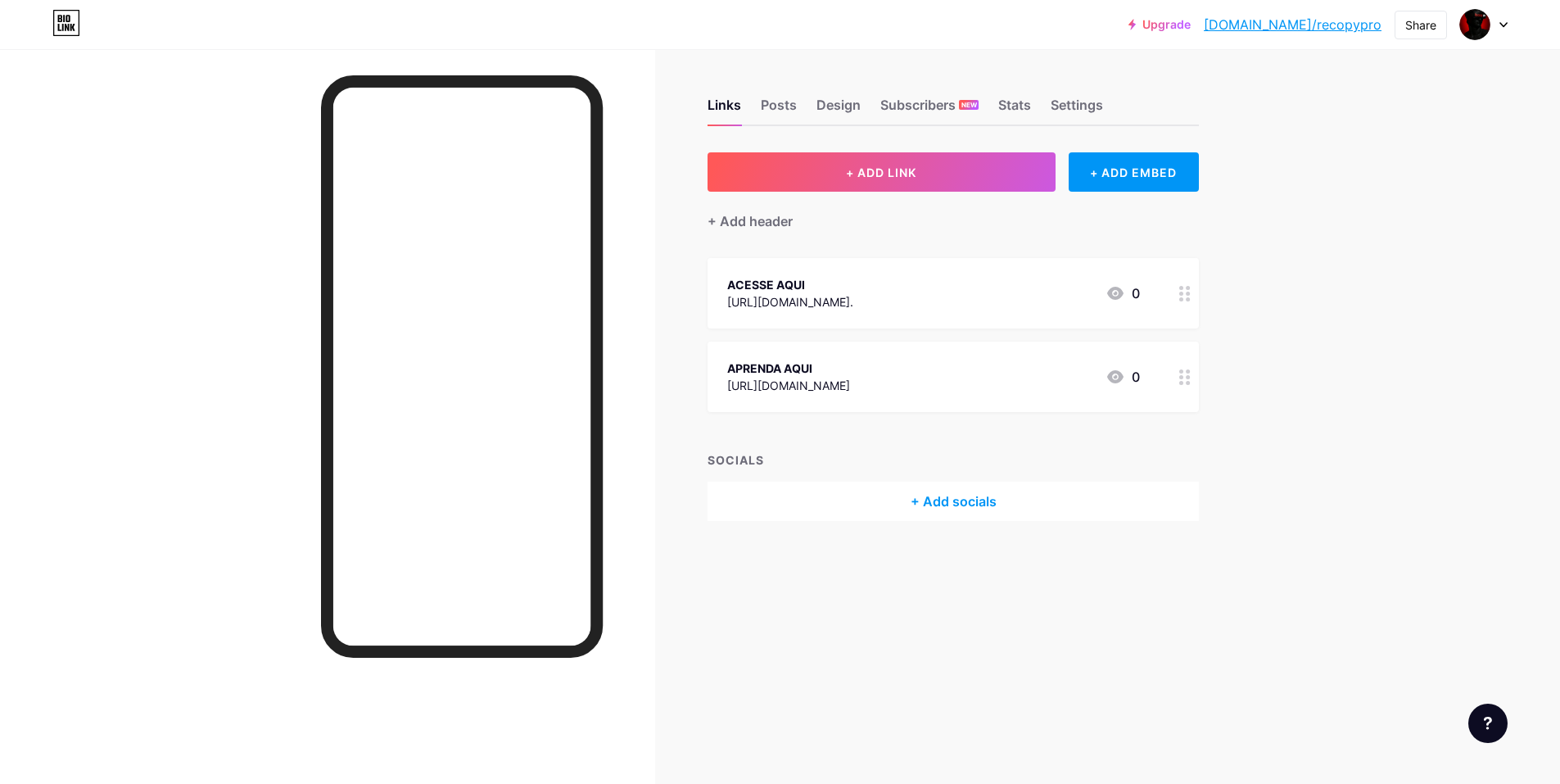
click at [1495, 28] on div at bounding box center [1484, 25] width 48 height 30
click at [1381, 145] on div "+ Add a new page" at bounding box center [1406, 141] width 183 height 16
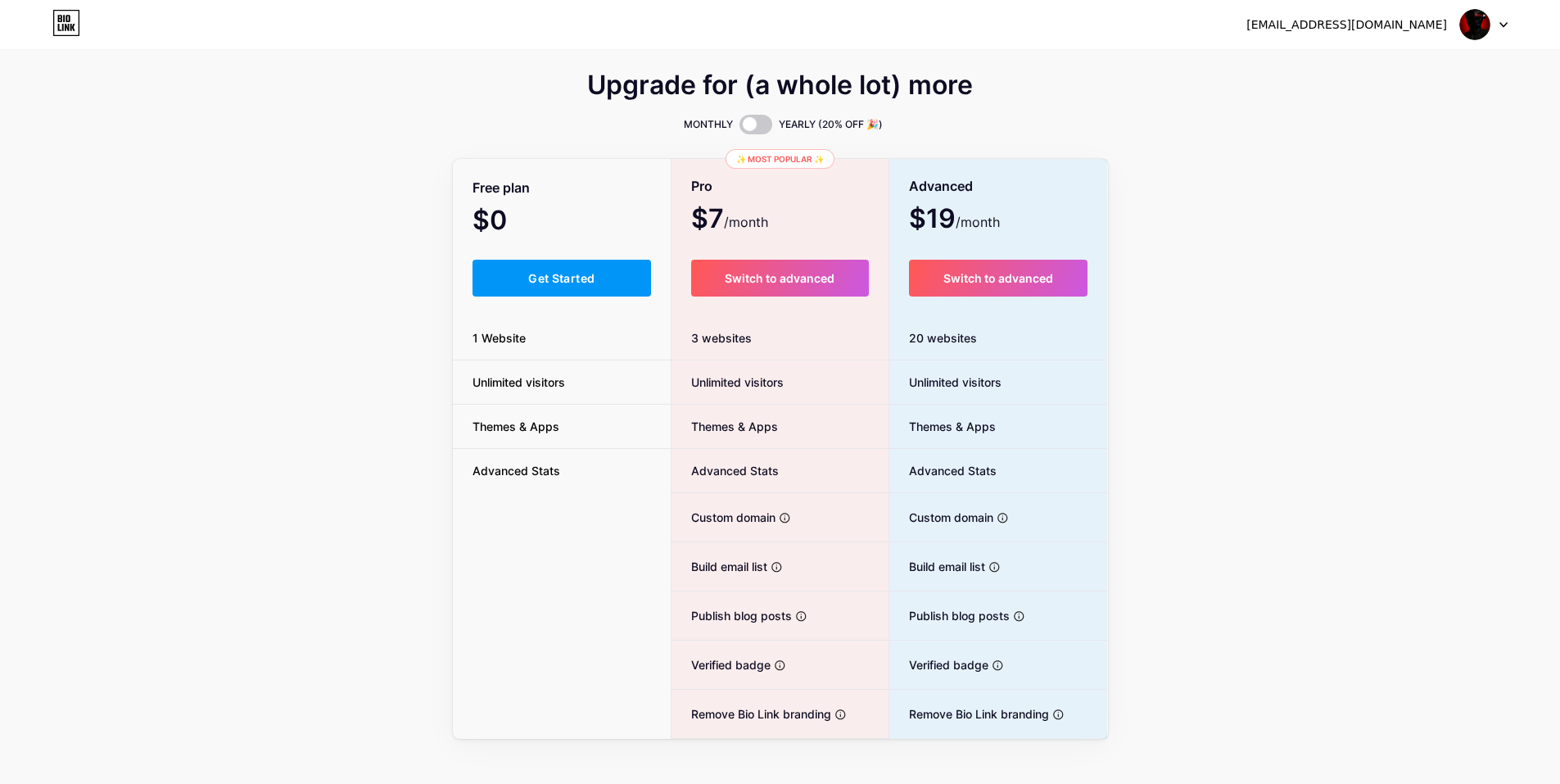
click at [1508, 37] on div "[EMAIL_ADDRESS][DOMAIN_NAME] Dashboard Logout" at bounding box center [780, 25] width 1560 height 30
click at [1493, 23] on div at bounding box center [1484, 25] width 48 height 30
click at [1334, 113] on li "Logout" at bounding box center [1405, 112] width 203 height 44
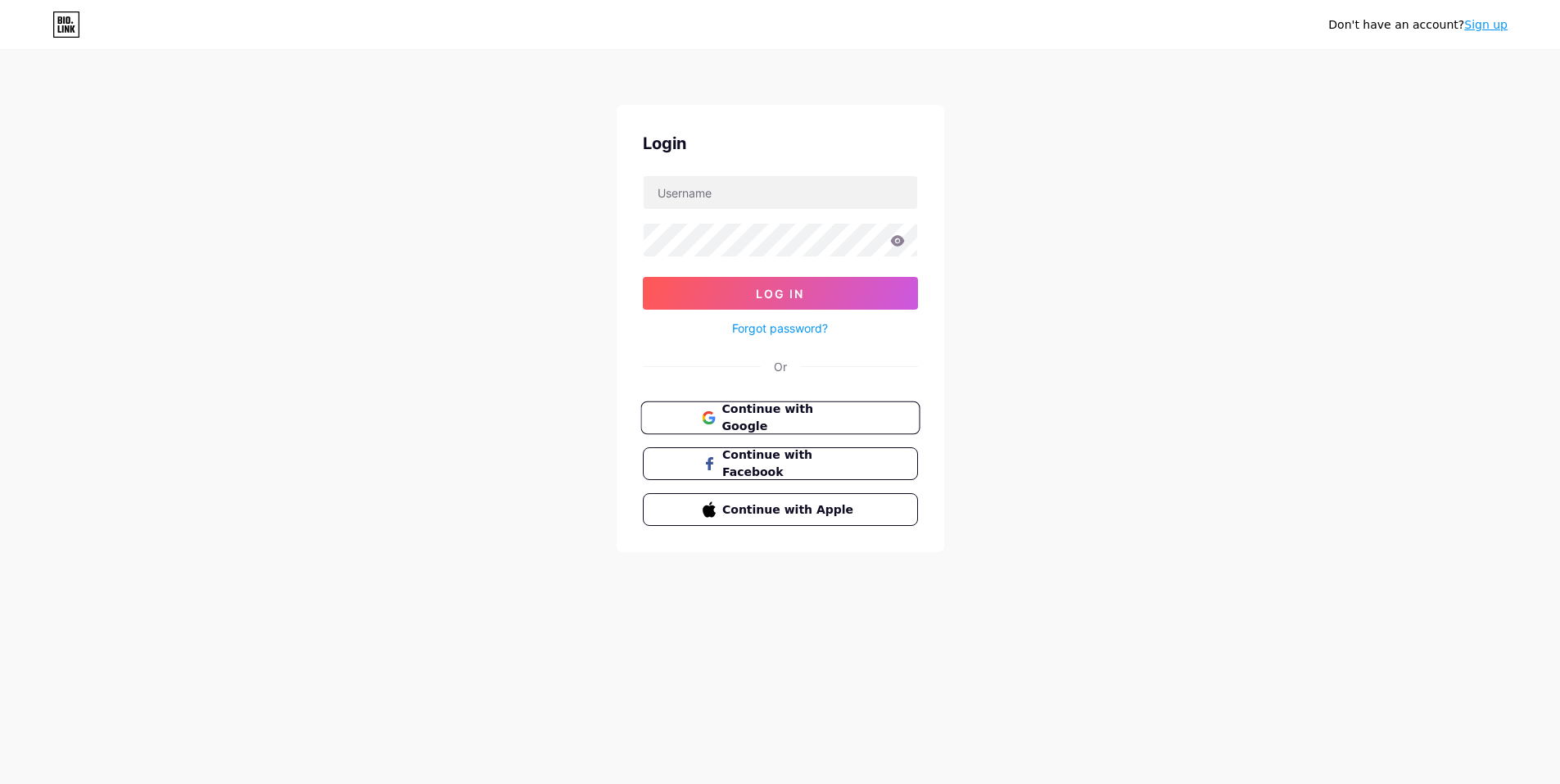
click at [796, 411] on span "Continue with Google" at bounding box center [790, 417] width 136 height 35
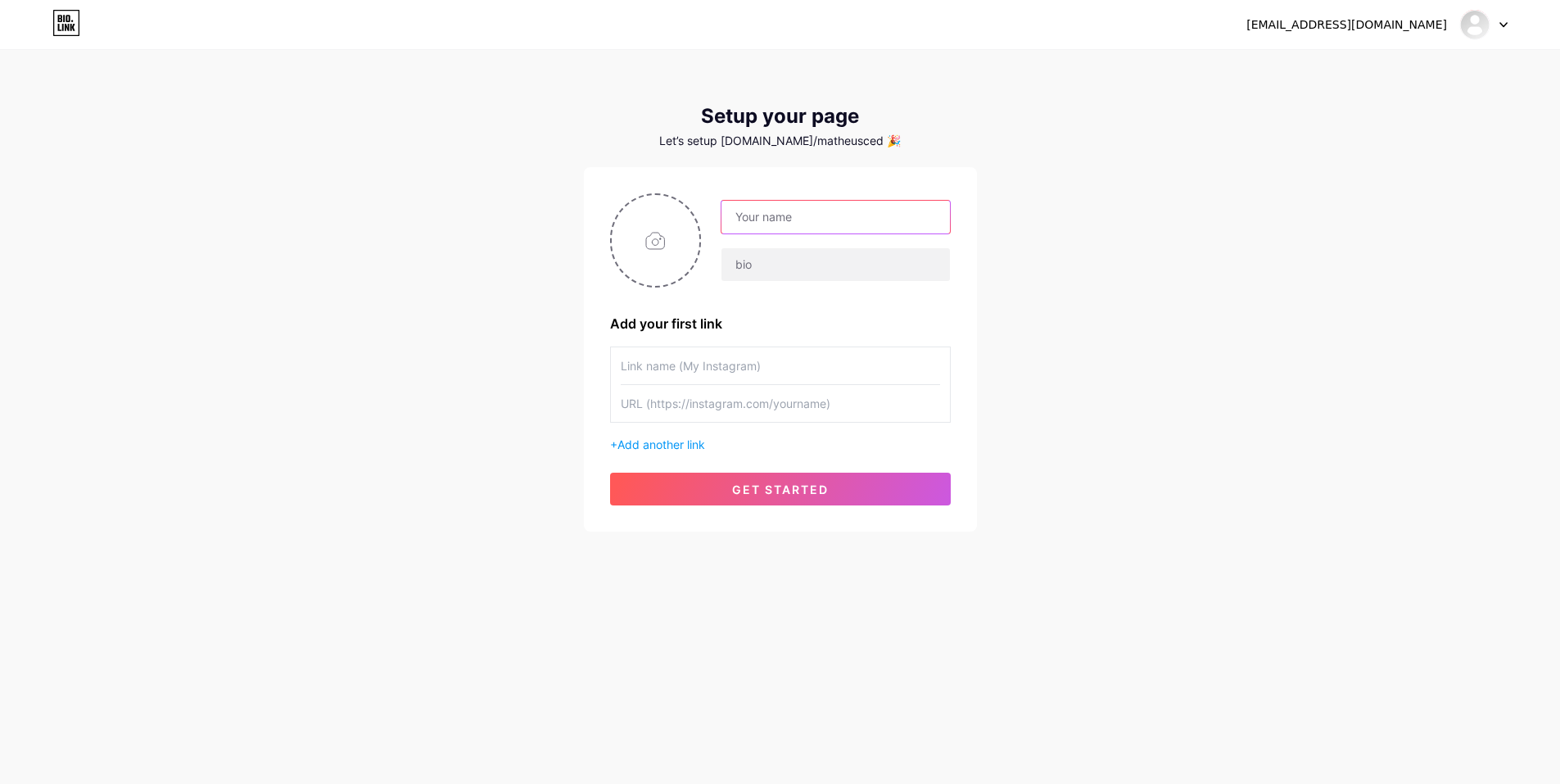
click at [808, 214] on input "text" at bounding box center [835, 217] width 228 height 33
click at [1078, 177] on div "[EMAIL_ADDRESS][DOMAIN_NAME] Dashboard Logout Setup your page Let’s setup [DOMA…" at bounding box center [780, 292] width 1560 height 583
click at [851, 225] on input "text" at bounding box center [835, 217] width 228 height 33
type input "[PERSON_NAME]"
click at [1042, 233] on div "[EMAIL_ADDRESS][DOMAIN_NAME] Dashboard Logout Setup your page Let’s setup [DOMA…" at bounding box center [780, 292] width 1560 height 583
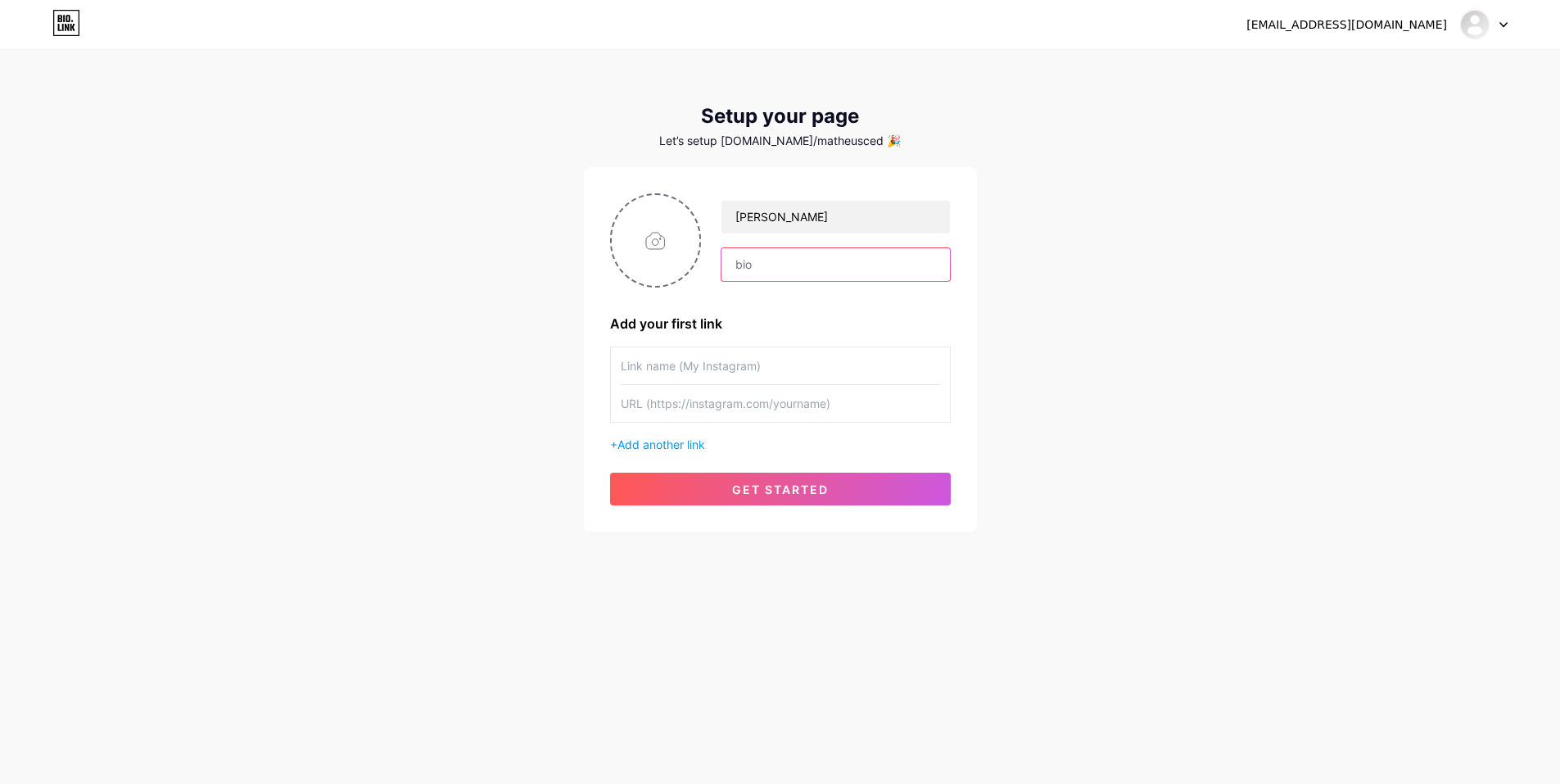
click at [755, 257] on input "text" at bounding box center [835, 265] width 228 height 33
click at [1126, 265] on div "[EMAIL_ADDRESS][DOMAIN_NAME] Dashboard Logout Setup your page Let’s setup [DOMA…" at bounding box center [780, 292] width 1560 height 583
click at [782, 260] on input "text" at bounding box center [835, 265] width 228 height 33
paste input "Eu sei como é se olhar no espelho e não gostar do que vê 😔 Por isso ajudo milha…"
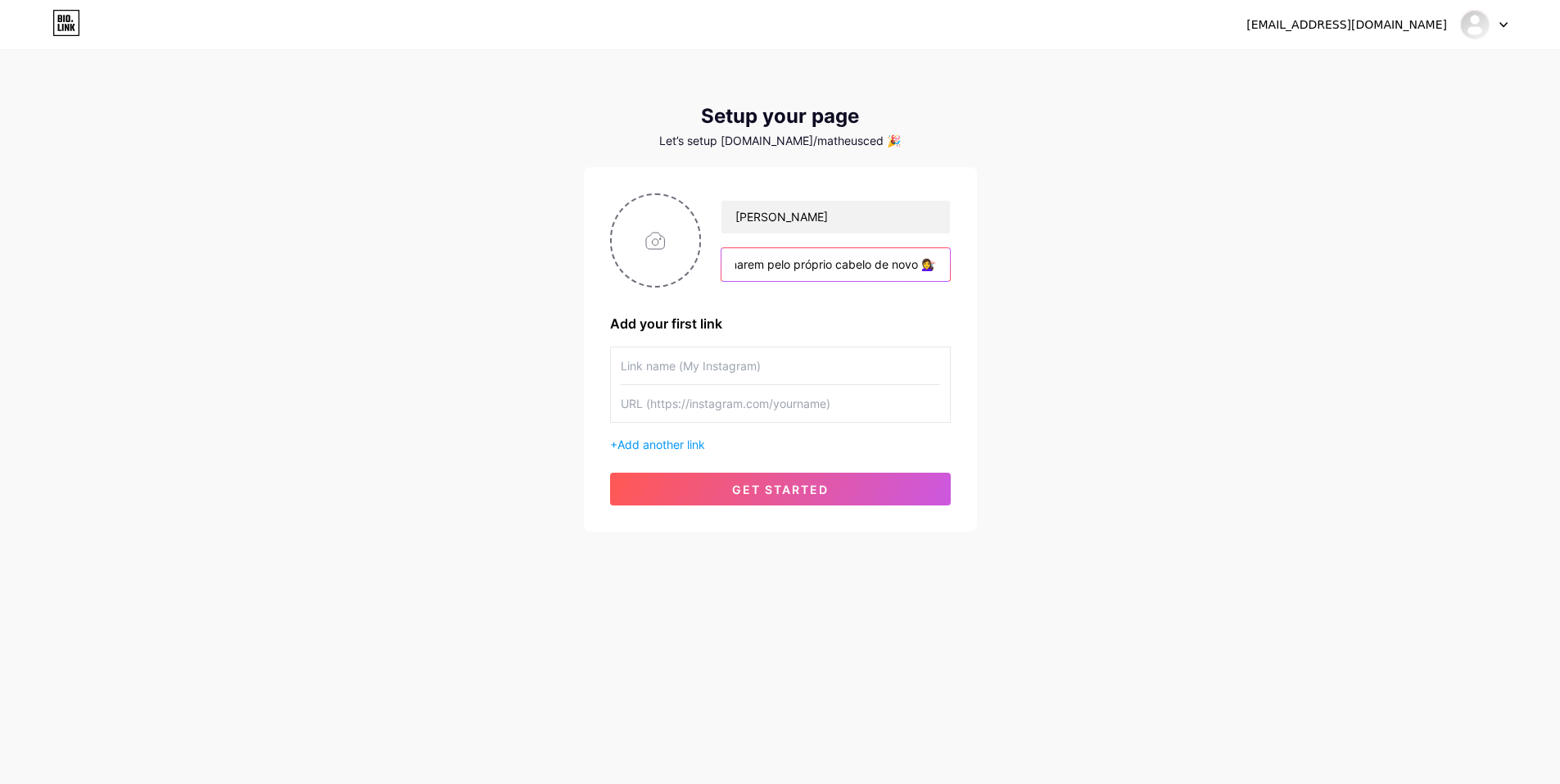
type input "Eu sei como é se olhar no espelho e não gostar do que vê 😔 Por isso ajudo milha…"
click at [1109, 242] on div "[EMAIL_ADDRESS][DOMAIN_NAME] Dashboard Logout Setup your page Let’s setup [DOMA…" at bounding box center [780, 292] width 1560 height 583
click at [659, 241] on input "file" at bounding box center [656, 240] width 89 height 91
click at [685, 271] on input "file" at bounding box center [656, 240] width 89 height 91
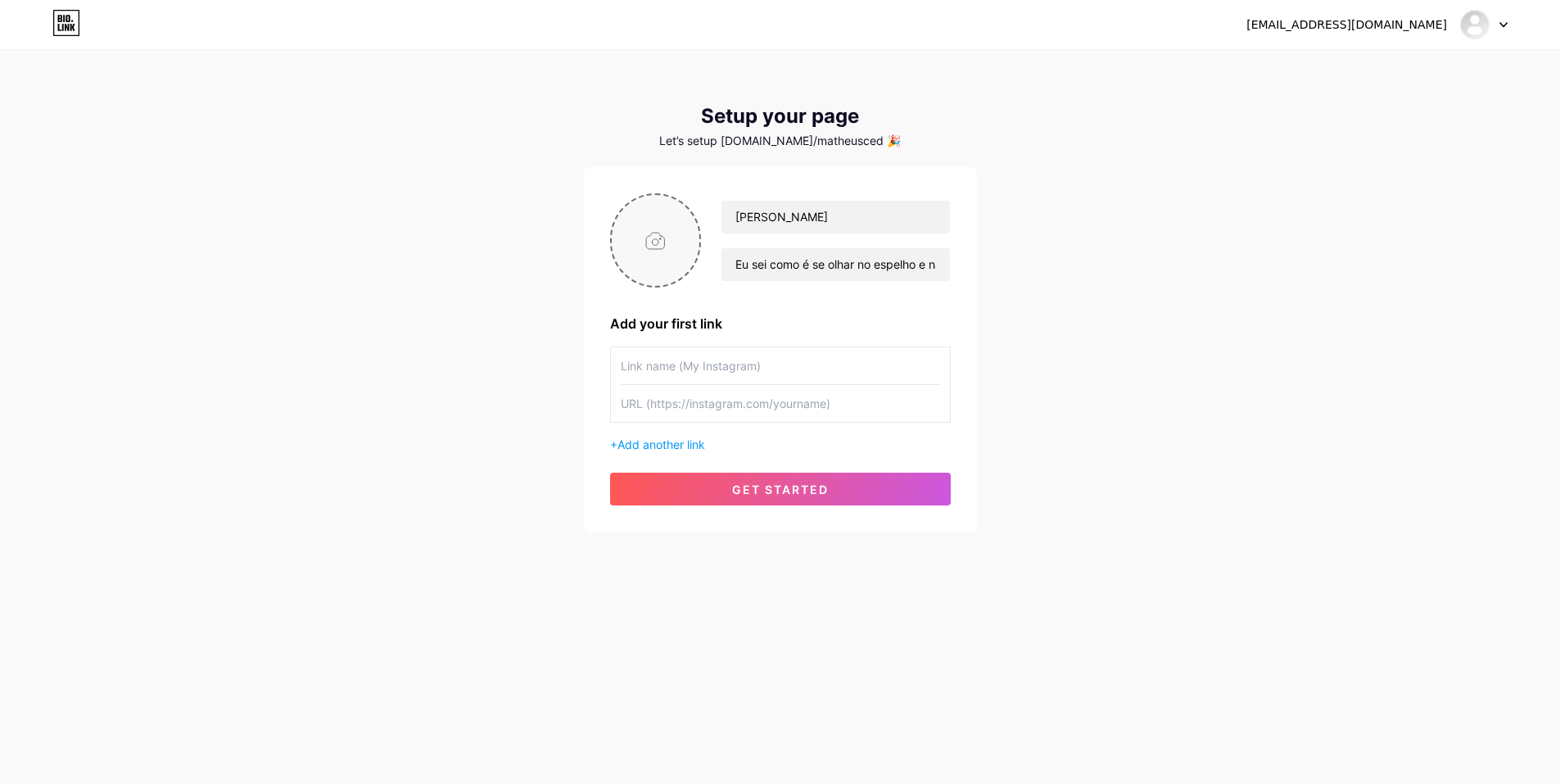
type input "C:\fakepath\Cópia de pexels-anastasia-nagibina-1116204043-27153721.jpg"
click at [852, 371] on input "text" at bounding box center [780, 365] width 320 height 37
type input "KARSE"
click at [859, 370] on input "text" at bounding box center [780, 365] width 320 height 37
click at [796, 365] on input "➡️" at bounding box center [780, 365] width 320 height 37
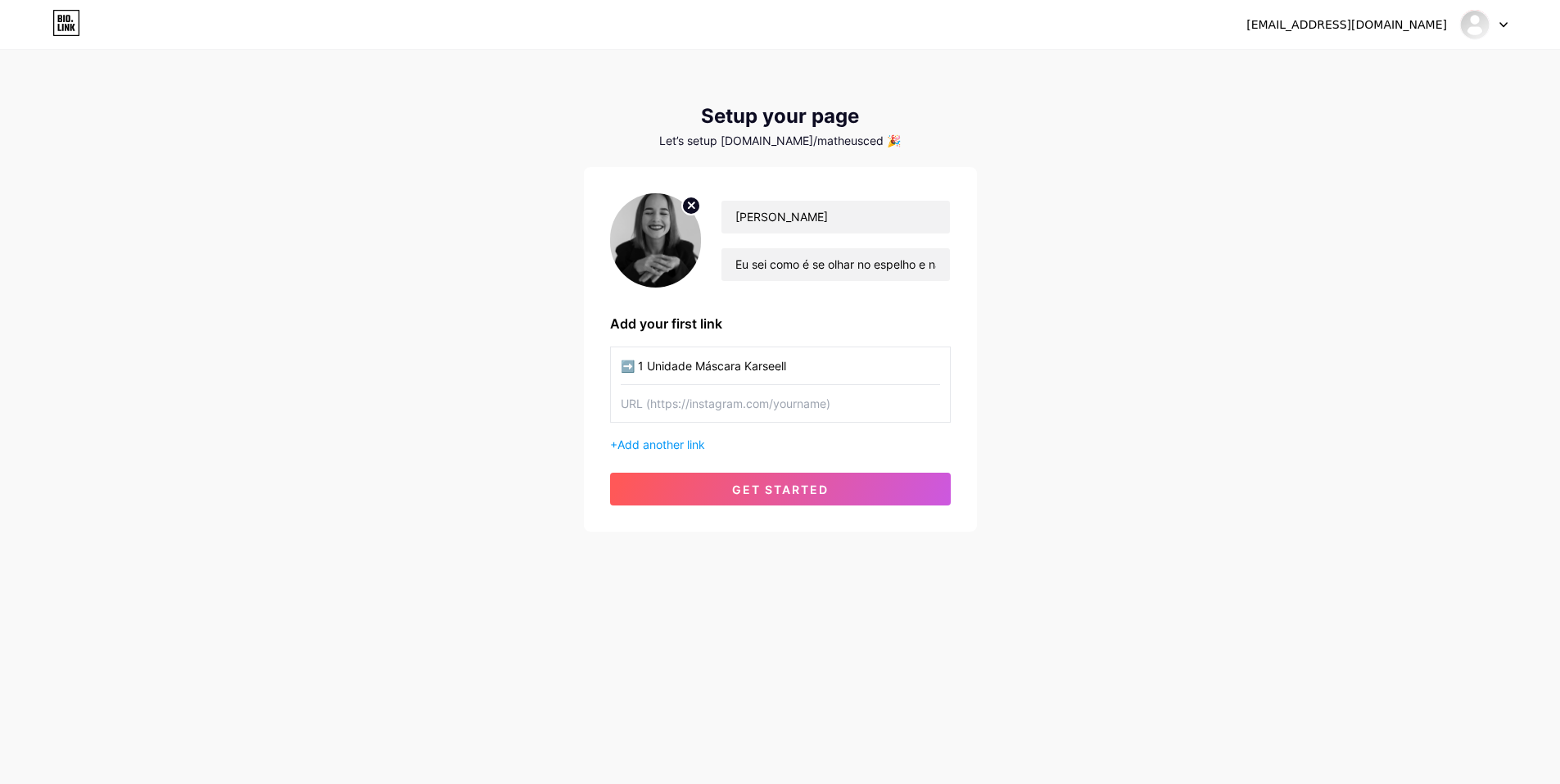
type input "➡️ 1 Unidade Máscara Karseell"
click at [1100, 367] on div "matheus.cacemiro@gmail.com Dashboard Logout Setup your page Let’s setup bio.lin…" at bounding box center [780, 292] width 1560 height 583
drag, startPoint x: 837, startPoint y: 364, endPoint x: 506, endPoint y: 363, distance: 331.0
click at [506, 363] on div "matheus.cacemiro@gmail.com Dashboard Logout Setup your page Let’s setup bio.lin…" at bounding box center [780, 292] width 1560 height 583
click at [699, 444] on span "Add another link" at bounding box center [661, 444] width 88 height 14
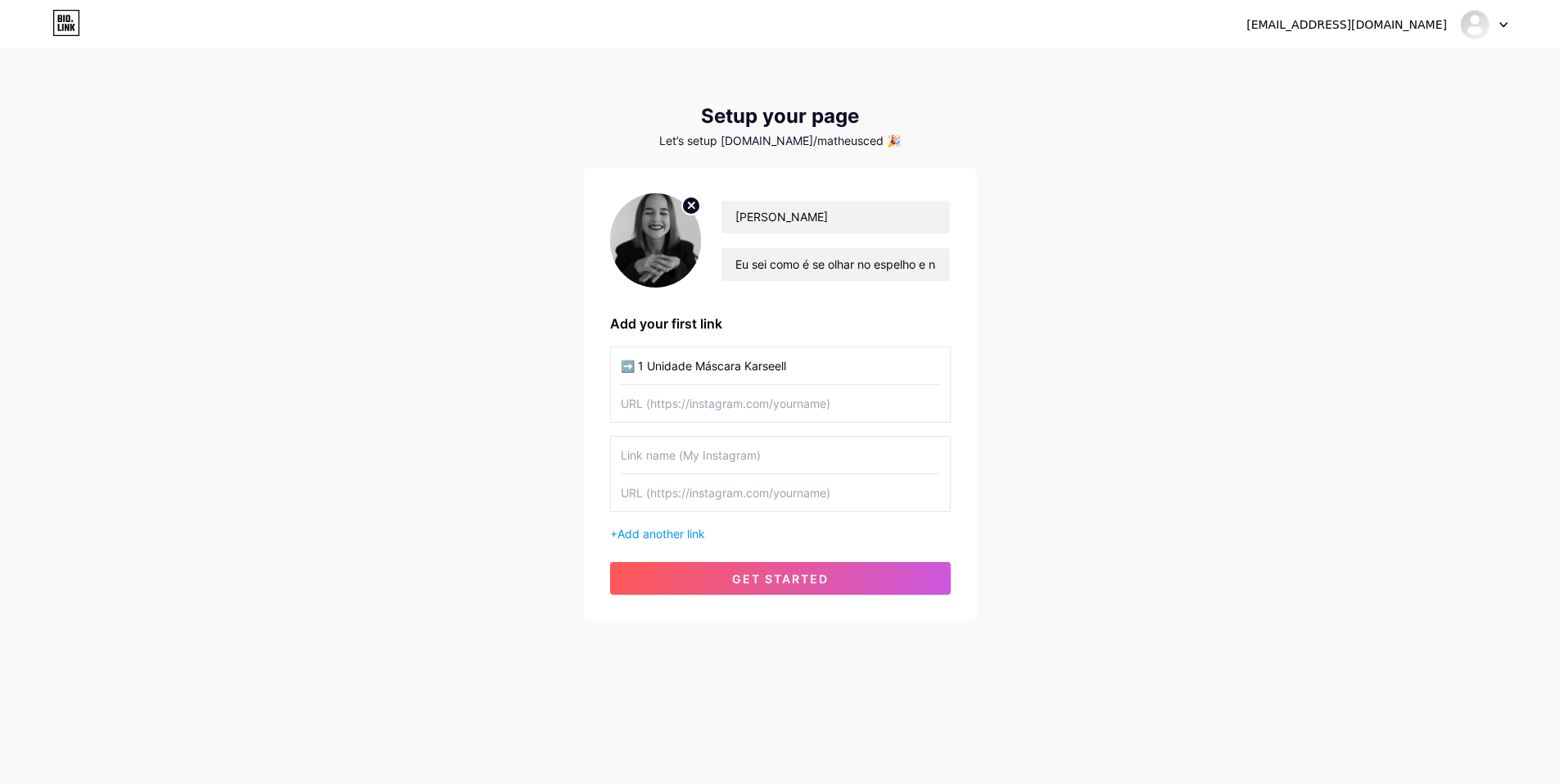
drag, startPoint x: 694, startPoint y: 367, endPoint x: 516, endPoint y: 370, distance: 178.0
click at [515, 367] on div "matheus.cacemiro@gmail.com Dashboard Logout Setup your page Let’s setup bio.lin…" at bounding box center [780, 336] width 1560 height 673
click at [805, 450] on input "text" at bounding box center [780, 454] width 320 height 37
paste input "➡️ 1 Unidade Máscara Karseell"
type input "➡️ 1 Unidade Máscara Karseell"
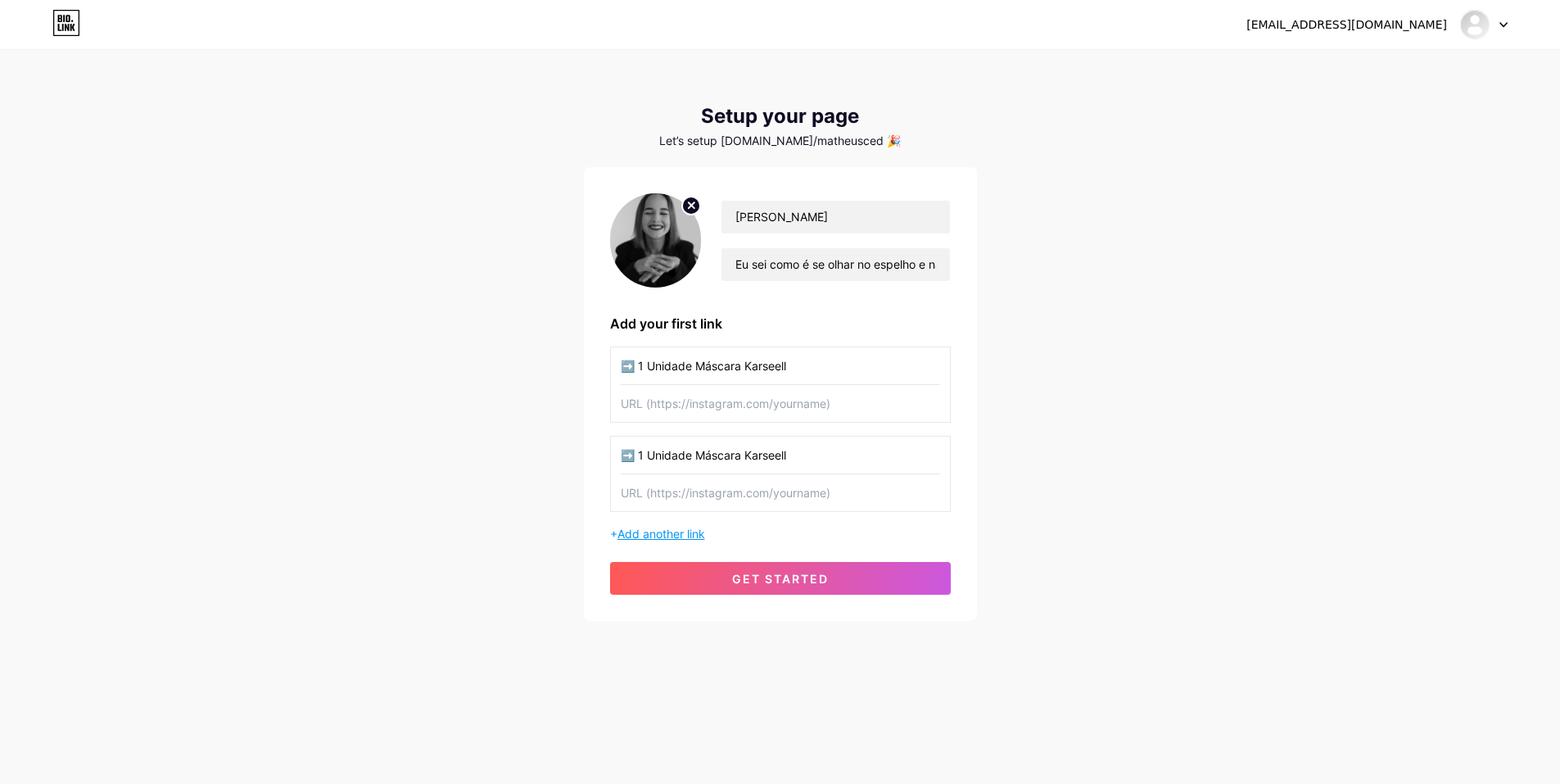
click at [695, 533] on span "Add another link" at bounding box center [661, 533] width 88 height 14
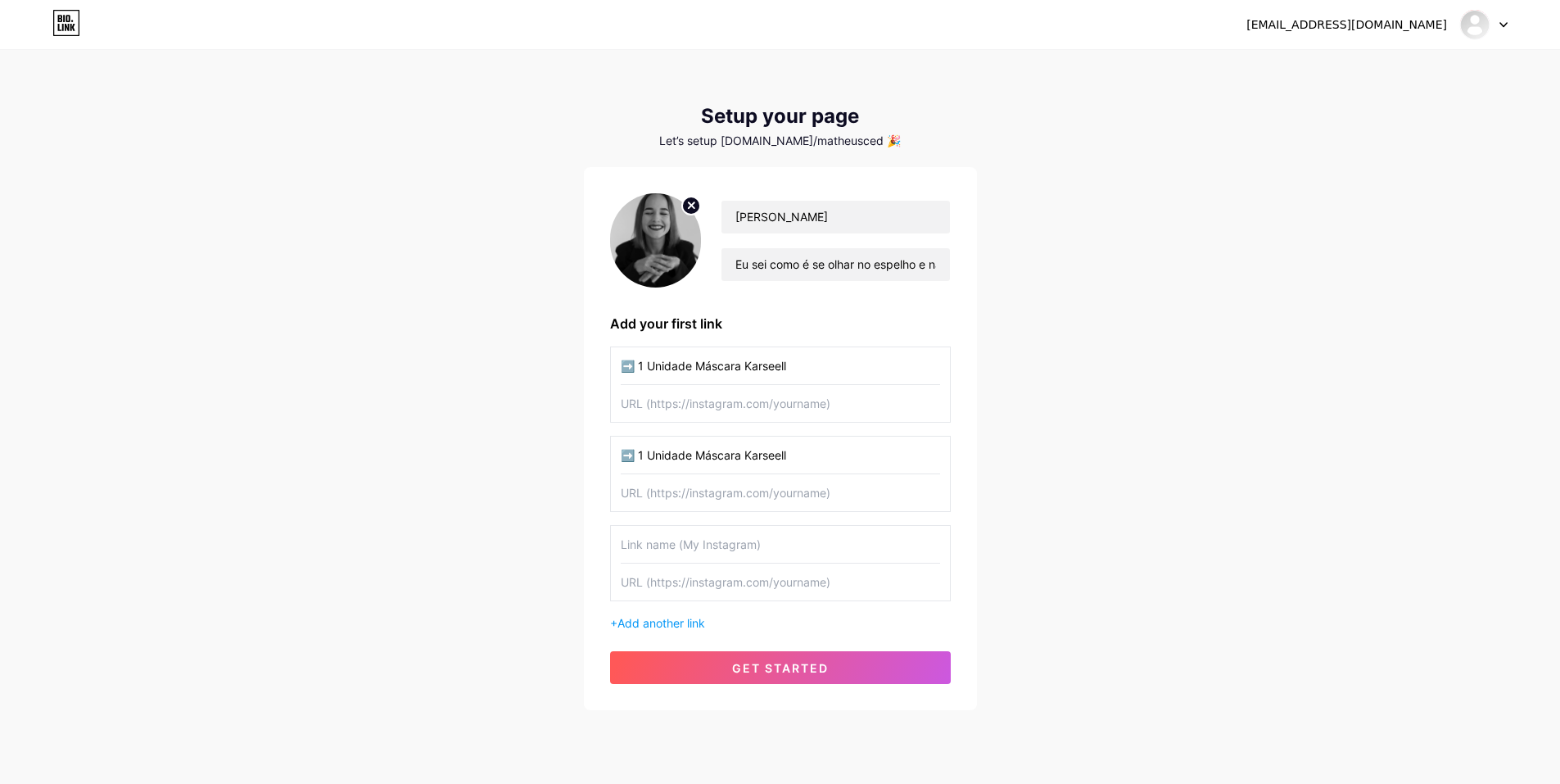
click at [818, 547] on input "text" at bounding box center [780, 544] width 320 height 37
paste input "➡️ 1 Unidade Máscara Karseell"
type input "➡️ 1 Unidade Máscara Karseell"
click at [644, 456] on input "➡️ 1 Unidade Máscara Karseell" at bounding box center [780, 454] width 320 height 37
type input "➡️ 2 Unidade Máscara Karseell"
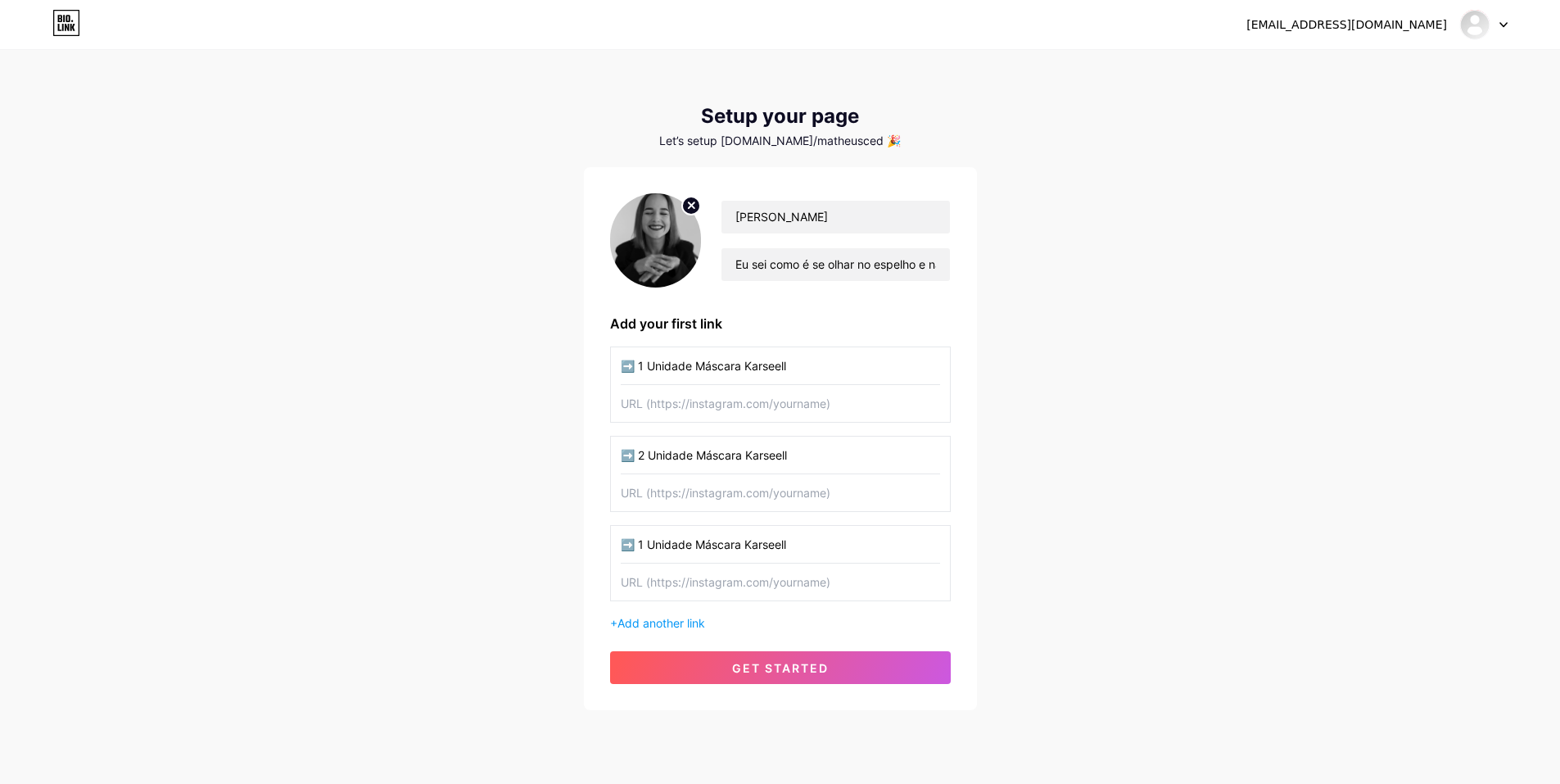
click at [646, 547] on input "➡️ 1 Unidade Máscara Karseell" at bounding box center [780, 544] width 320 height 37
type input "➡️ 3 Unidade Máscara Karseell"
click at [690, 456] on input "➡️ 2 Unidade Máscara Karseell" at bounding box center [780, 454] width 320 height 37
type input "➡️ 2 Unidades Máscara Karseell"
click at [696, 548] on input "➡️ 3 Unidade Máscara Karseell" at bounding box center [780, 544] width 320 height 37
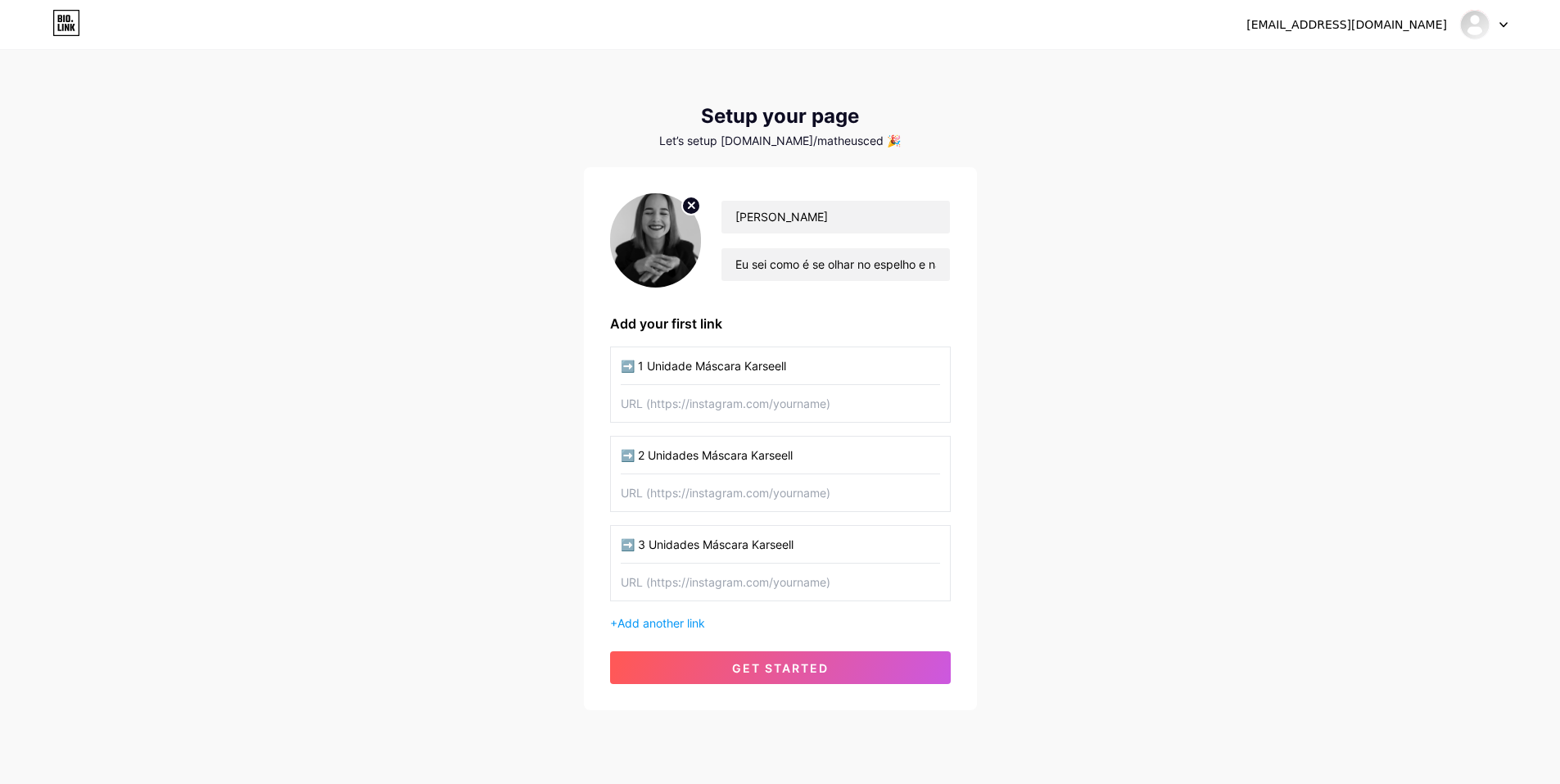
type input "➡️ 3 Unidades Máscara Karseell"
click at [1188, 491] on div "matheus.cacemiro@gmail.com Dashboard Logout Setup your page Let’s setup bio.lin…" at bounding box center [780, 381] width 1560 height 763
click at [698, 367] on input "➡️ 1 Unidade Máscara Karseell" at bounding box center [780, 365] width 320 height 37
click at [749, 368] on input "➡️ 1 Unidade - Máscara Karseell" at bounding box center [780, 365] width 320 height 37
type input "➡️ 1 Unidade - Máscara Collagen Karseell"
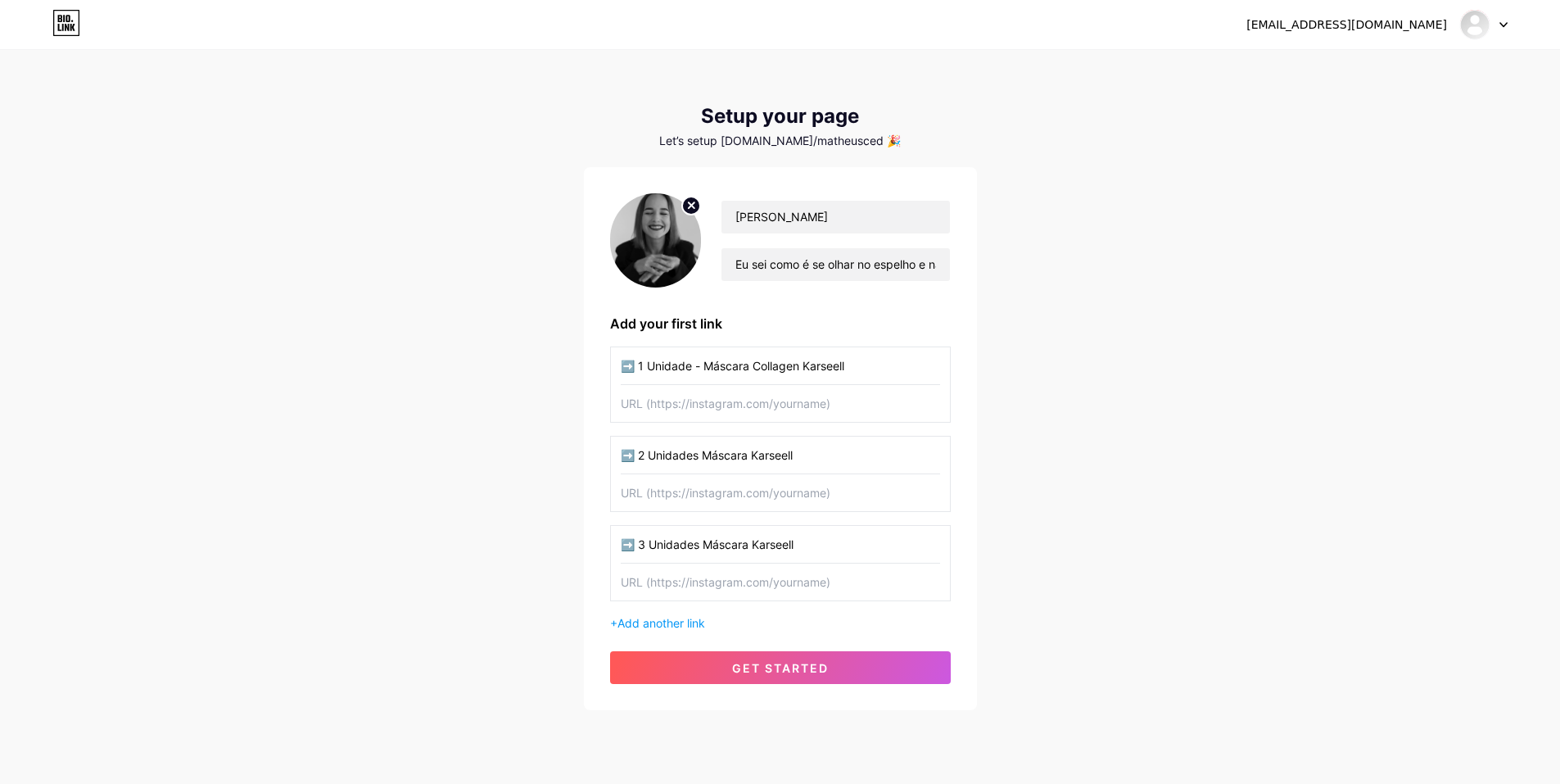
click at [750, 454] on input "➡️ 2 Unidades Máscara Karseell" at bounding box center [780, 454] width 320 height 37
paste input "Collagen"
type input "➡️ 2 Unidades Máscara Collagen Karseell"
click at [750, 549] on input "➡️ 3 Unidades Máscara Karseell" at bounding box center [780, 544] width 320 height 37
paste input "Collagen"
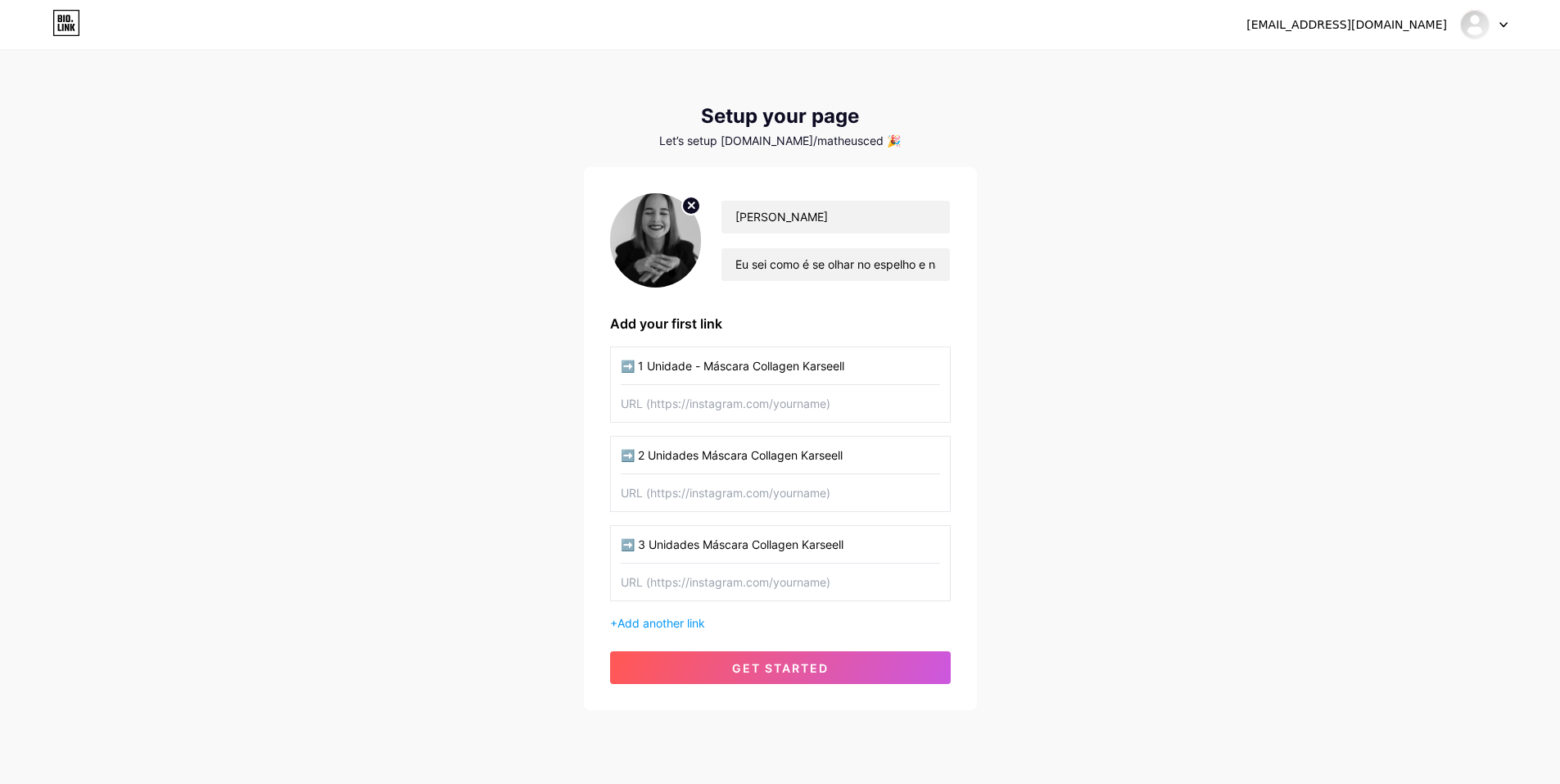
type input "➡️ 3 Unidades Máscara Collagen Karseell"
drag, startPoint x: 693, startPoint y: 366, endPoint x: 702, endPoint y: 367, distance: 9.1
click at [702, 367] on input "➡️ 1 Unidade - Máscara Collagen Karseell" at bounding box center [780, 365] width 320 height 37
drag, startPoint x: 703, startPoint y: 459, endPoint x: 716, endPoint y: 484, distance: 28.2
click at [704, 462] on input "➡️ 2 Unidades Máscara Collagen Karseell" at bounding box center [780, 454] width 320 height 37
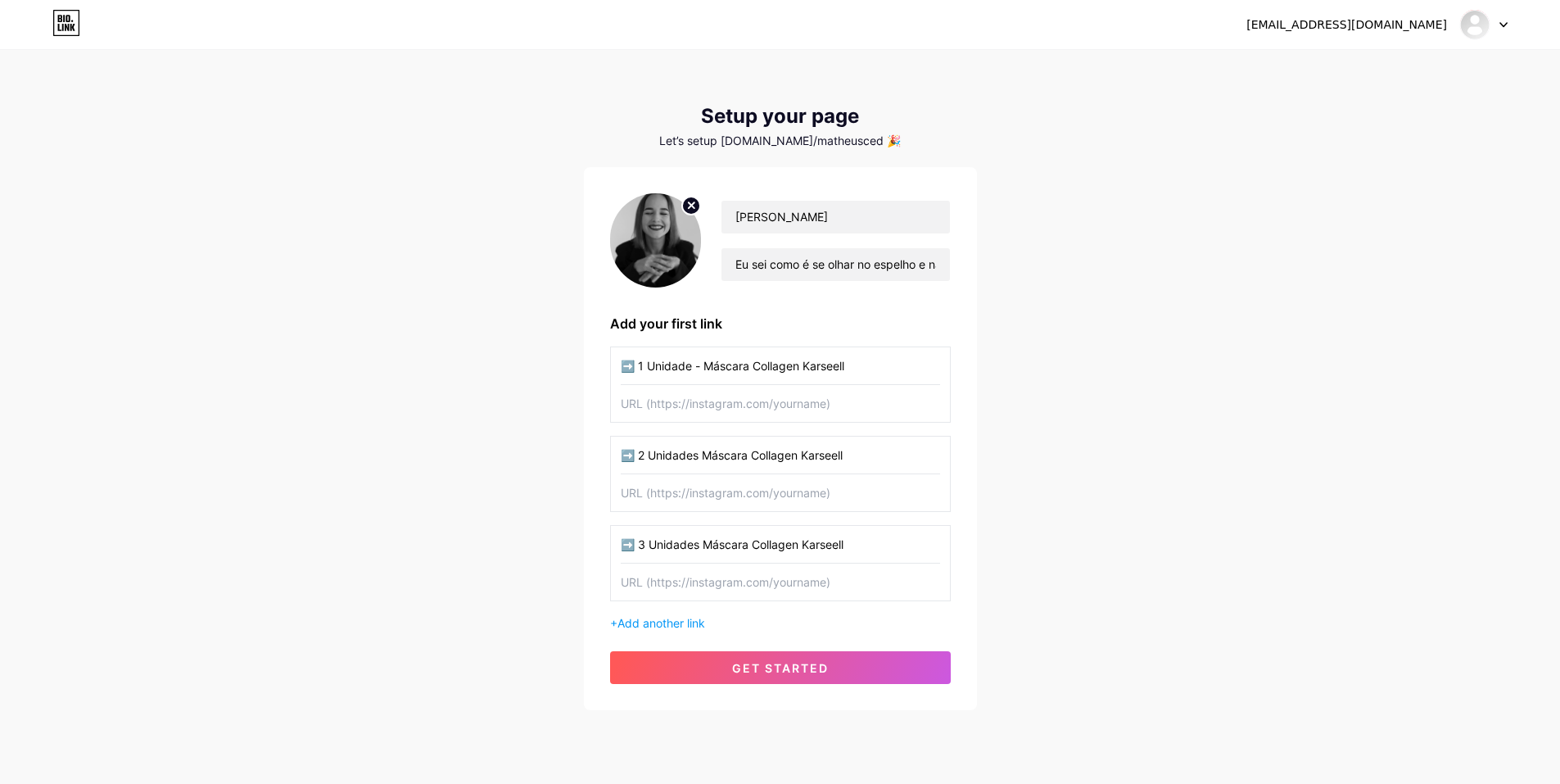
paste input "-"
type input "➡️ 2 Unidades - Máscara Collagen Karseell"
click at [700, 546] on input "➡️ 3 Unidades Máscara Collagen Karseell" at bounding box center [780, 544] width 320 height 37
paste input "-"
type input "➡️ 3 Unidades - Máscara Collagen Karseell"
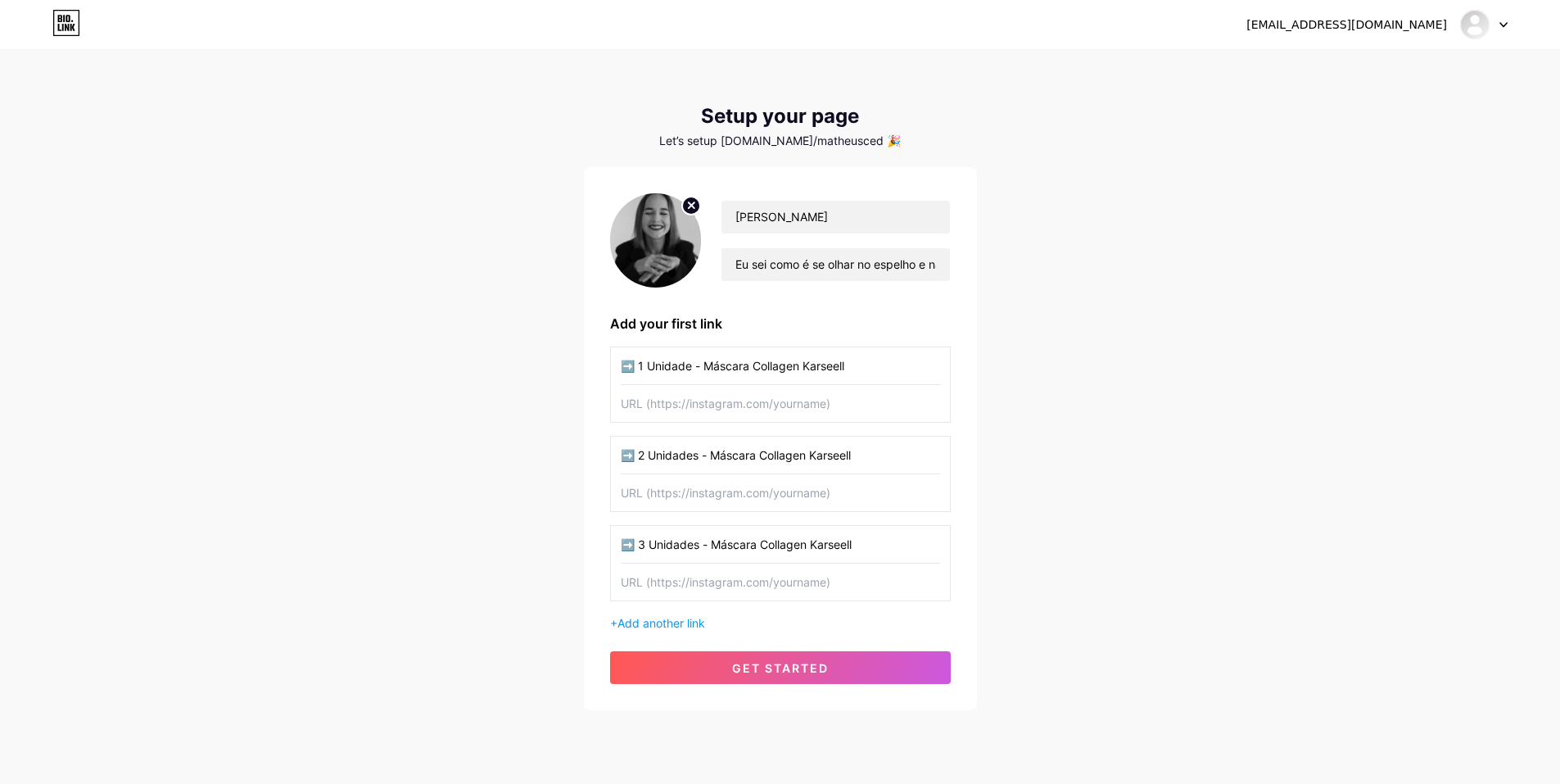
click at [1138, 439] on div "matheus.cacemiro@gmail.com Dashboard Logout Setup your page Let’s setup bio.lin…" at bounding box center [780, 381] width 1560 height 763
click at [834, 395] on input "text" at bounding box center [780, 403] width 320 height 37
paste input "https://entrega.logzz.com.br/pay/memn7dg0k/karseell-1-und-ticket-alto"
type input "https://entrega.logzz.com.br/pay/memn7dg0k/karseell-1-und-ticket-alto"
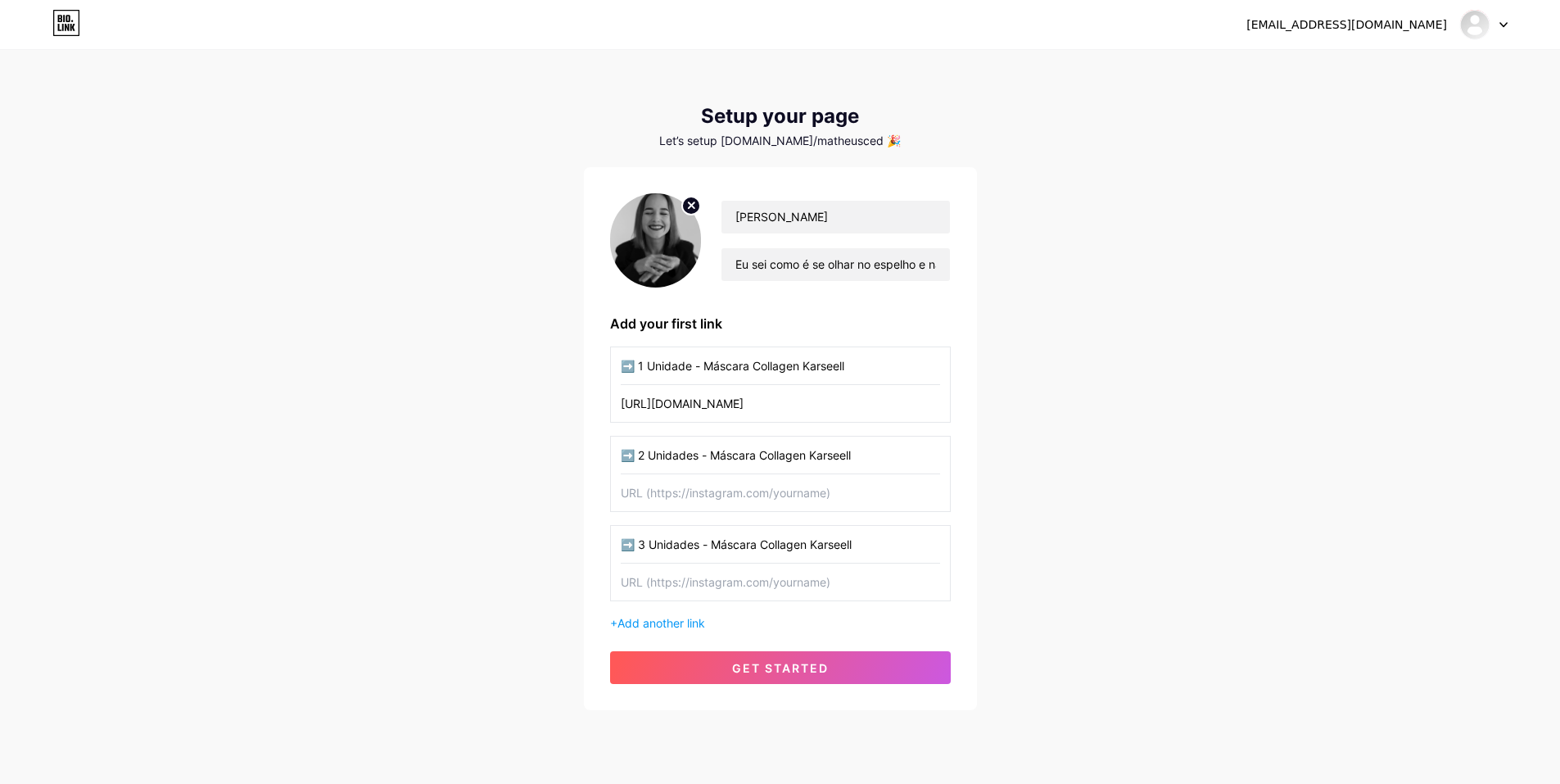
click at [750, 498] on input "text" at bounding box center [780, 492] width 320 height 37
click at [798, 495] on input "text" at bounding box center [780, 492] width 320 height 37
paste input "https://entrega.logzz.com.br/pay/memn7dg0k/karseell-2-und"
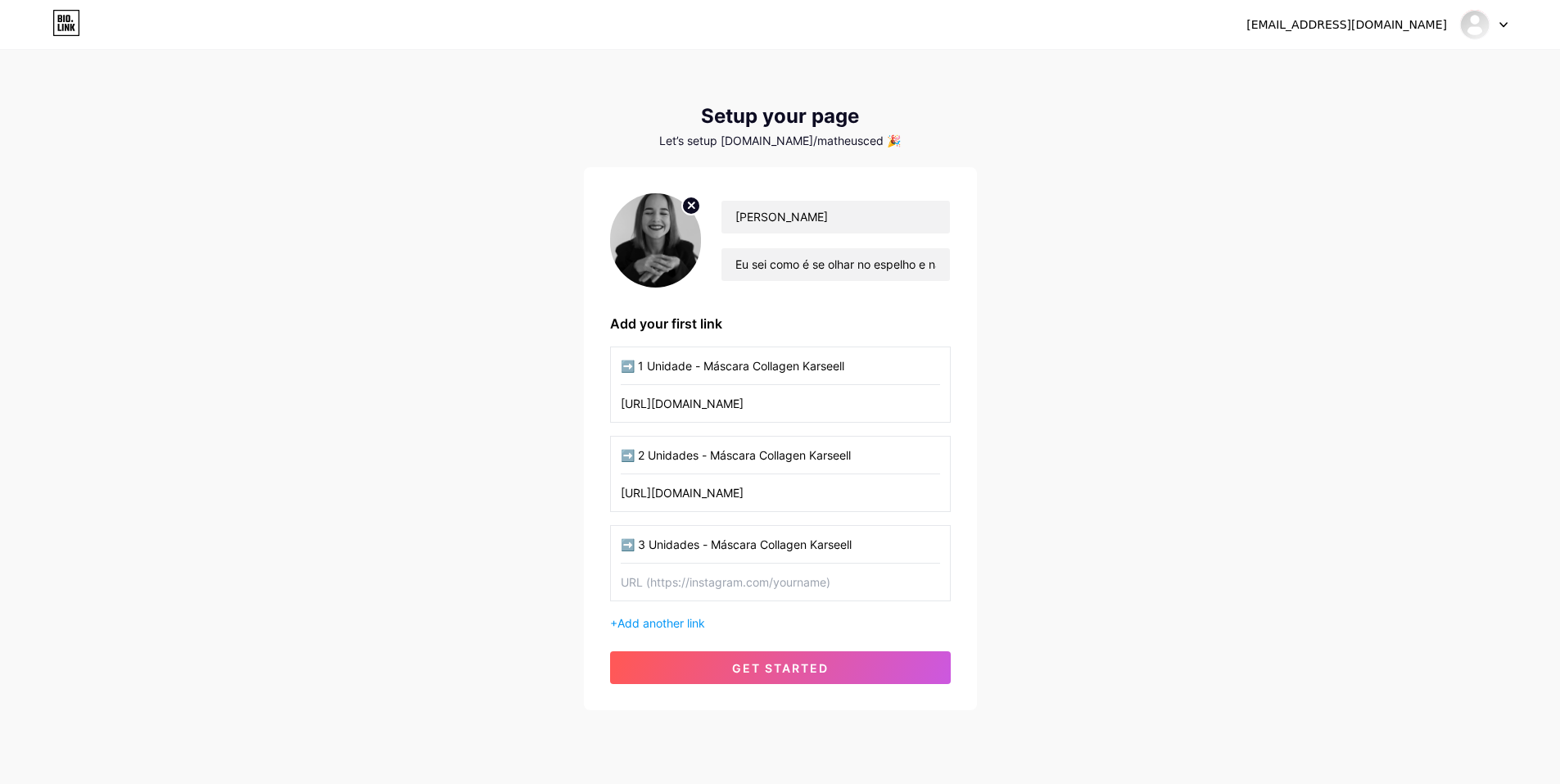
type input "https://entrega.logzz.com.br/pay/memn7dg0k/karseell-2-und"
click at [745, 578] on input "text" at bounding box center [780, 582] width 320 height 37
paste input "https://entrega.logzz.com.br/pay/memn7dg0k/karseell-3-und"
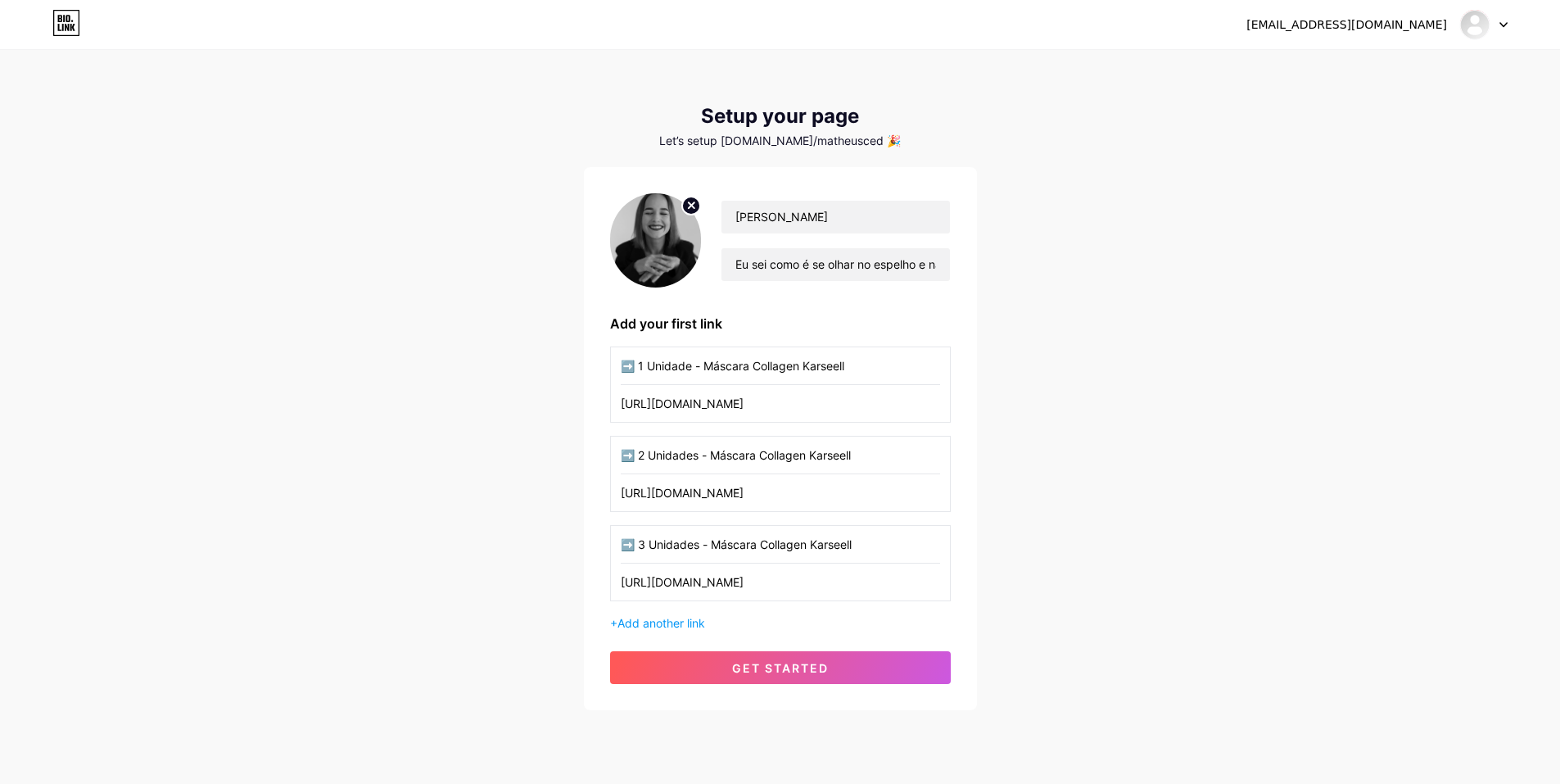
type input "https://entrega.logzz.com.br/pay/memn7dg0k/karseell-3-und"
click at [1110, 519] on div "matheus.cacemiro@gmail.com Dashboard Logout Setup your page Let’s setup bio.lin…" at bounding box center [780, 381] width 1560 height 763
click at [829, 413] on input "https://entrega.logzz.com.br/pay/memn7dg0k/karseell-1-und-ticket-alto" at bounding box center [780, 403] width 320 height 37
paste input "rmk"
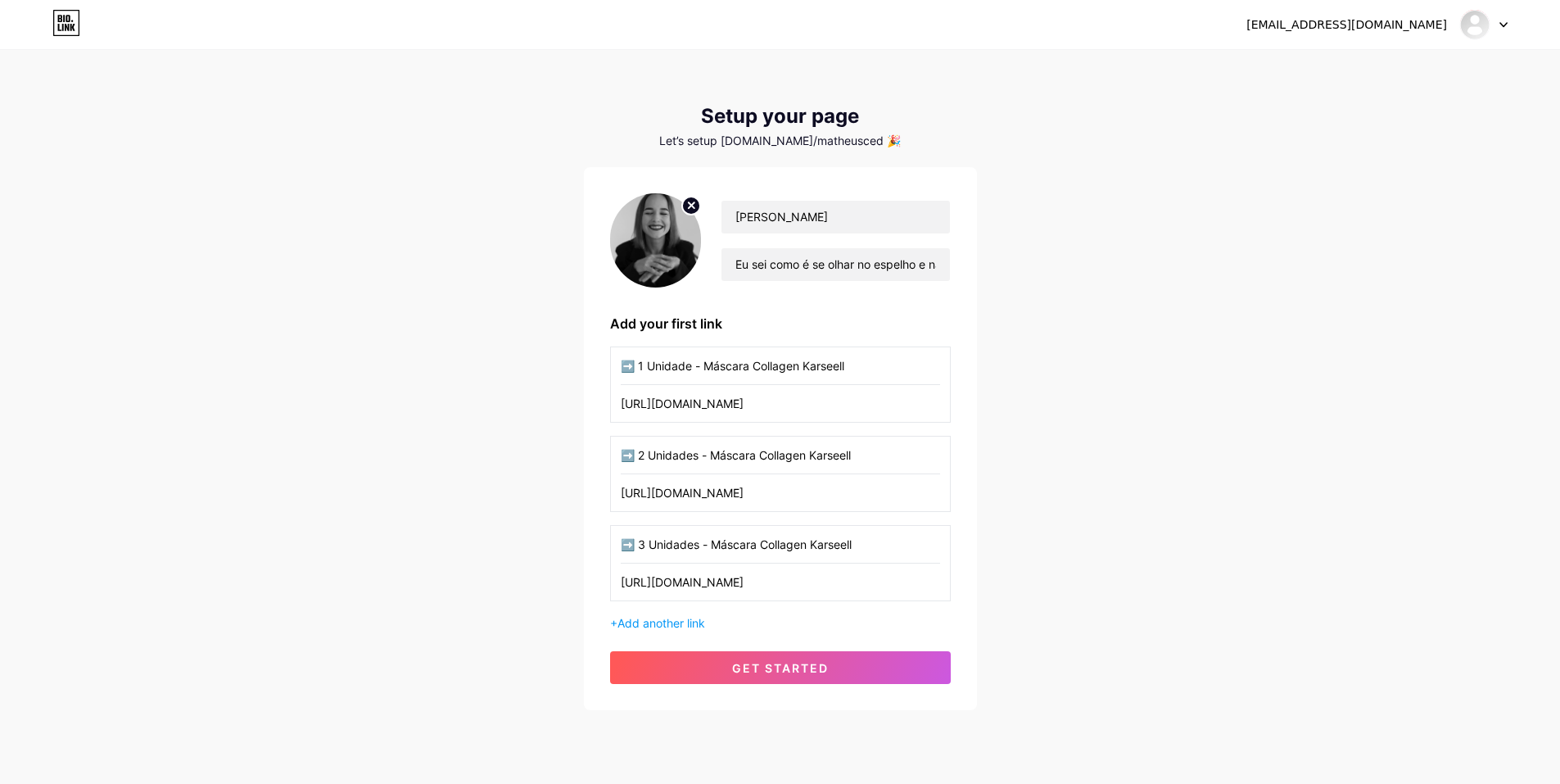
click at [858, 411] on input "https://entrega.logzz.com.br/pay/memn7dg0k/karseell-1-und-rmk" at bounding box center [780, 403] width 320 height 37
paste input "ticket-alto"
type input "https://entrega.logzz.com.br/pay/memn7dg0k/karseell-1-und-ticket-alto"
click at [923, 507] on input "https://entrega.logzz.com.br/pay/memn7dg0k/karseell-2-und" at bounding box center [780, 492] width 320 height 37
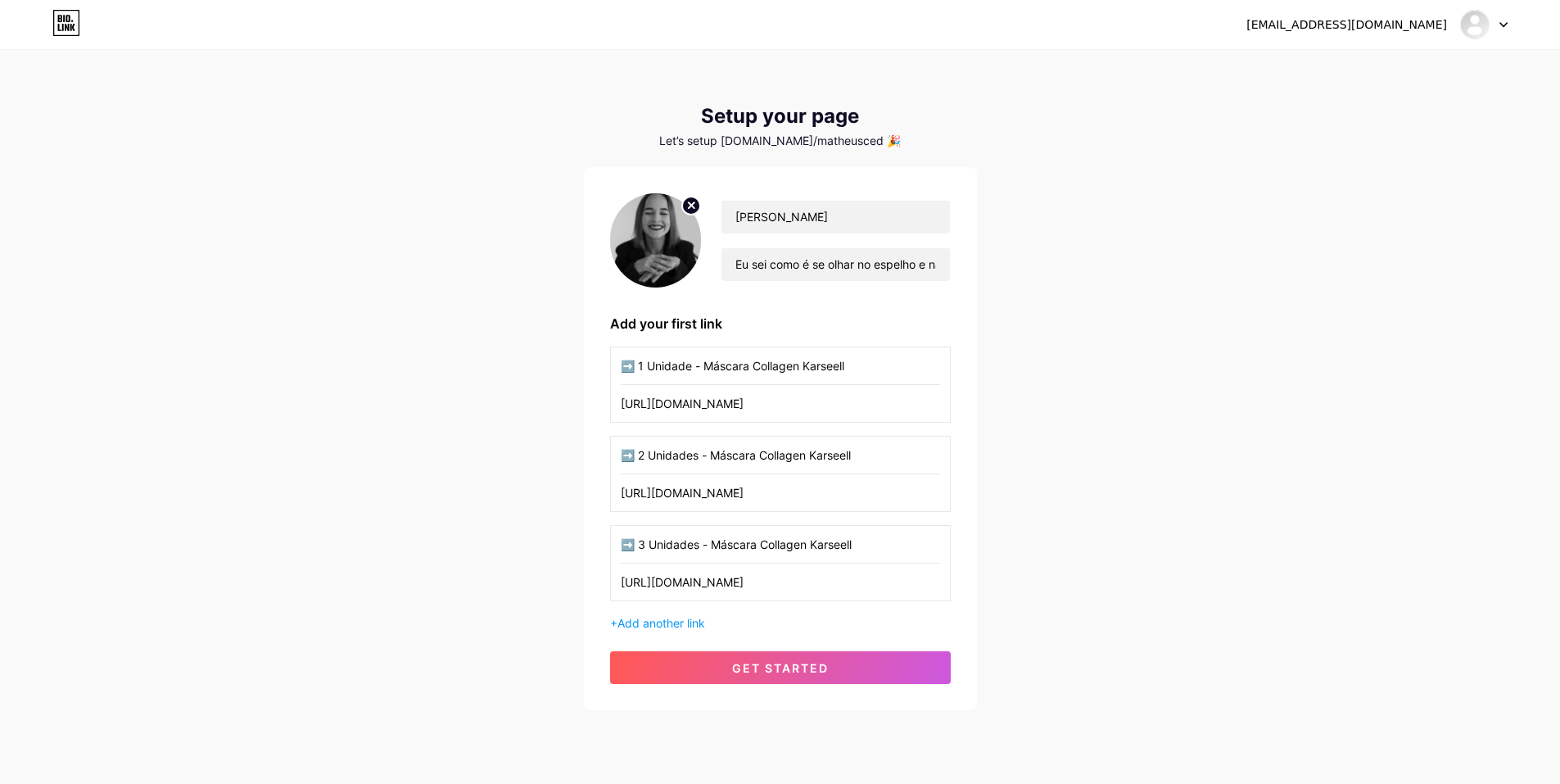
scroll to position [0, 0]
drag, startPoint x: 1139, startPoint y: 523, endPoint x: 944, endPoint y: 633, distance: 223.9
click at [1143, 519] on div "matheus.cacemiro@gmail.com Dashboard Logout Setup your page Let’s setup bio.lin…" at bounding box center [780, 381] width 1560 height 763
click at [856, 667] on button "get started" at bounding box center [780, 667] width 341 height 33
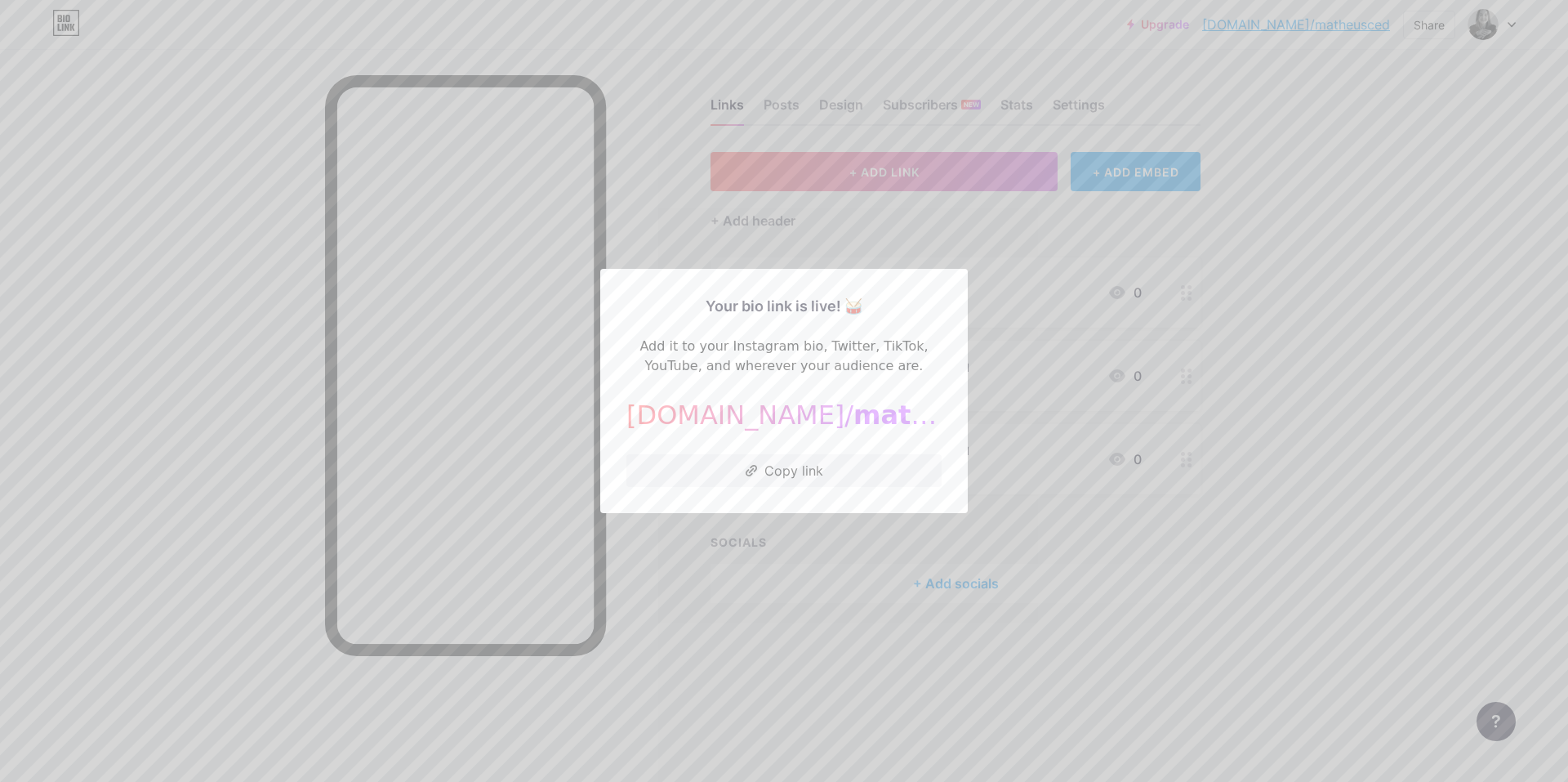
click at [1164, 353] on div at bounding box center [784, 391] width 1568 height 782
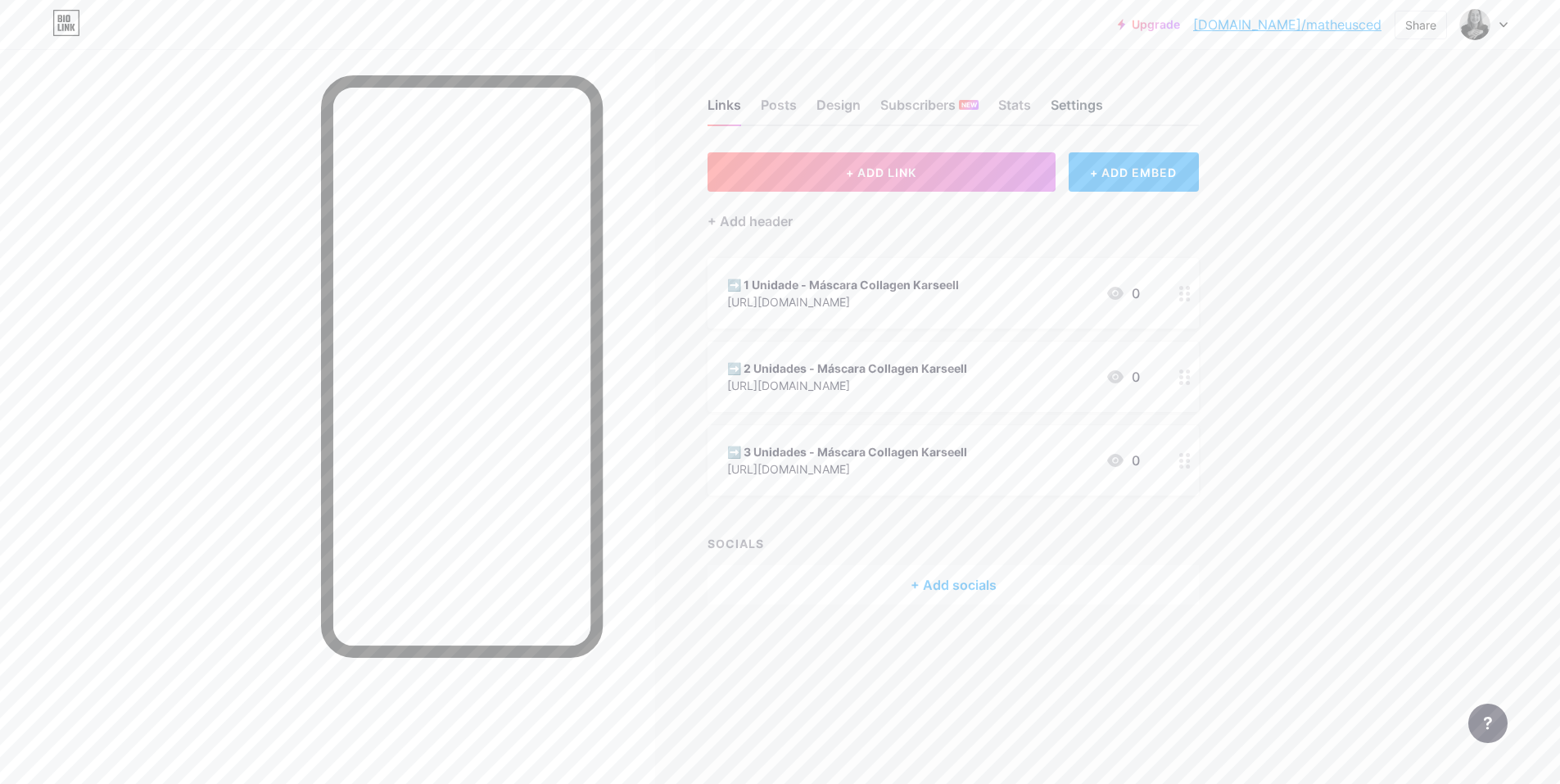
click at [1085, 96] on div "Settings" at bounding box center [1077, 110] width 53 height 30
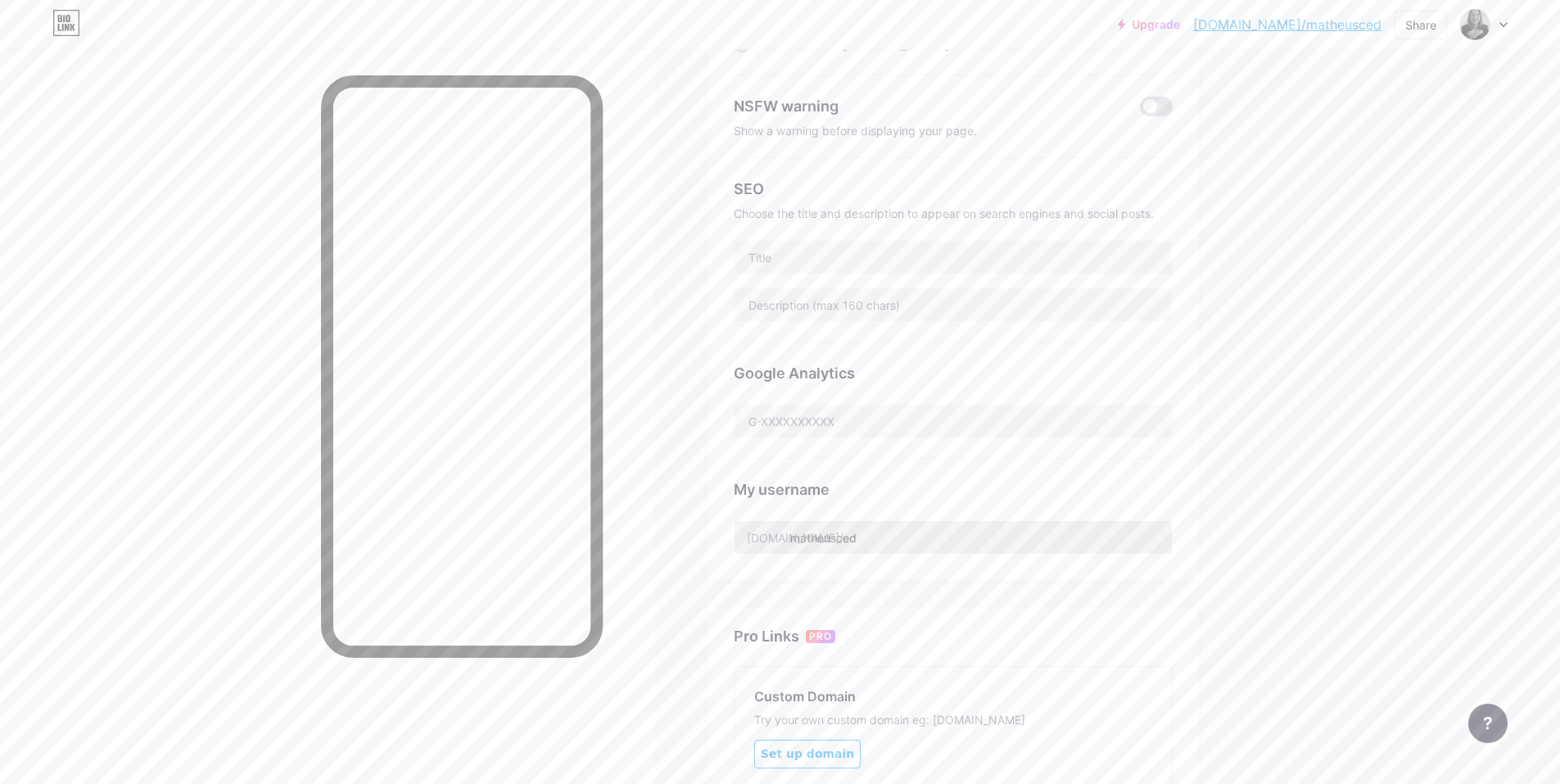
scroll to position [246, 0]
click at [967, 520] on input "matheusced" at bounding box center [953, 525] width 437 height 33
click at [853, 521] on input "matheusced" at bounding box center [953, 525] width 437 height 33
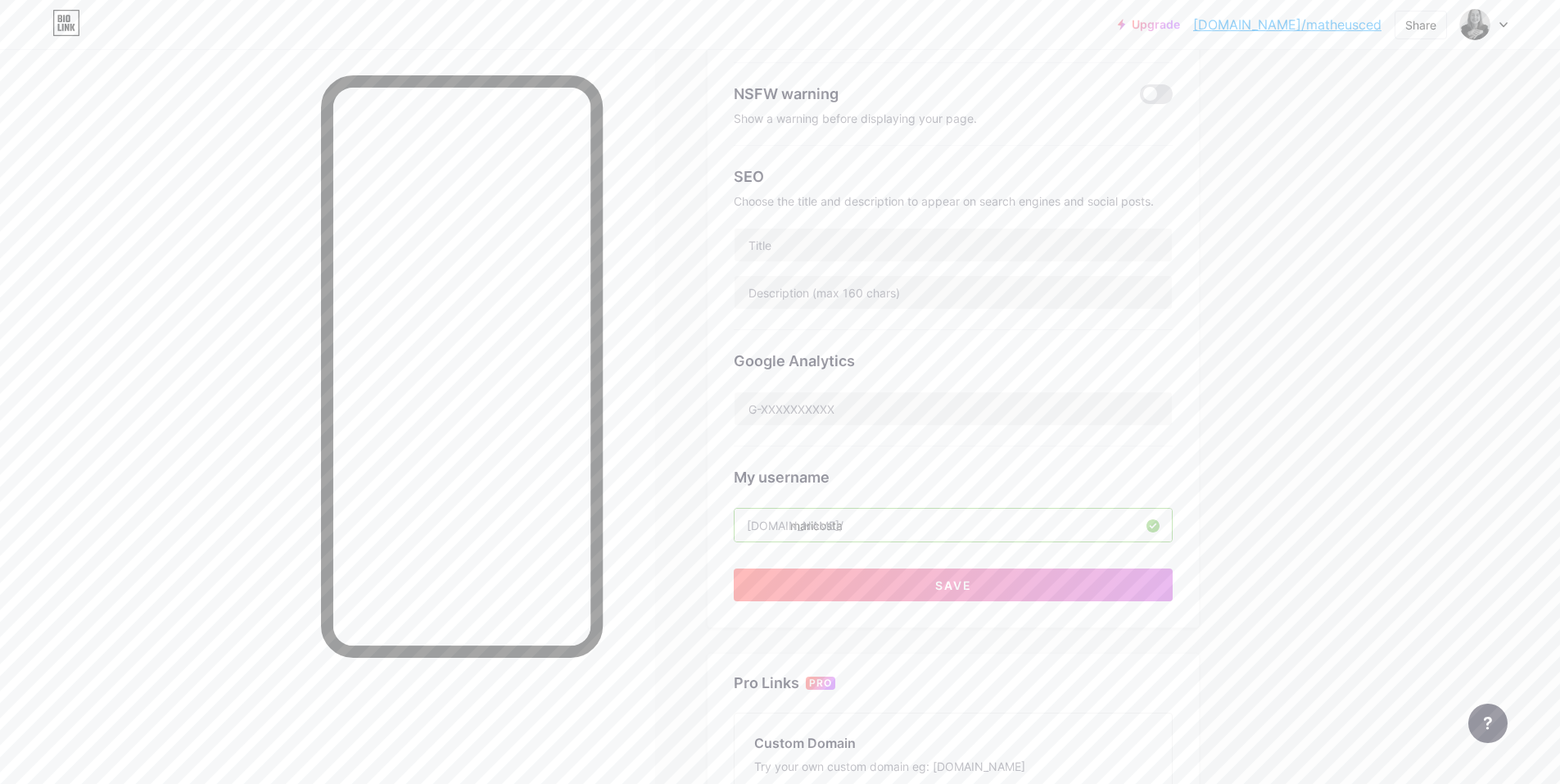
type input "maricosta"
click at [1235, 386] on div "Links Posts Design Subscribers NEW Stats Settings Preferred link This is an aes…" at bounding box center [634, 450] width 1267 height 1292
click at [1092, 591] on button "Save" at bounding box center [953, 585] width 439 height 33
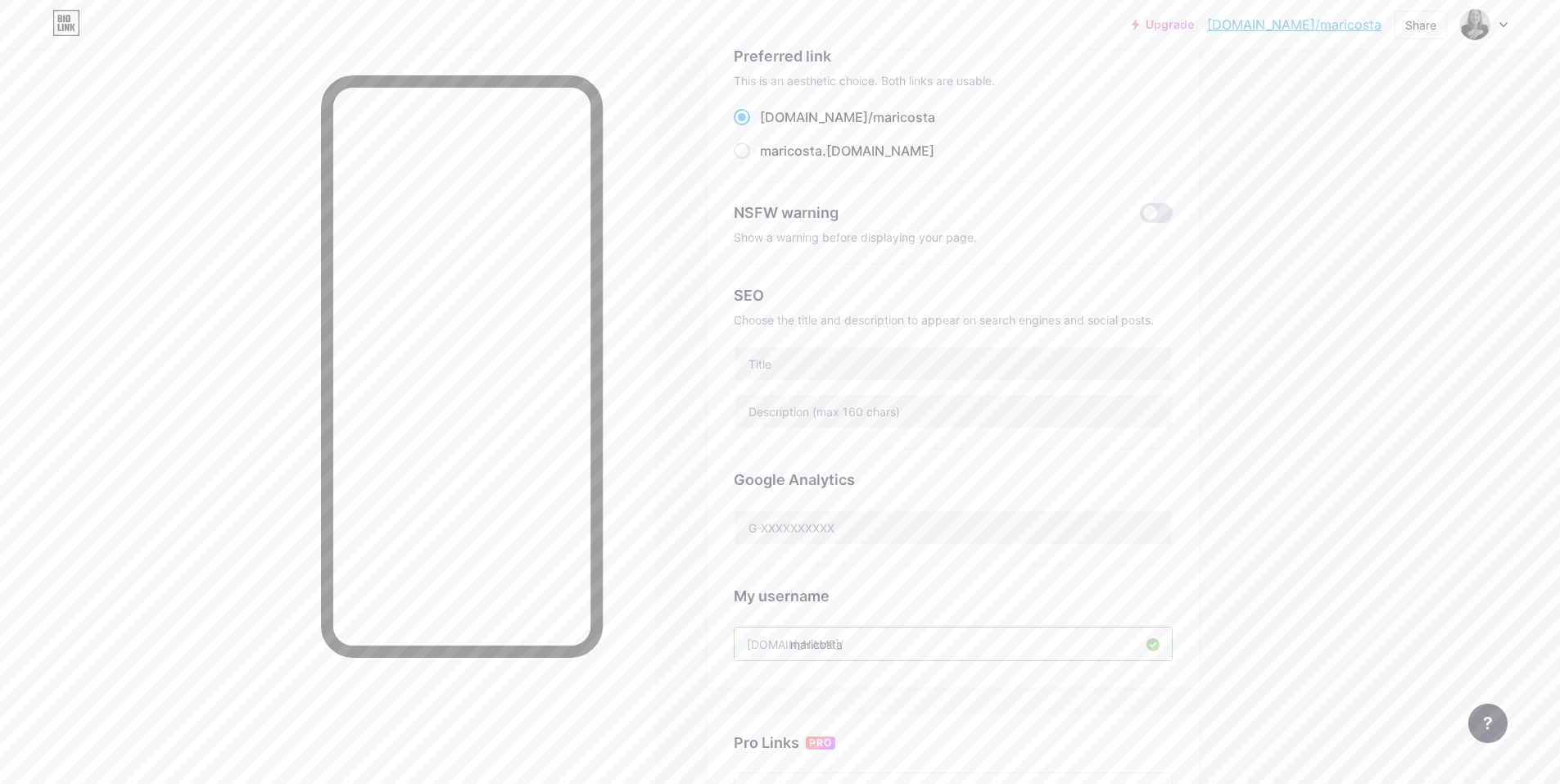
scroll to position [0, 0]
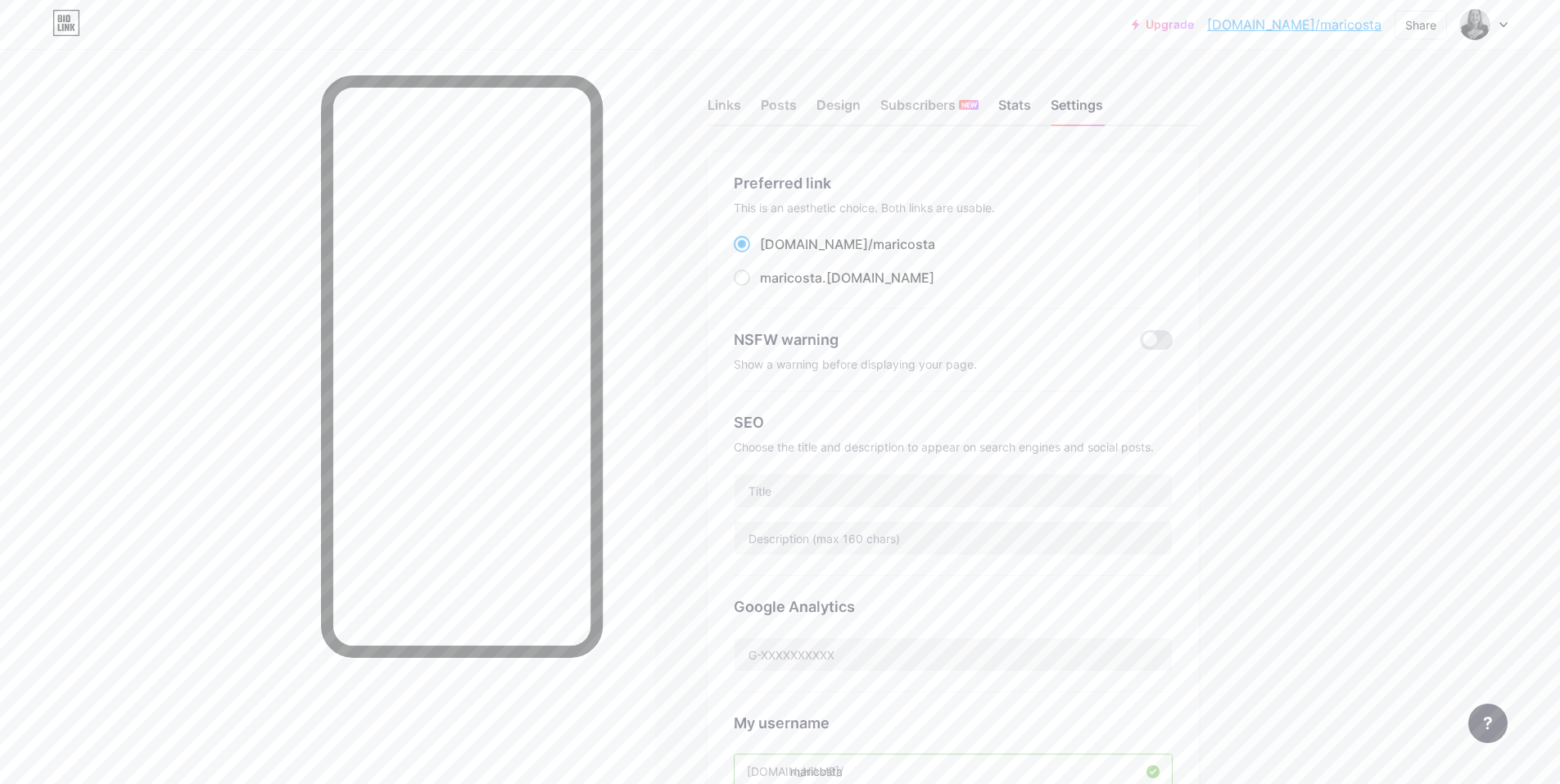
click at [1015, 103] on div "Stats" at bounding box center [1015, 110] width 33 height 30
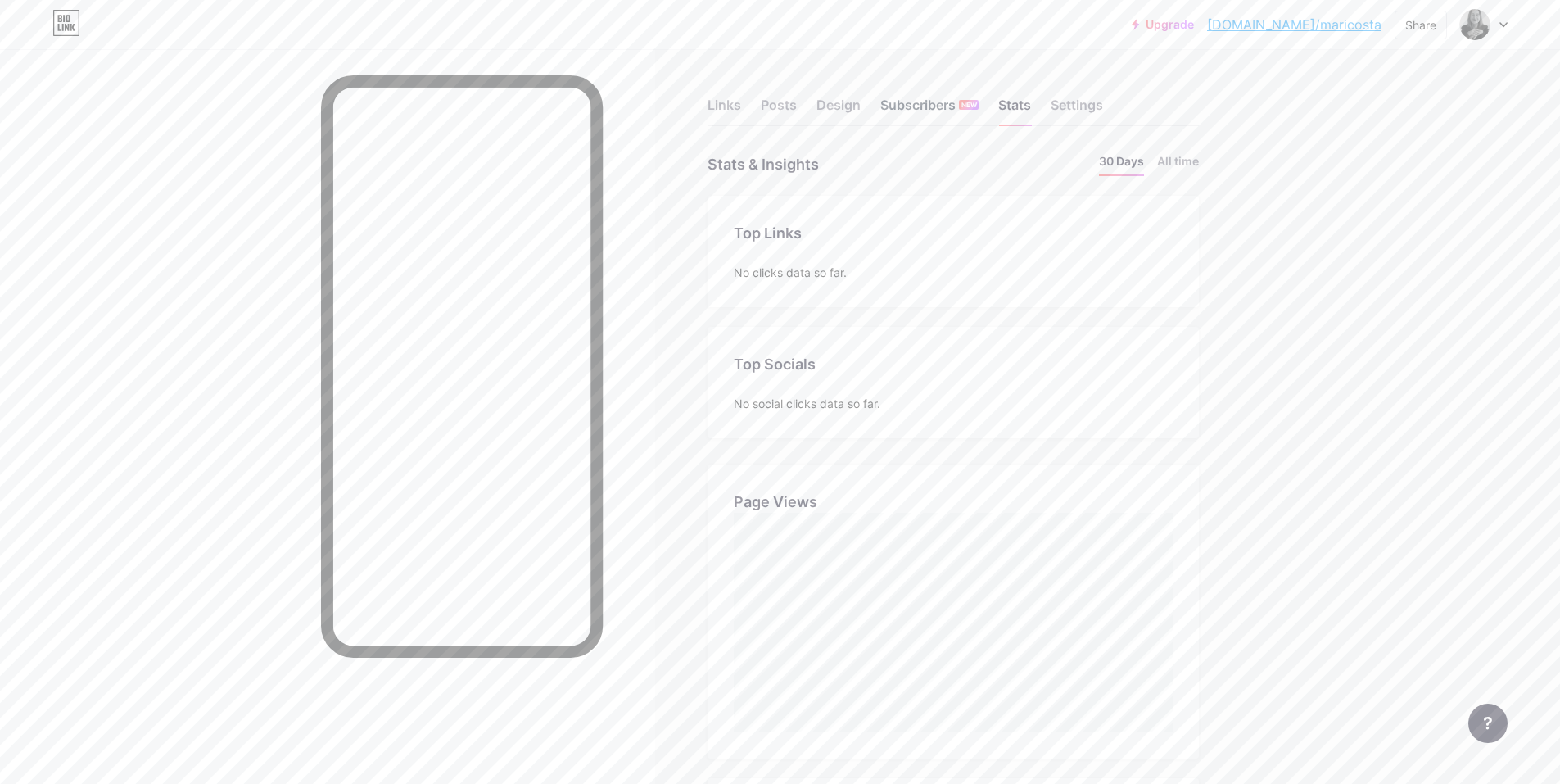
scroll to position [784, 1560]
click at [1103, 97] on div "Settings" at bounding box center [1077, 110] width 53 height 30
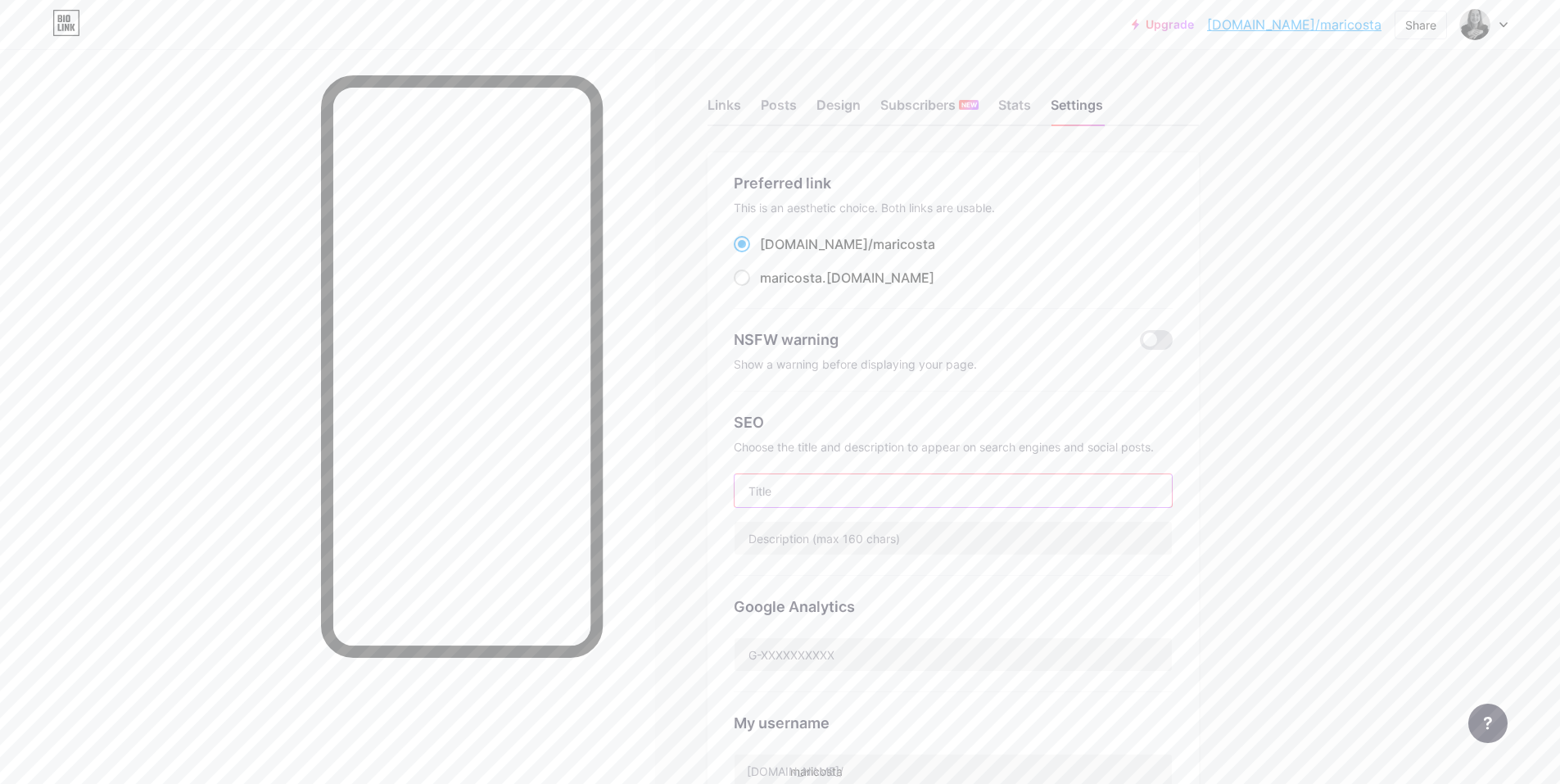
click at [850, 491] on input "text" at bounding box center [953, 491] width 437 height 33
type input "Karseell Collagen"
click at [952, 546] on input "text" at bounding box center [953, 538] width 437 height 33
click at [1274, 505] on div "Upgrade bio.link/marico... bio.link/maricosta Share Switch accounts Mari Costa …" at bounding box center [780, 671] width 1560 height 1341
click at [1248, 531] on div "Links Posts Design Subscribers NEW Stats Settings Preferred link This is an aes…" at bounding box center [634, 695] width 1267 height 1292
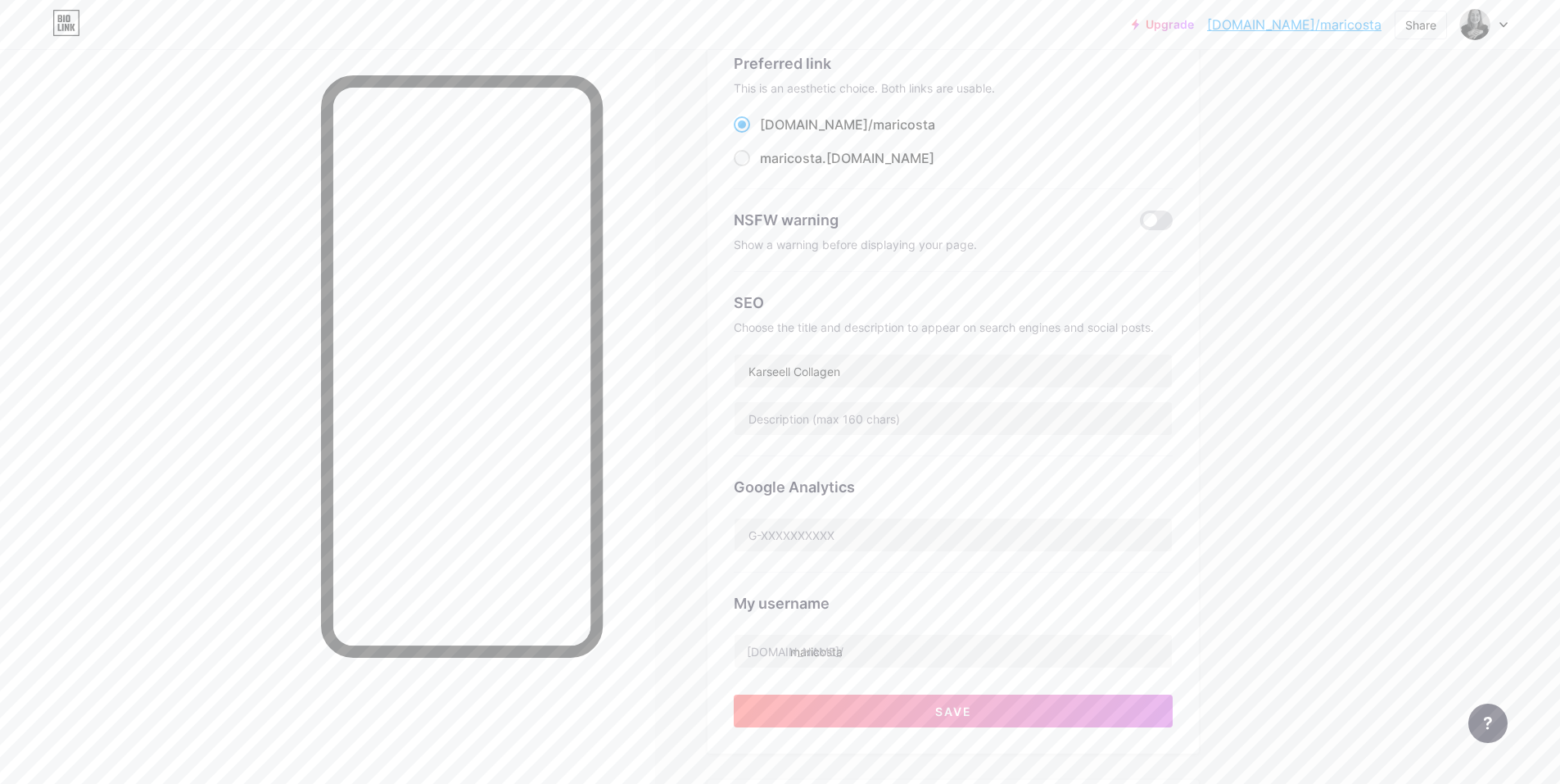
scroll to position [246, 0]
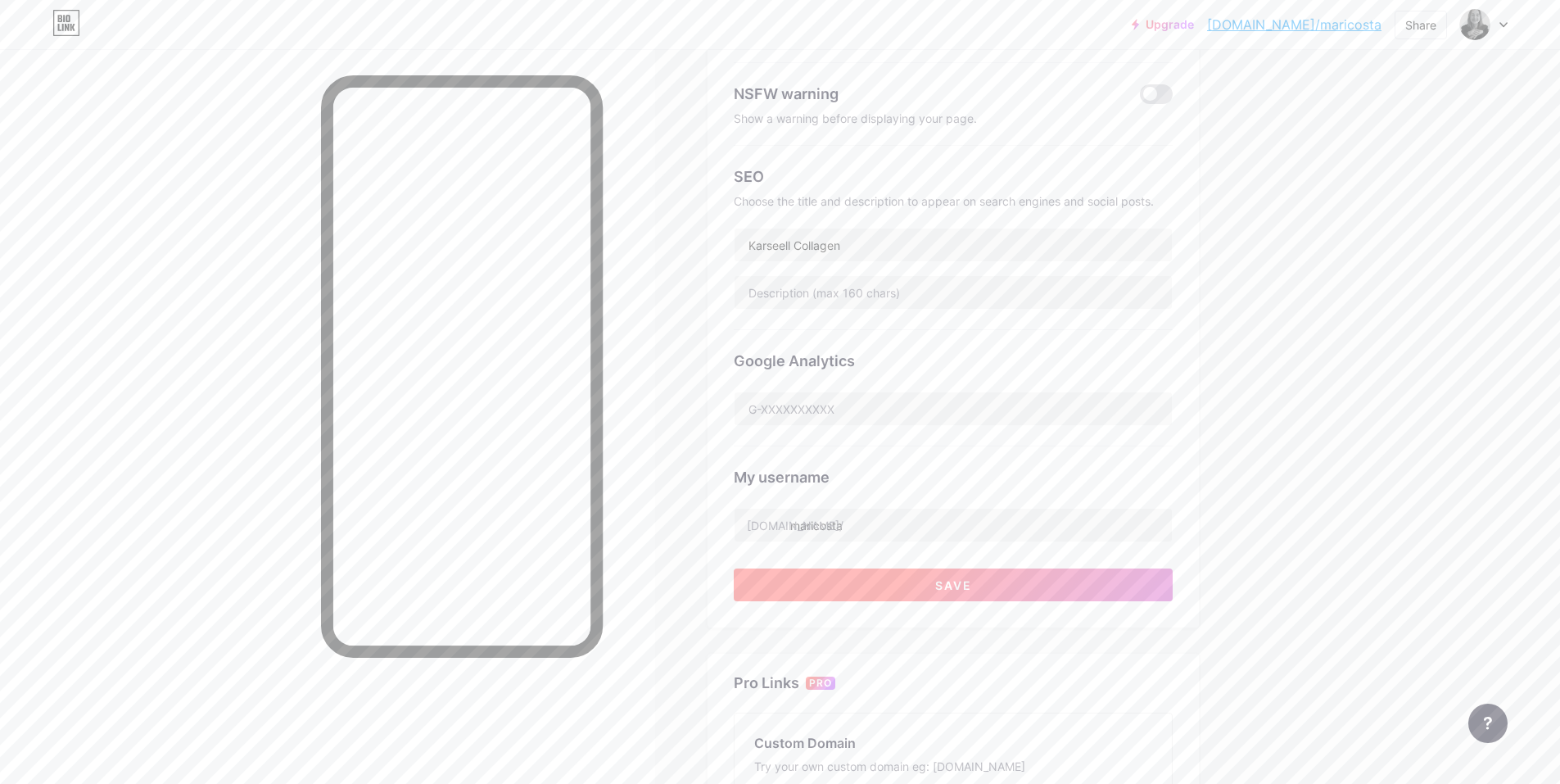
click at [1020, 588] on button "Save" at bounding box center [953, 585] width 439 height 33
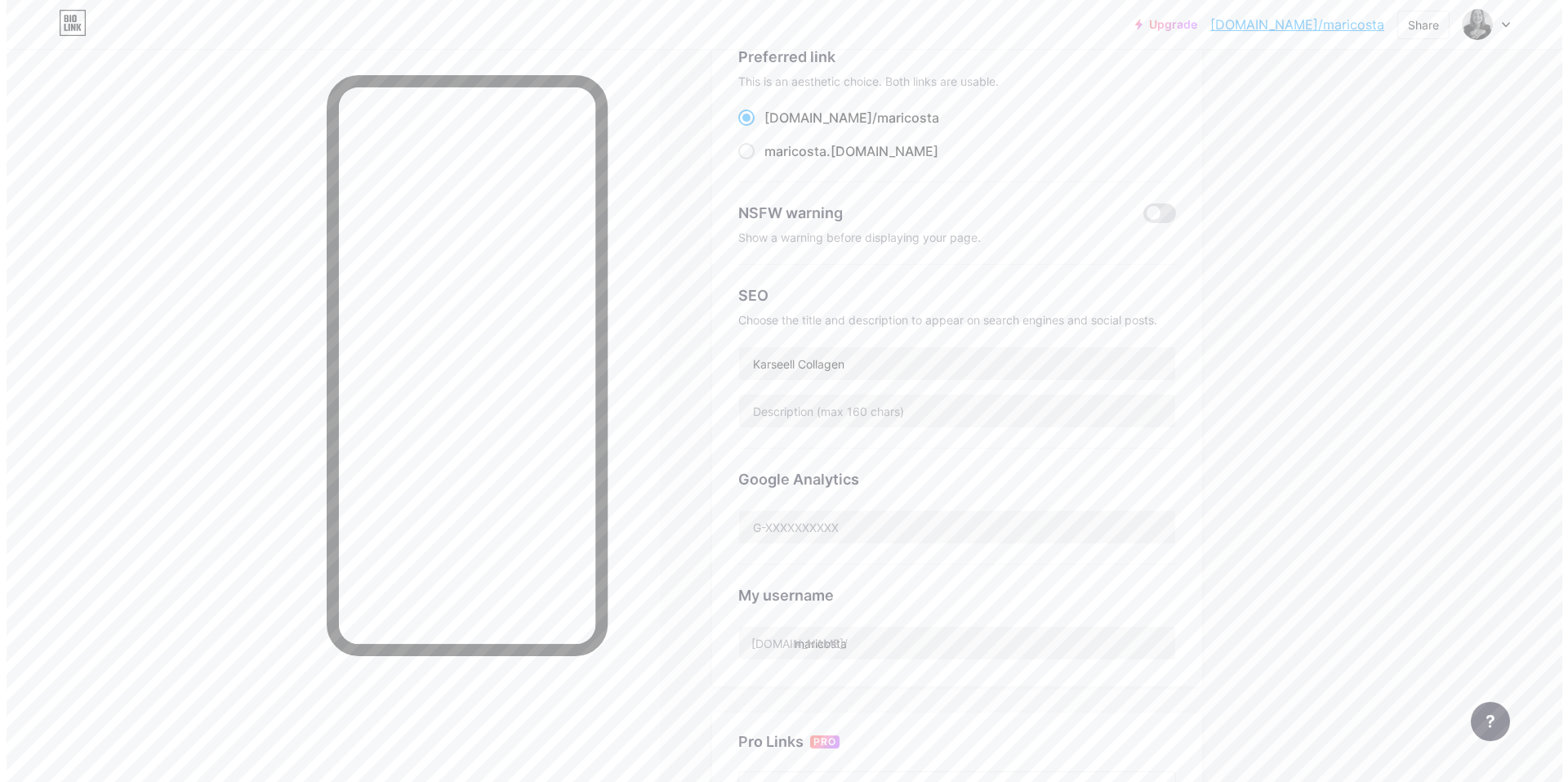
scroll to position [0, 0]
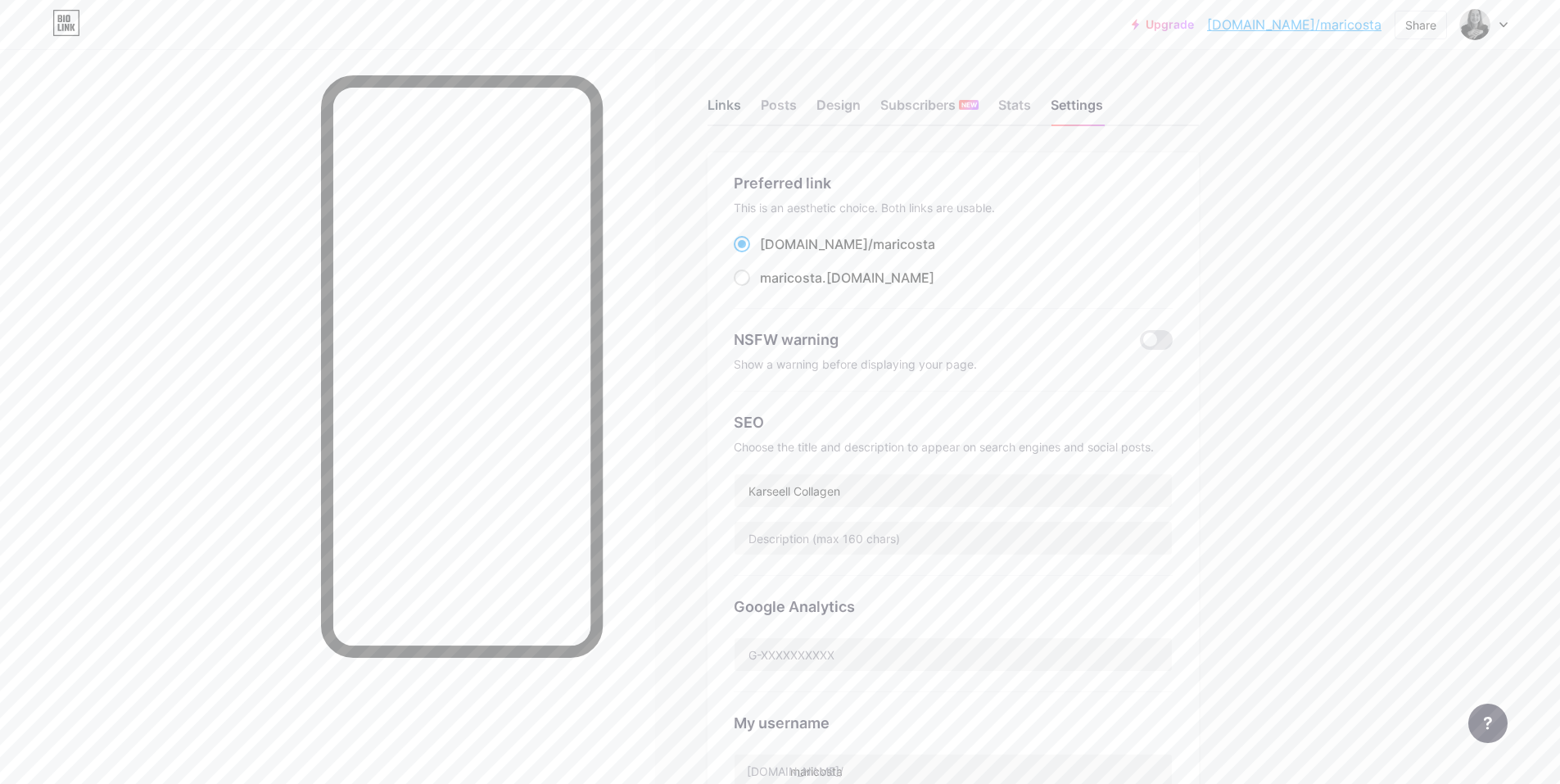
click at [714, 105] on div "Links" at bounding box center [724, 110] width 34 height 30
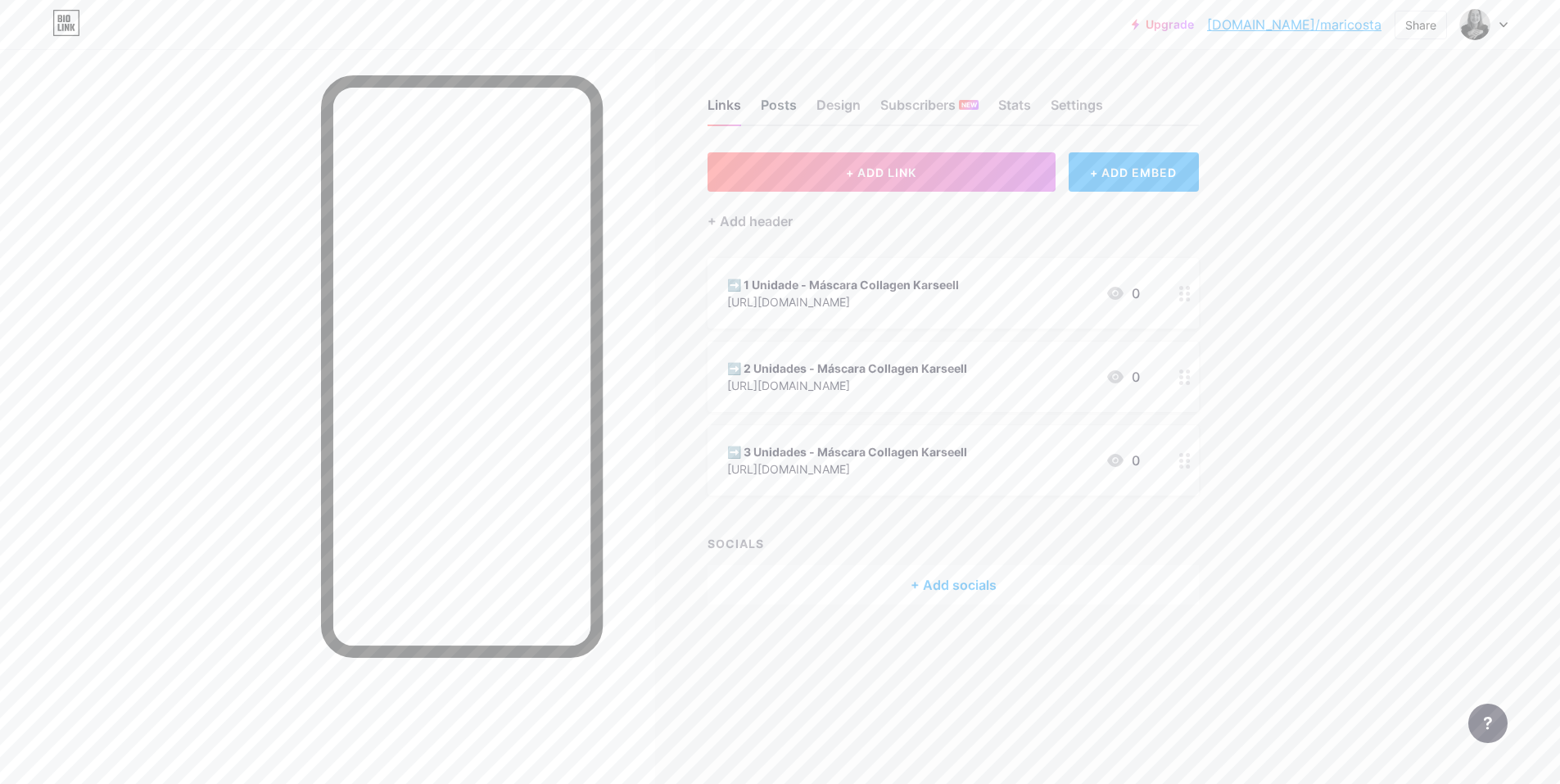
click at [795, 108] on div "Posts" at bounding box center [779, 110] width 36 height 30
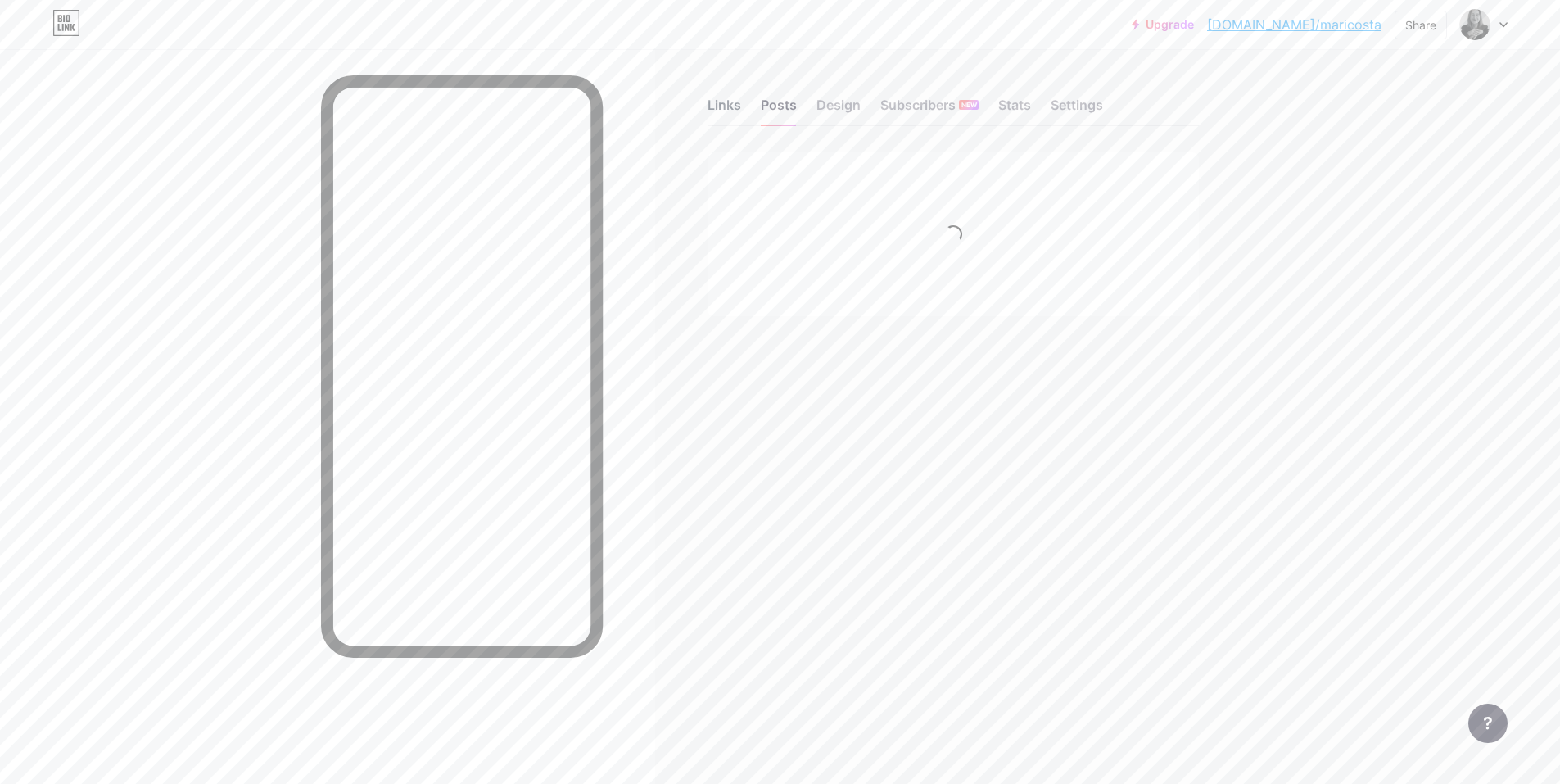
click at [722, 101] on div "Links" at bounding box center [724, 110] width 34 height 30
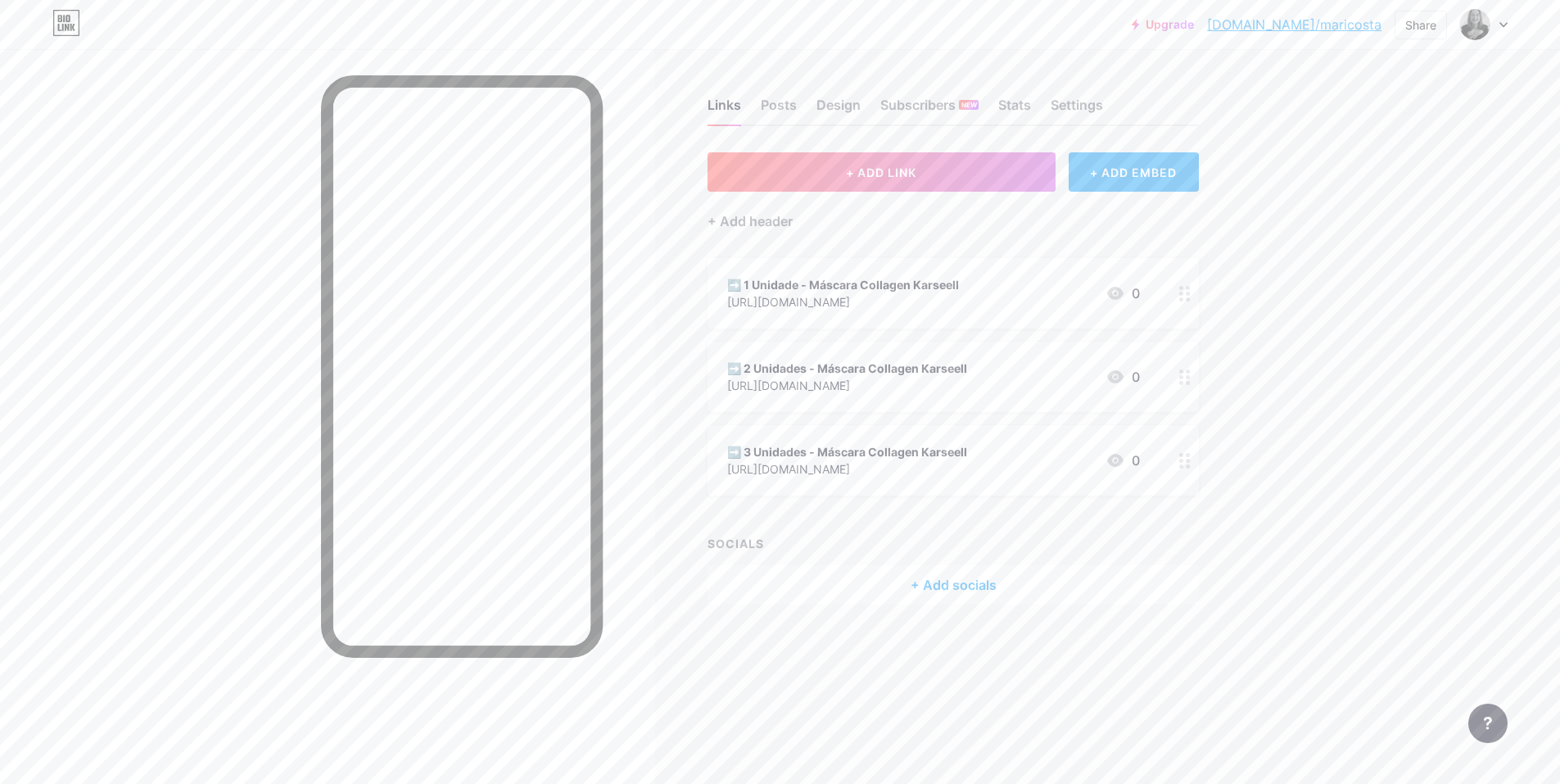
click at [974, 591] on div "+ Add socials" at bounding box center [953, 585] width 492 height 39
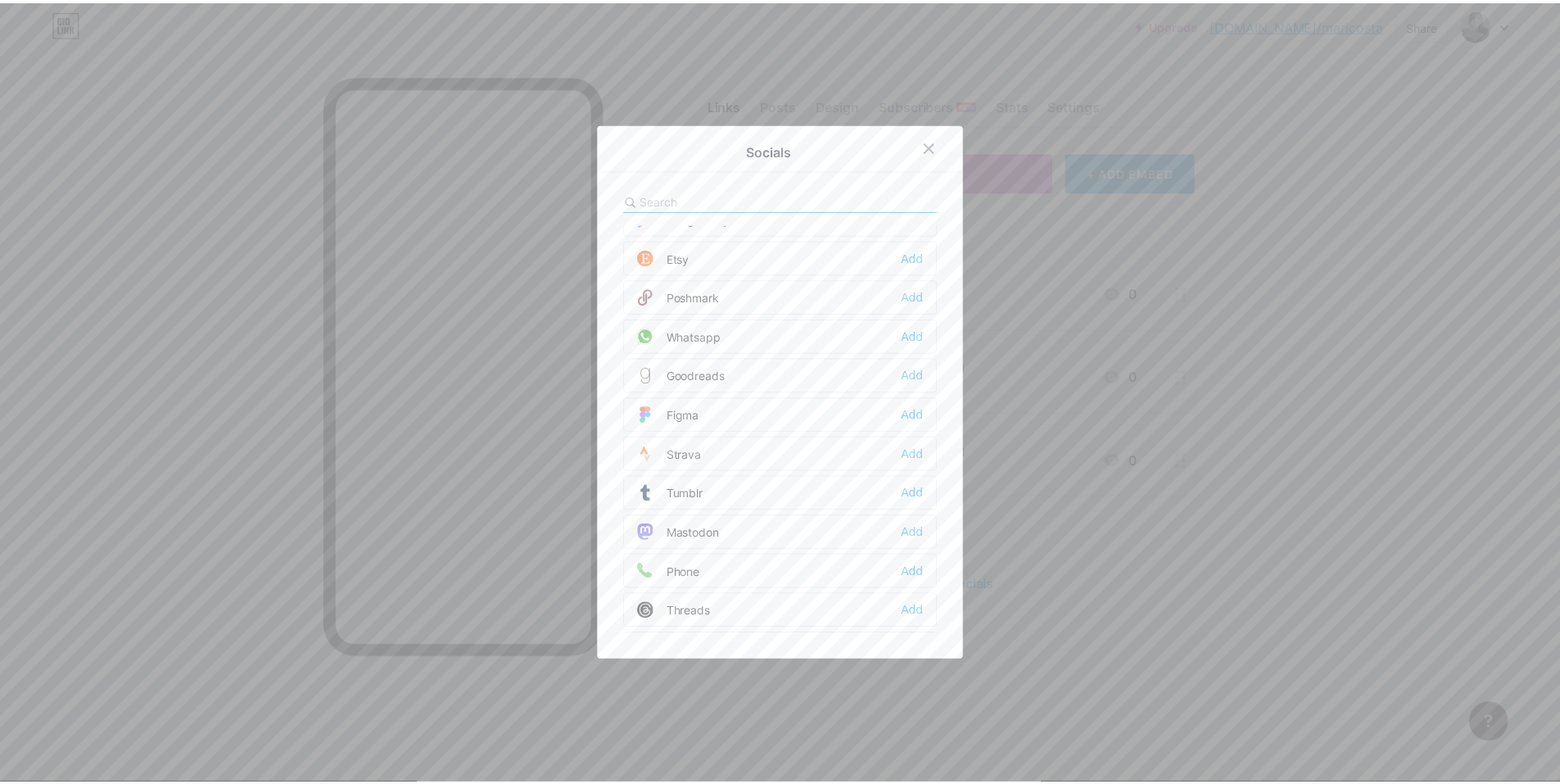
scroll to position [1392, 0]
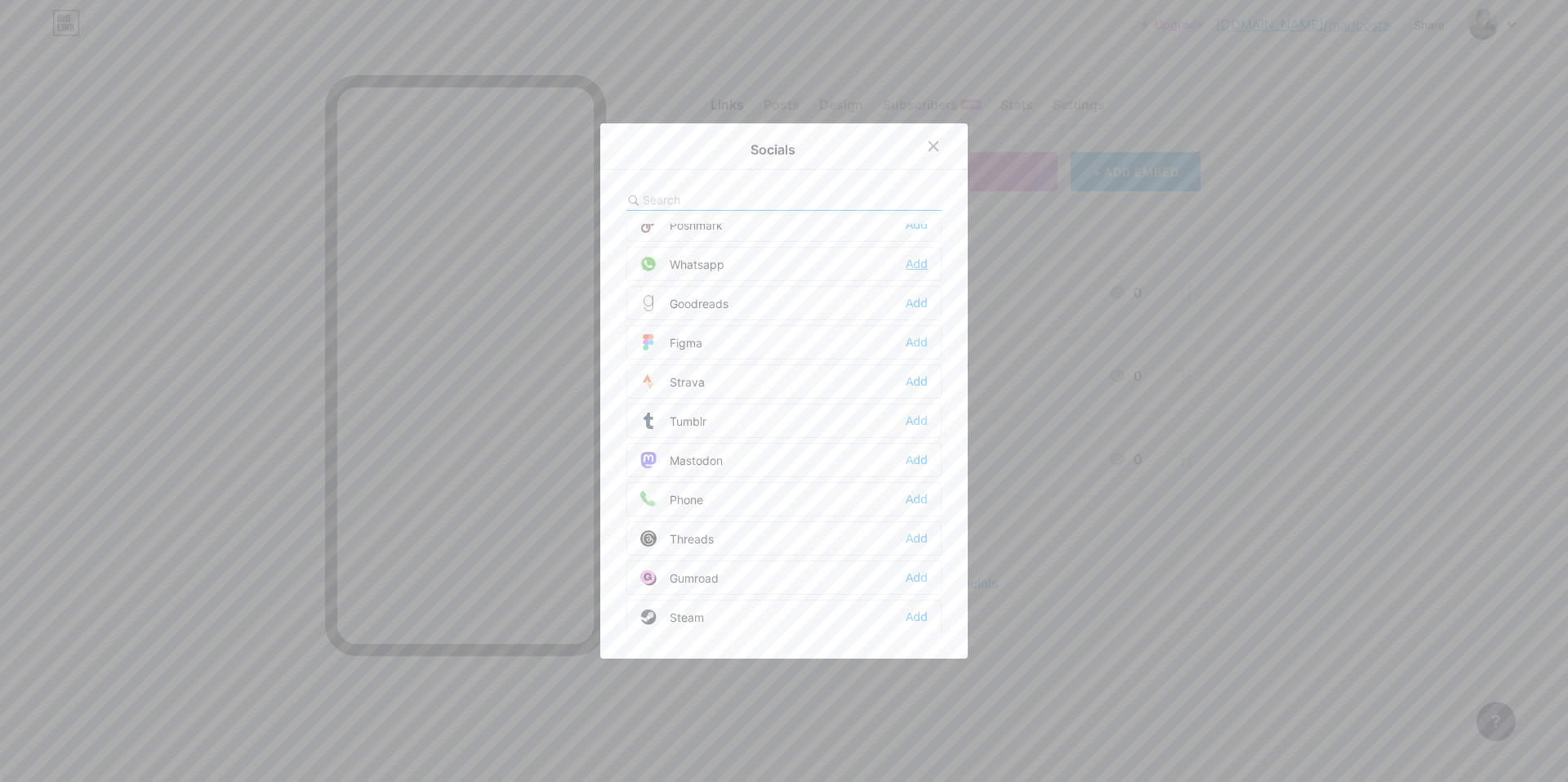
click at [916, 266] on div "Add" at bounding box center [916, 264] width 22 height 16
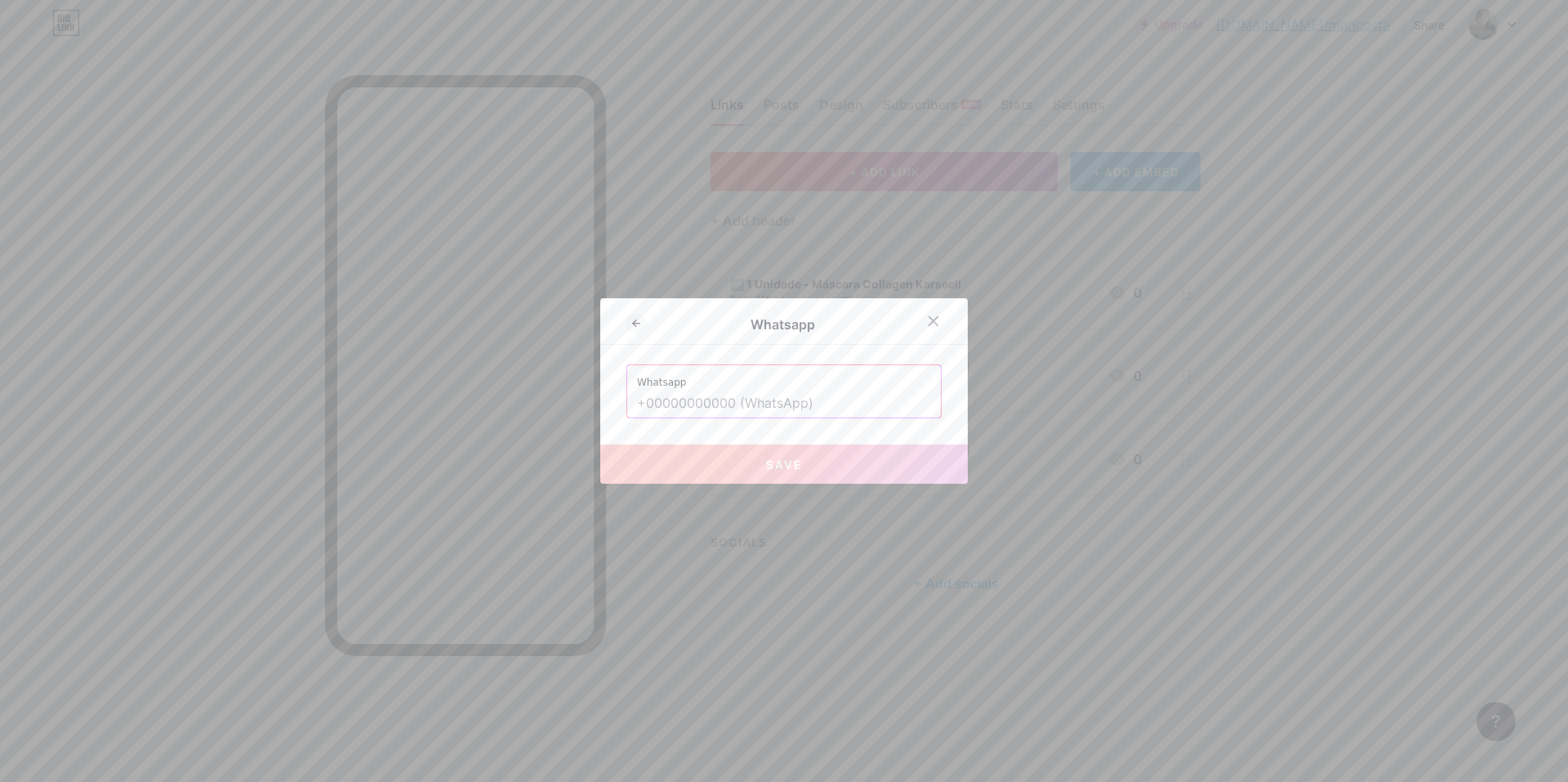
click at [821, 404] on input "text" at bounding box center [784, 403] width 294 height 28
paste input "+55 11 5104-1857"
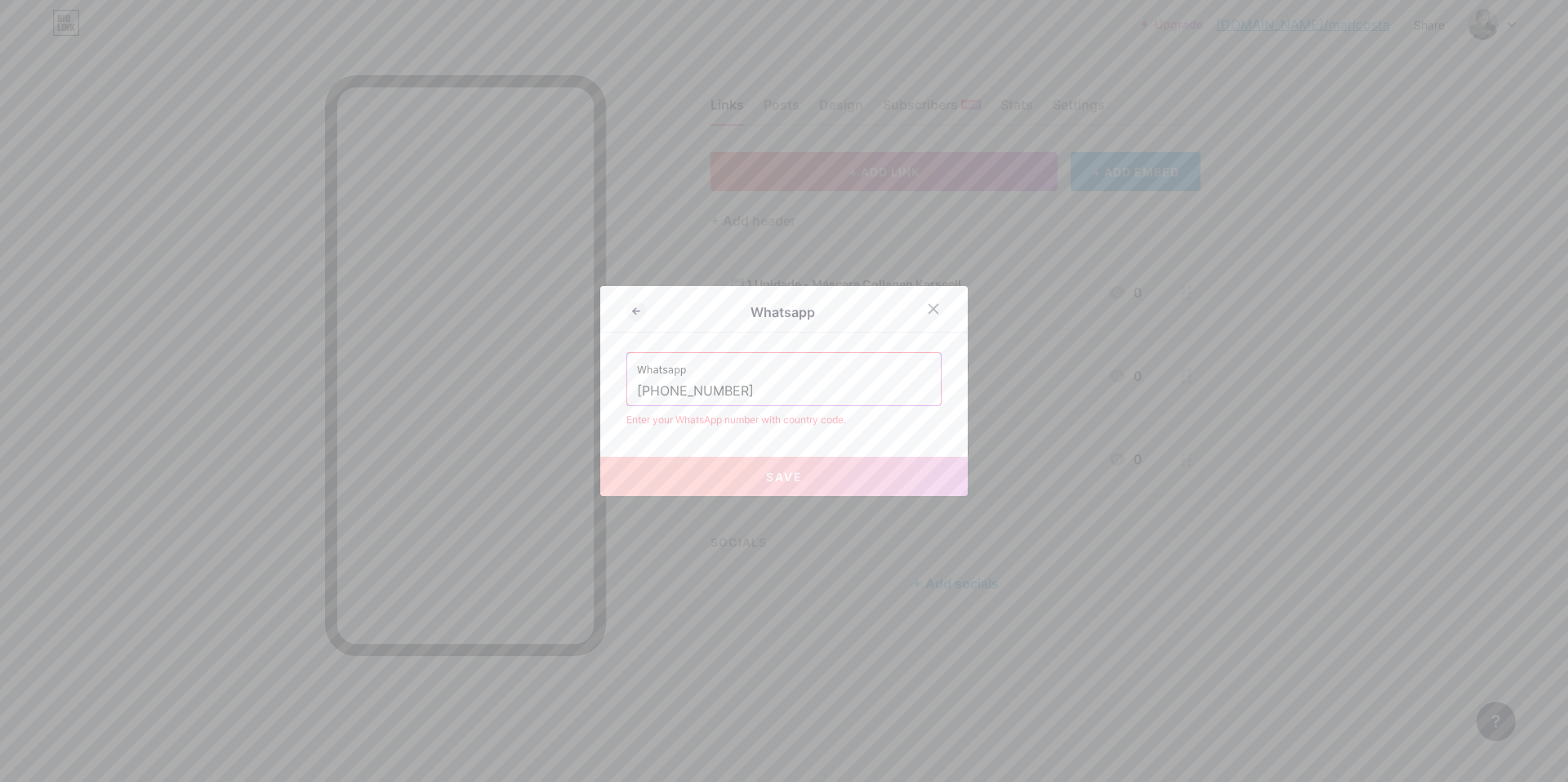
click at [710, 394] on input "+55 11 5104-1857" at bounding box center [784, 391] width 294 height 28
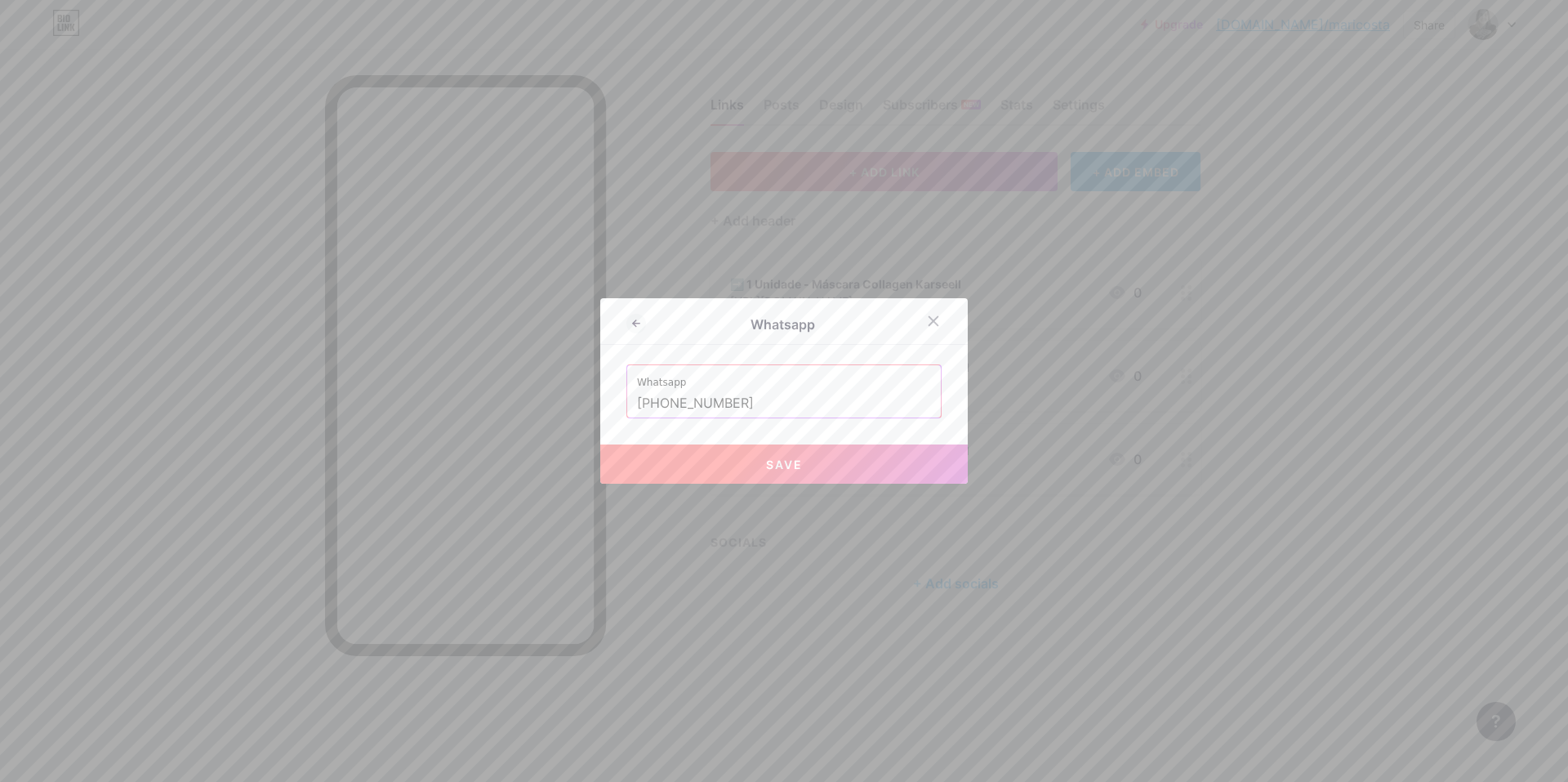
click at [828, 474] on button "Save" at bounding box center [784, 464] width 367 height 39
type input "https://wa.me/+551151041857"
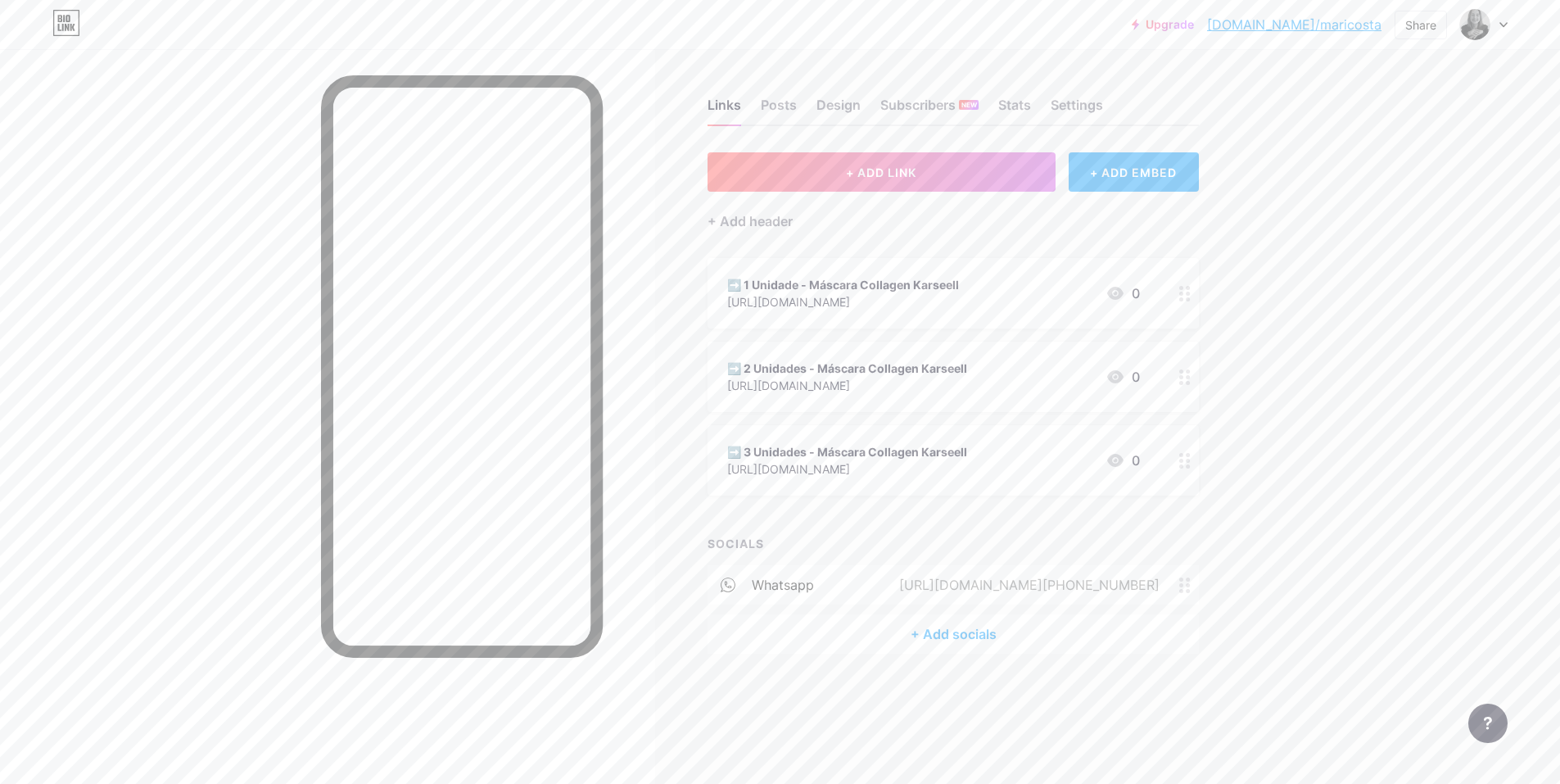
drag, startPoint x: 1184, startPoint y: 587, endPoint x: 1184, endPoint y: 380, distance: 207.0
click at [1184, 380] on div "+ ADD LINK + ADD EMBED + Add header ➡️ 1 Unidade - Máscara Collagen Karseell ht…" at bounding box center [953, 403] width 492 height 501
drag, startPoint x: 1347, startPoint y: 447, endPoint x: 1327, endPoint y: 455, distance: 21.5
click at [1345, 447] on div "Upgrade bio.link/marico... bio.link/maricosta Share Switch accounts Mari Costa …" at bounding box center [780, 392] width 1560 height 784
click at [1310, 414] on div "Upgrade bio.link/marico... bio.link/maricosta Share Switch accounts Mari Costa …" at bounding box center [780, 392] width 1560 height 784
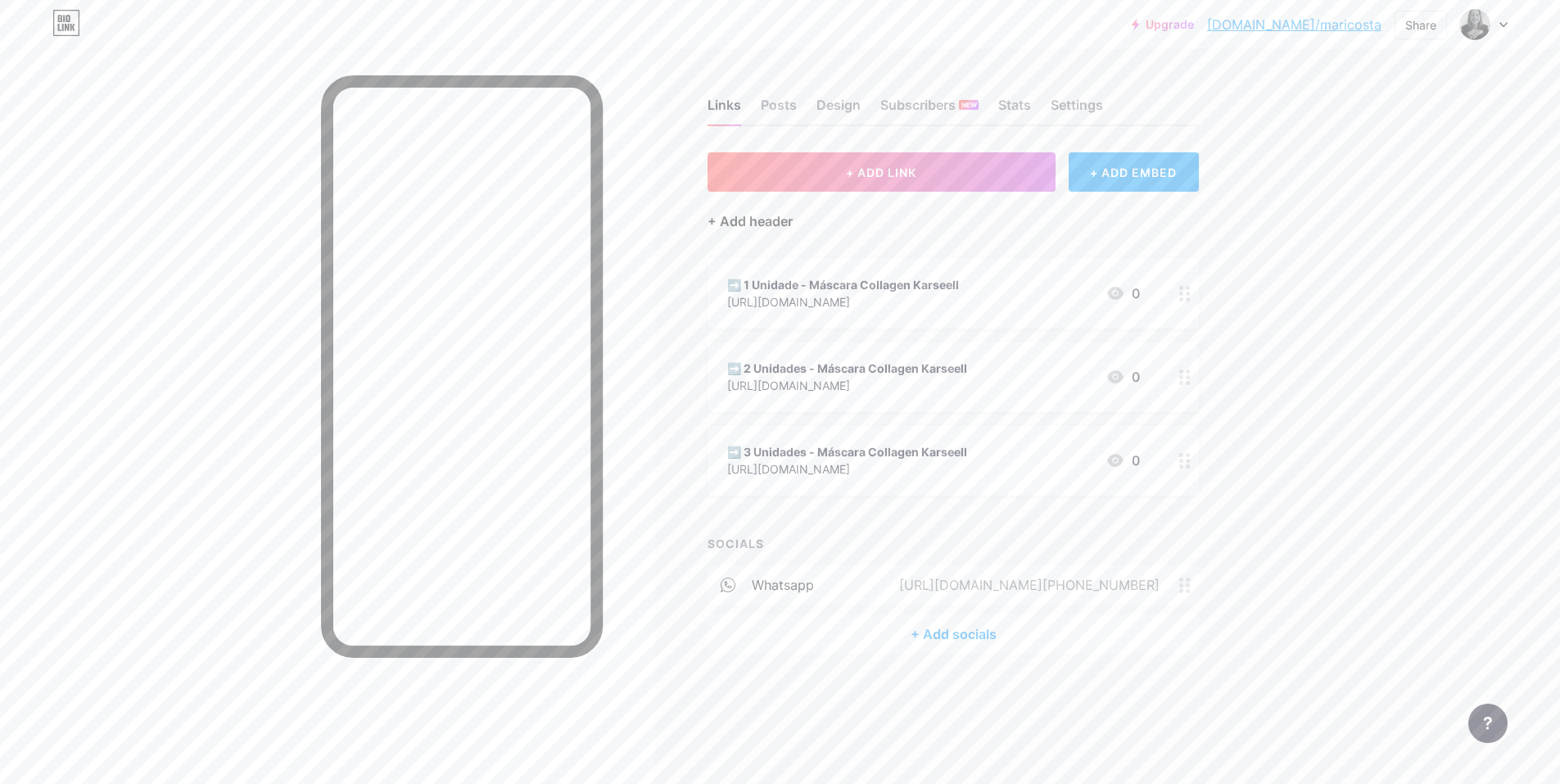
click at [777, 220] on div "+ Add header" at bounding box center [750, 221] width 85 height 20
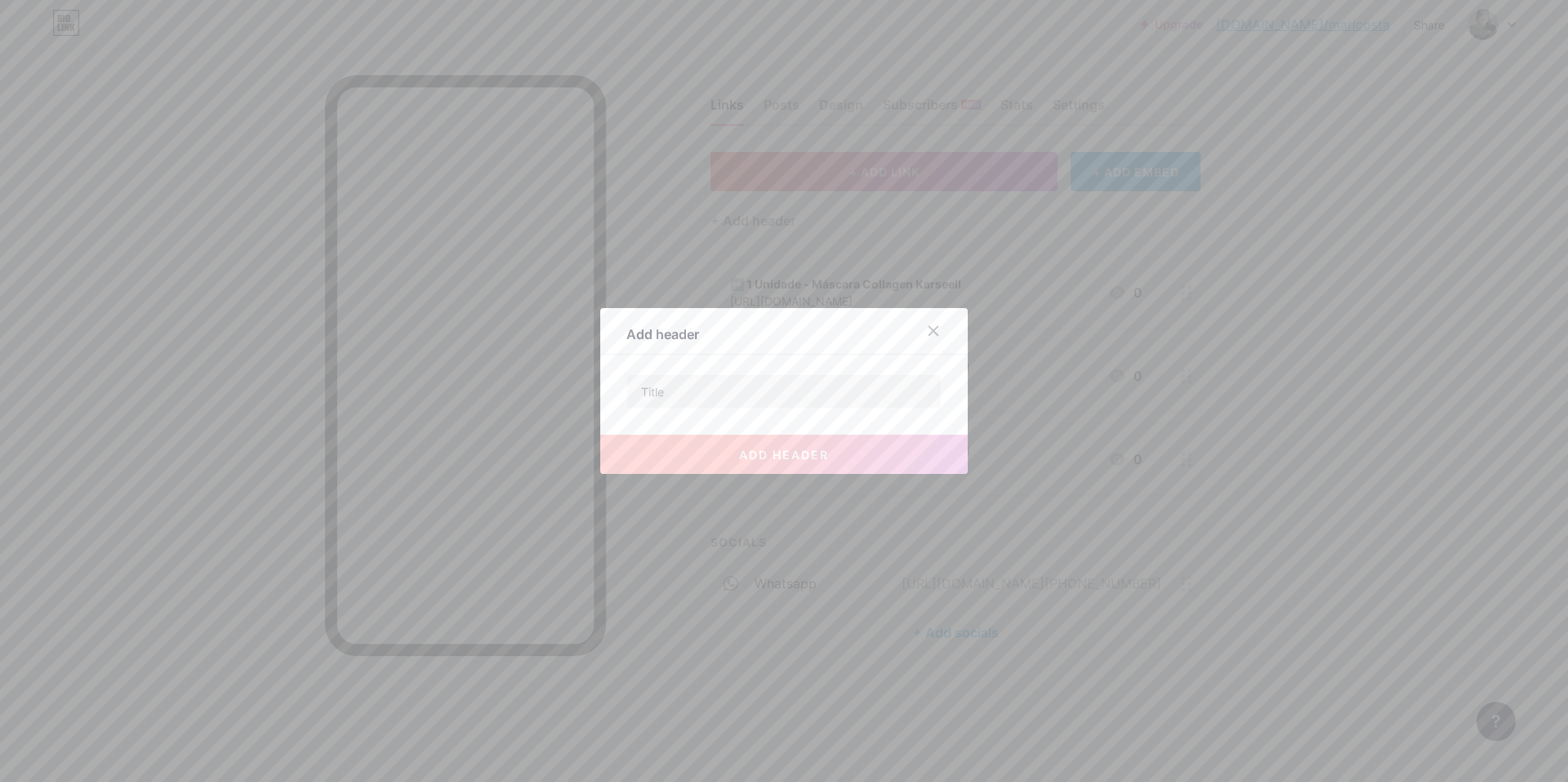
click at [737, 407] on div at bounding box center [784, 391] width 316 height 34
click at [734, 402] on input "text" at bounding box center [784, 391] width 314 height 33
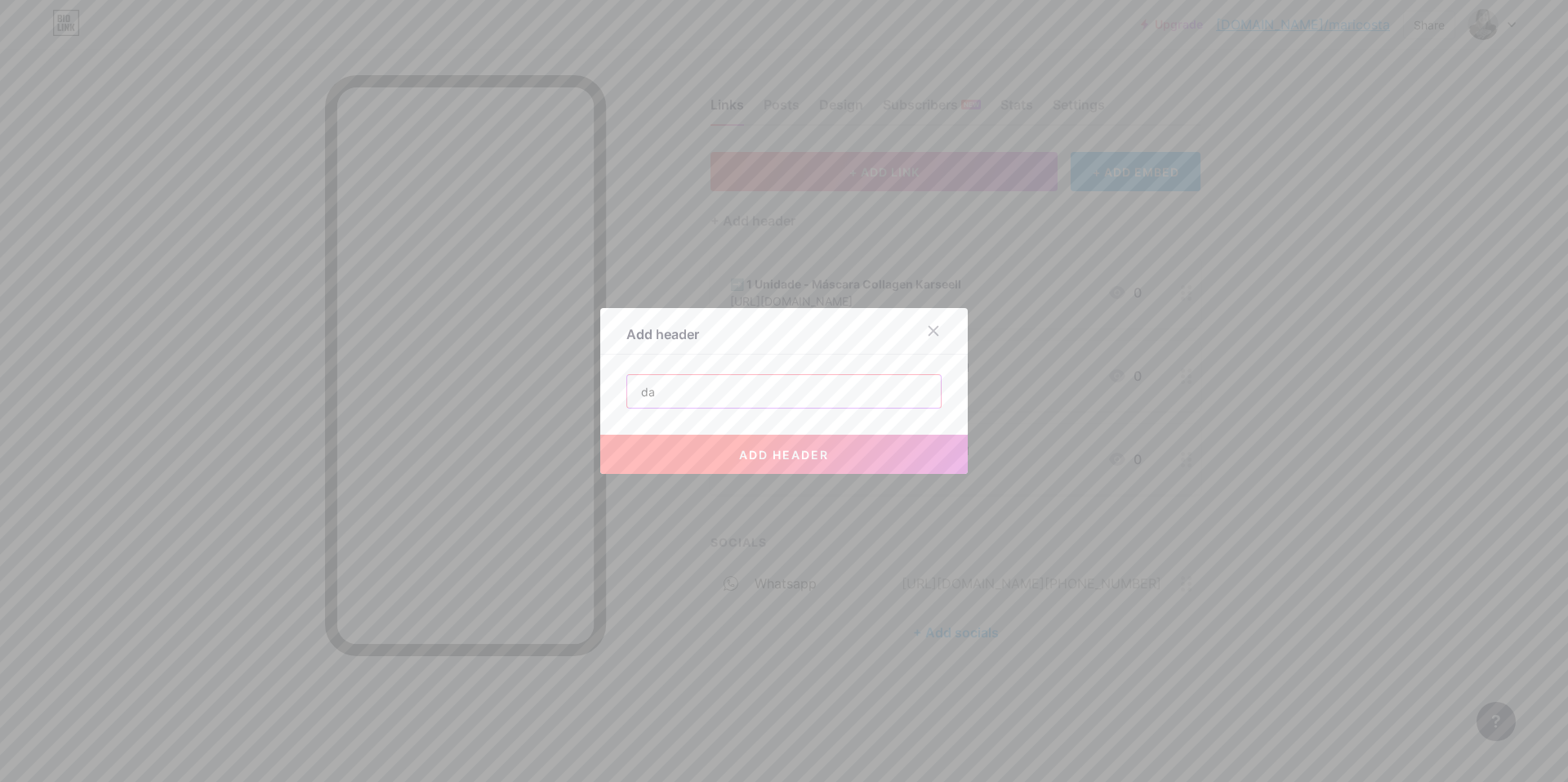
type input "da"
click at [837, 457] on button "add header" at bounding box center [784, 454] width 367 height 39
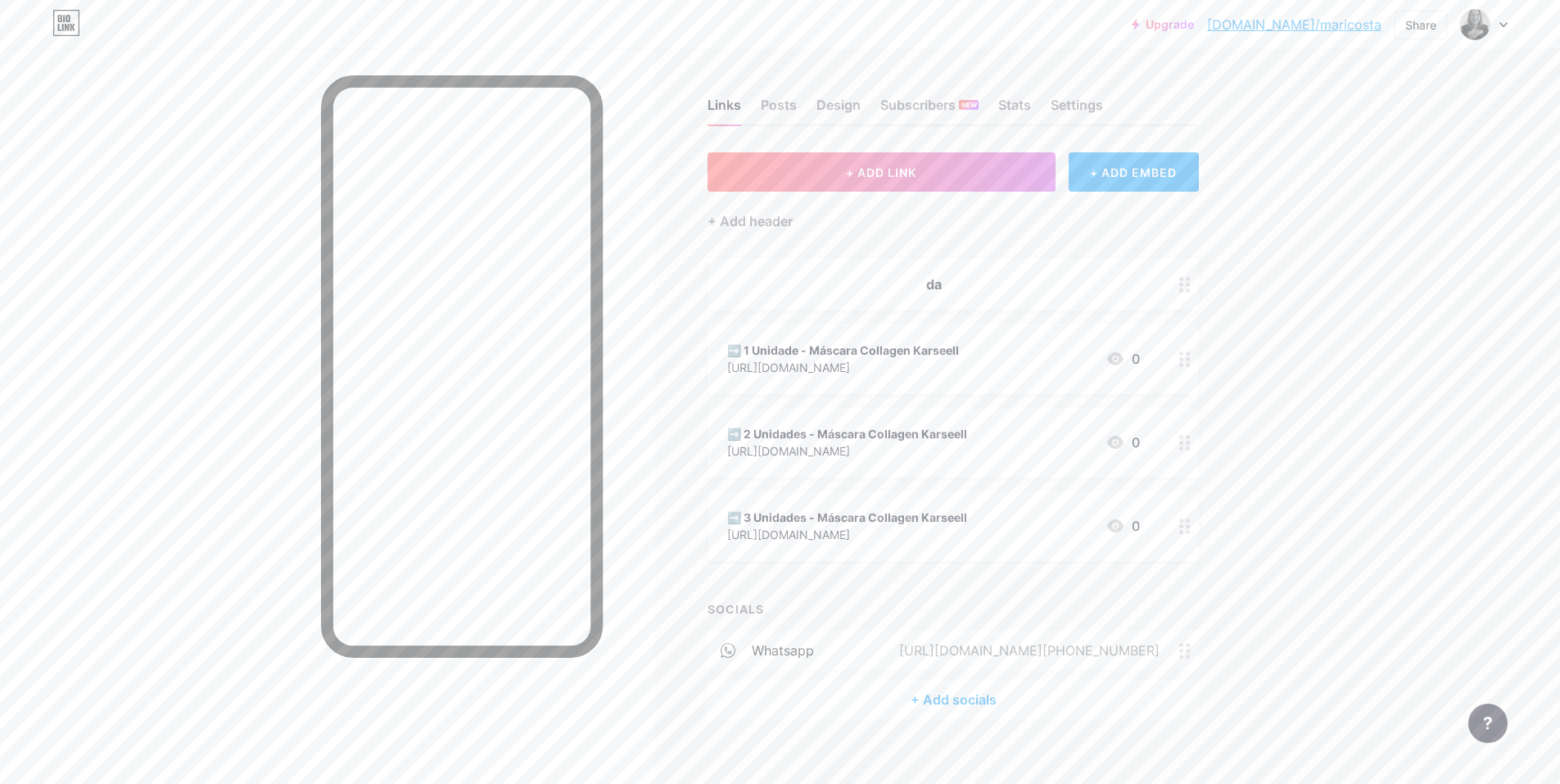
click at [925, 280] on div "da" at bounding box center [934, 284] width 413 height 20
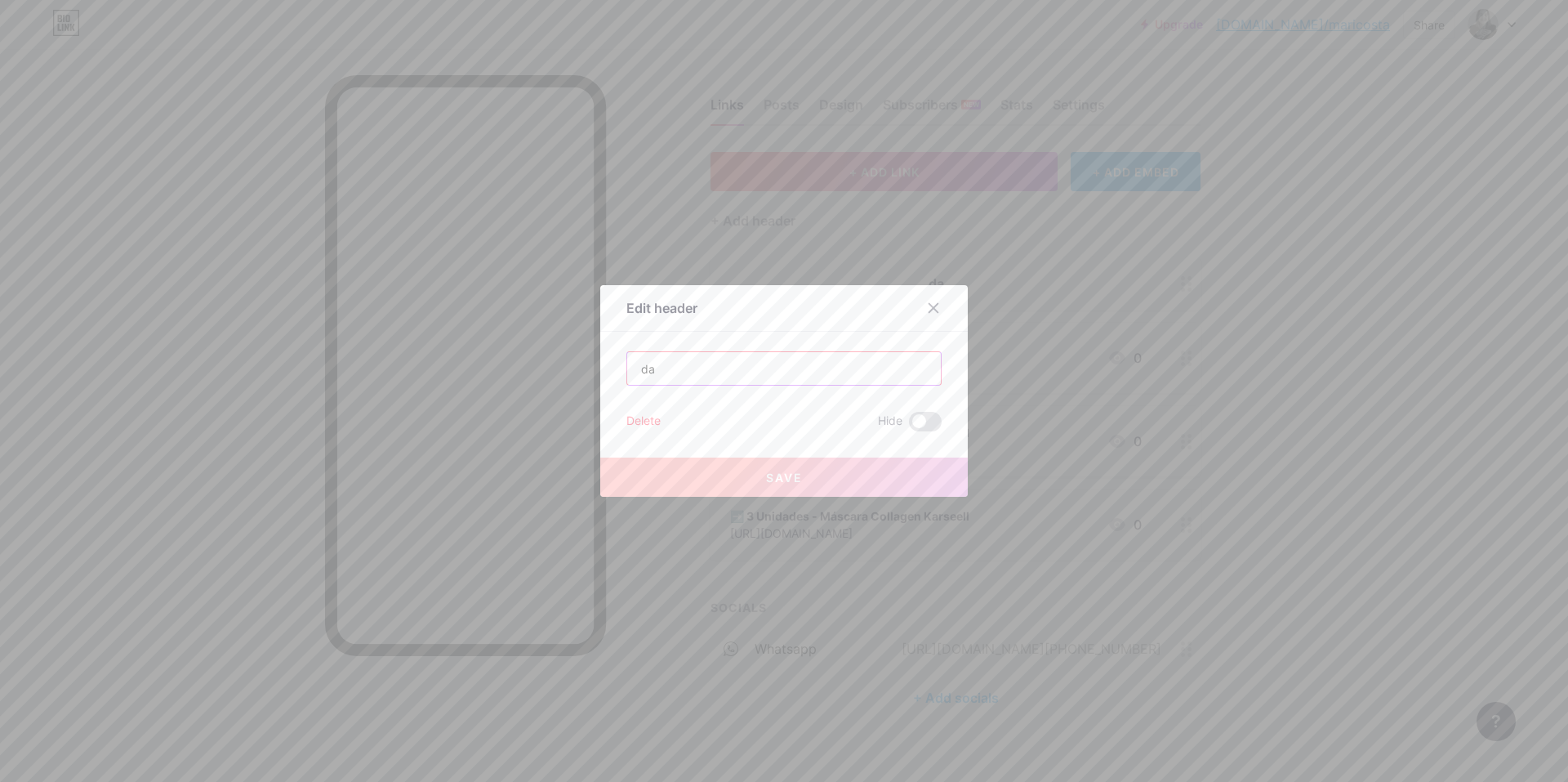
drag, startPoint x: 732, startPoint y: 366, endPoint x: 444, endPoint y: 358, distance: 288.1
click at [504, 361] on div "Edit header da Delete Hide Save" at bounding box center [784, 391] width 1568 height 782
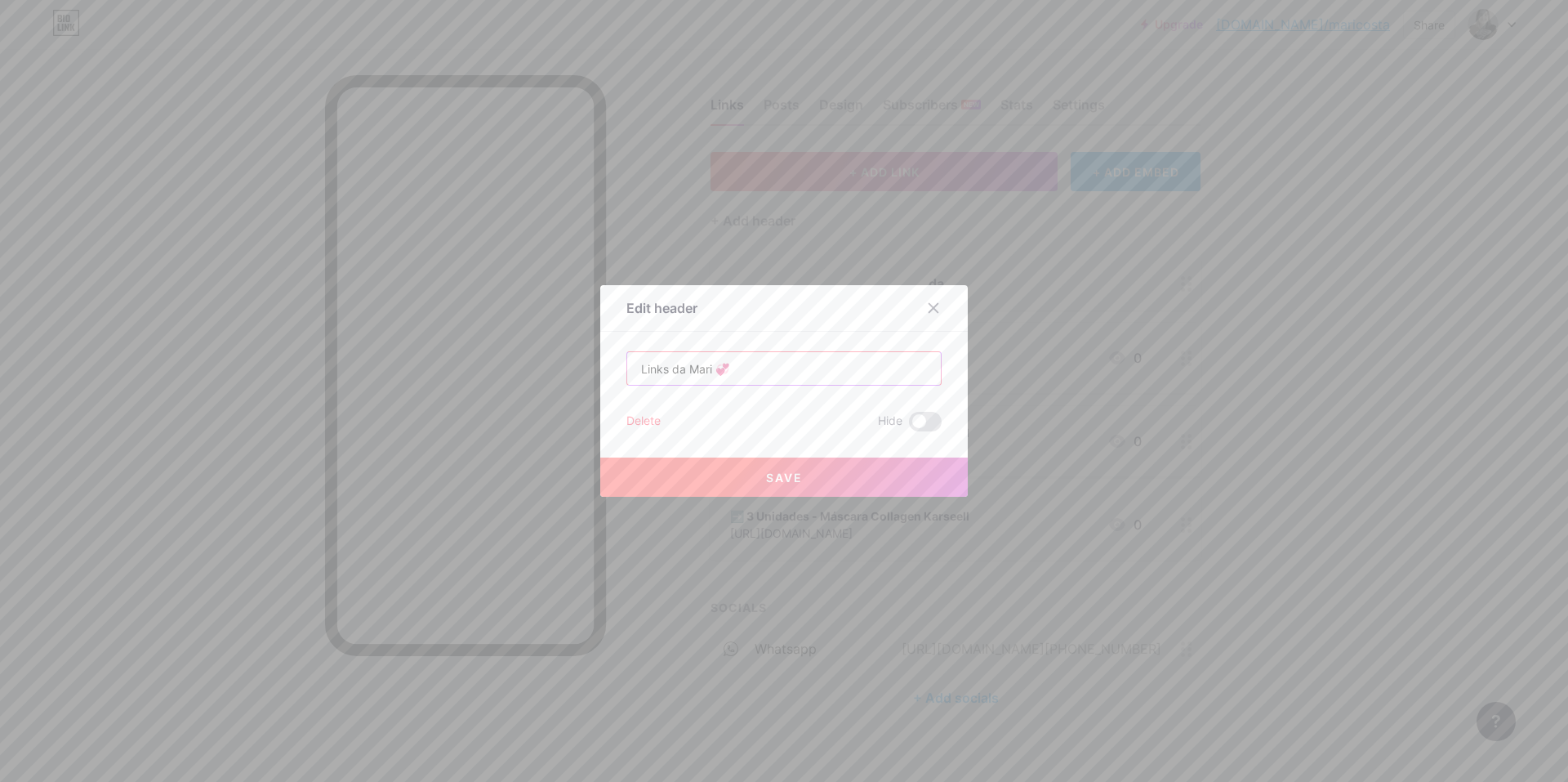
type input "Links da Mari 💞"
click at [837, 488] on button "Save" at bounding box center [784, 477] width 367 height 39
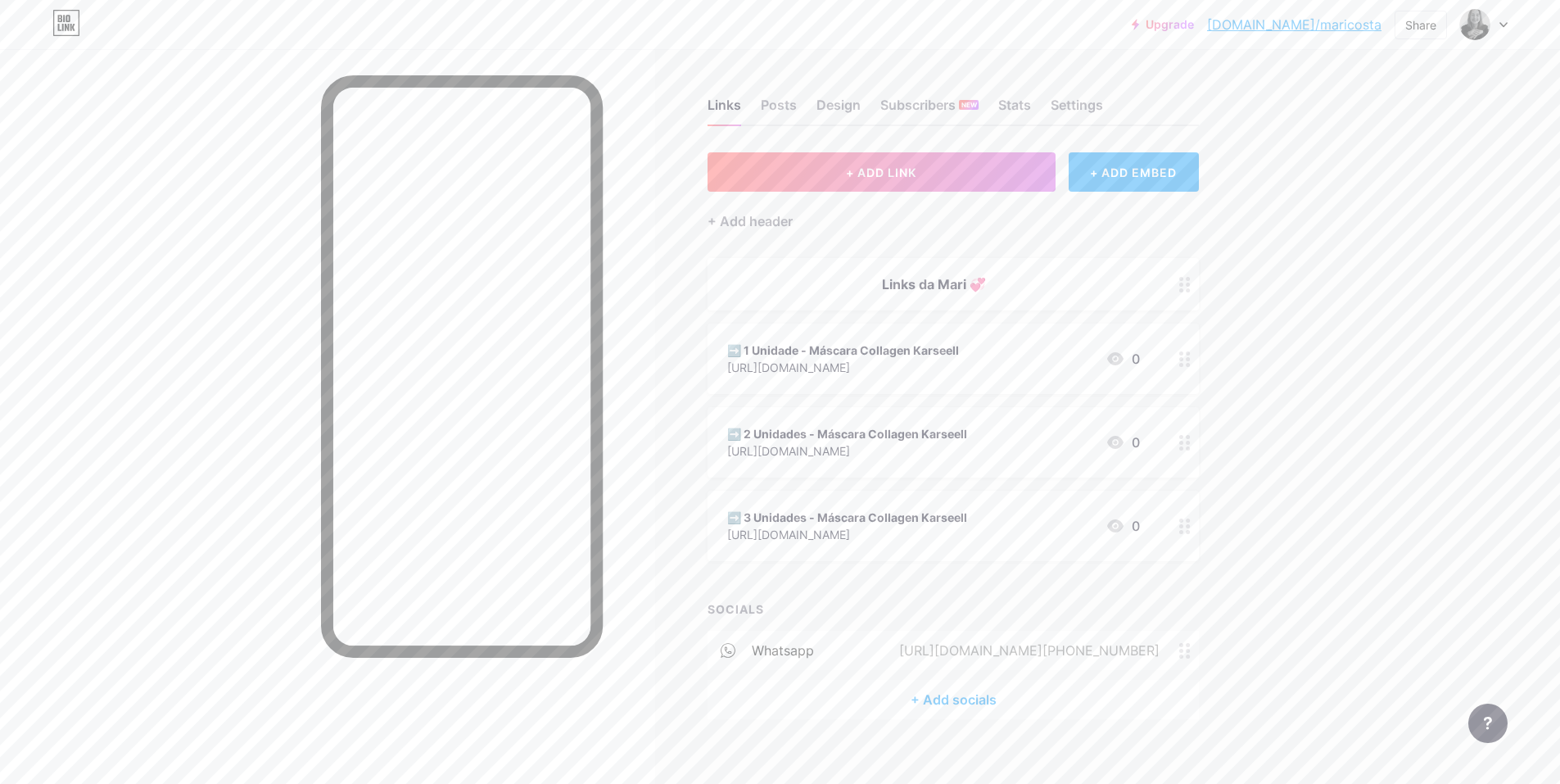
click at [957, 288] on div "Links da Mari 💞" at bounding box center [934, 284] width 413 height 20
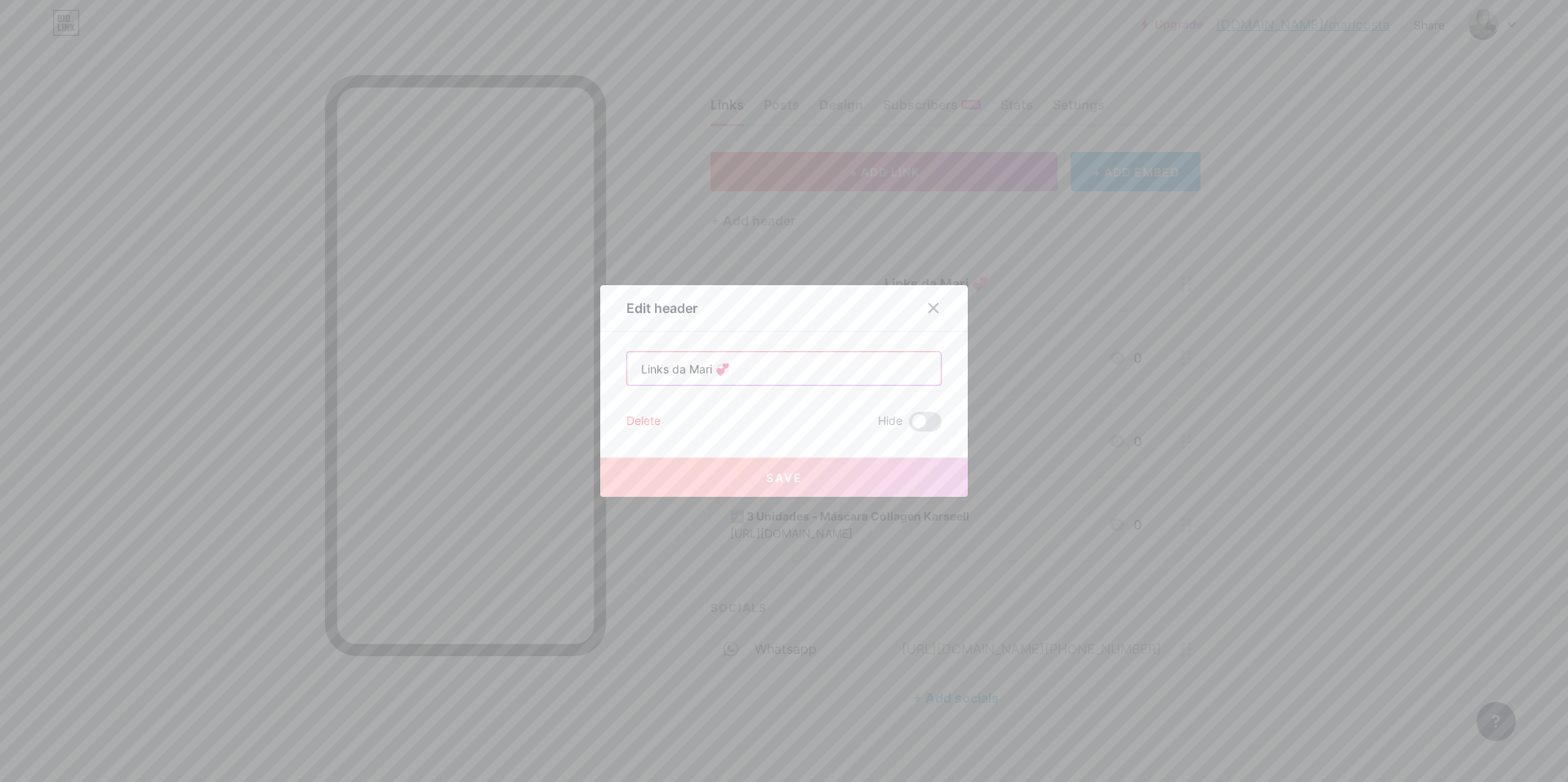
click at [657, 366] on input "Links da Mari 💞" at bounding box center [784, 368] width 314 height 33
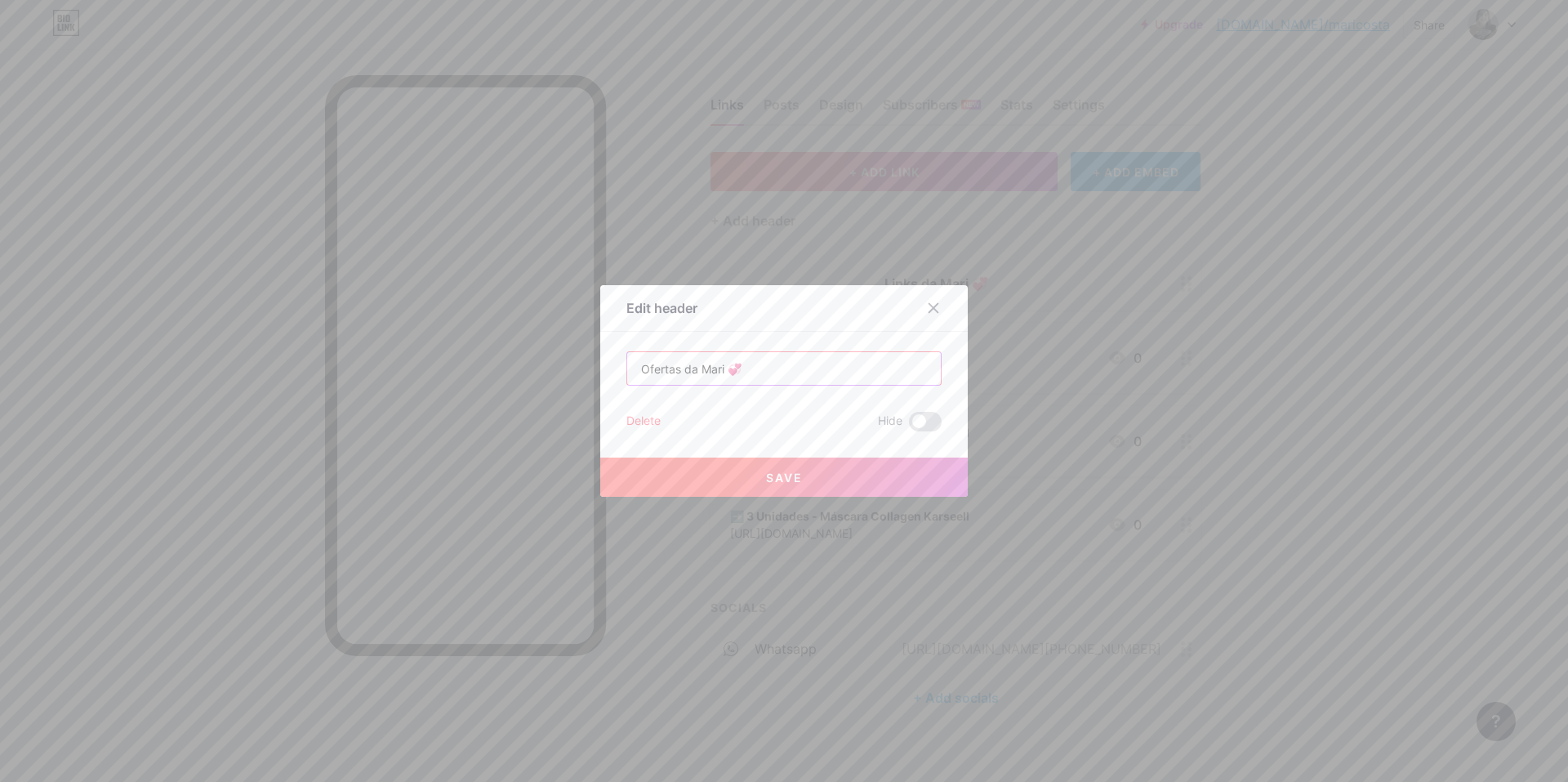
type input "Ofertas da Mari 💞"
click at [857, 466] on button "Save" at bounding box center [784, 477] width 367 height 39
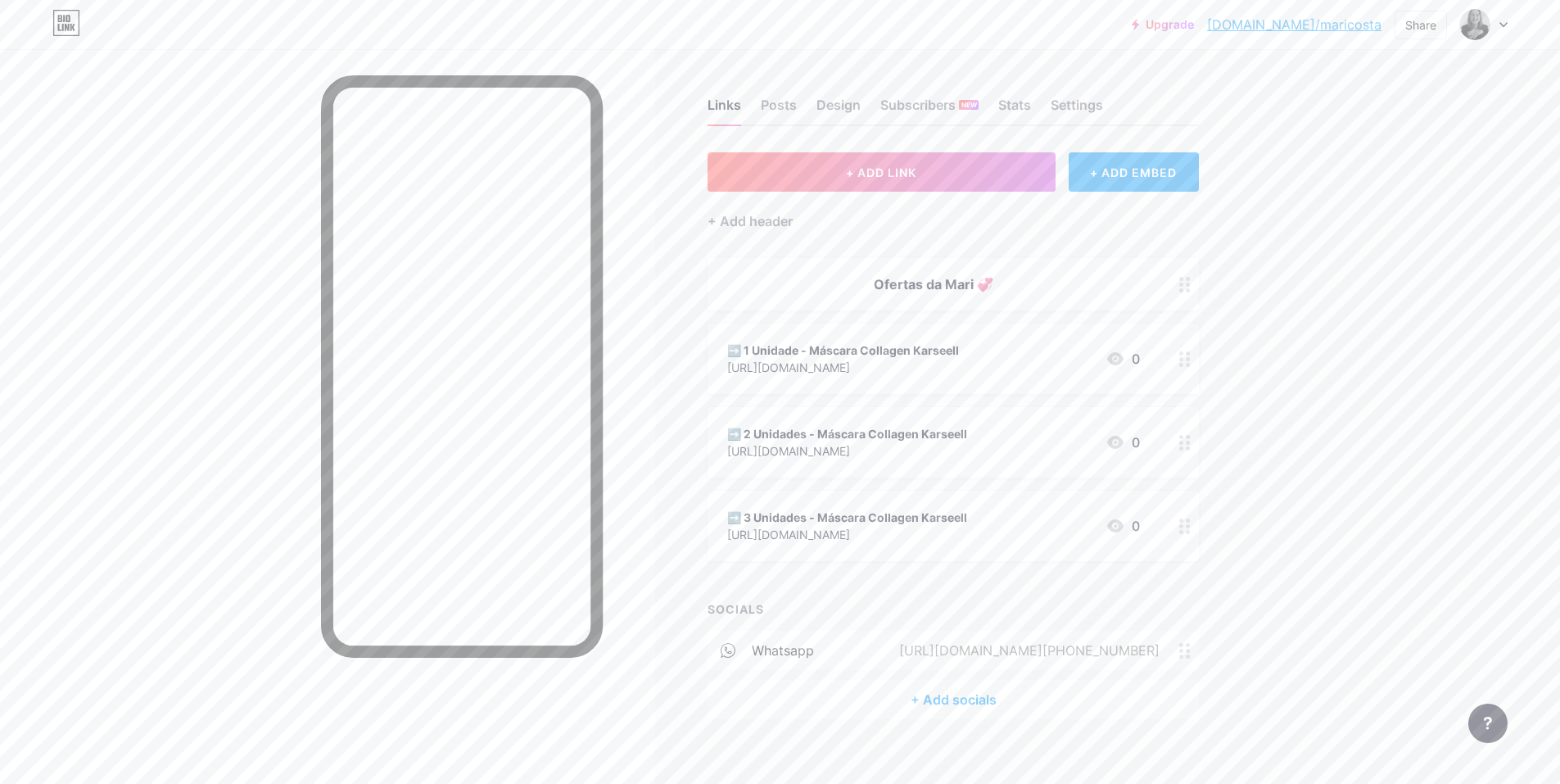
click at [801, 103] on div "Links Posts Design Subscribers NEW Stats Settings" at bounding box center [953, 98] width 492 height 58
click at [797, 103] on div "Posts" at bounding box center [779, 110] width 36 height 30
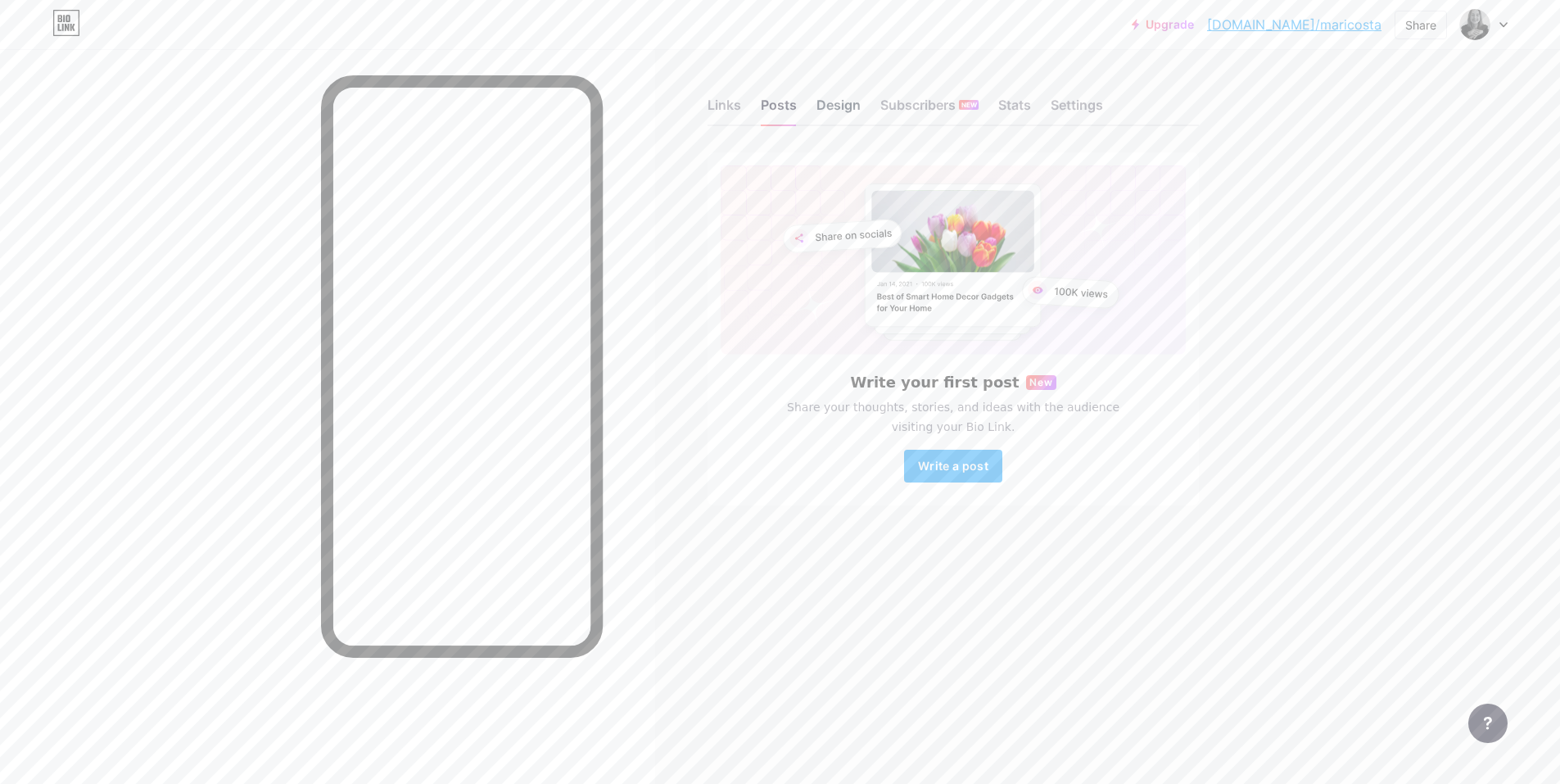
click at [836, 113] on div "Design" at bounding box center [838, 110] width 44 height 30
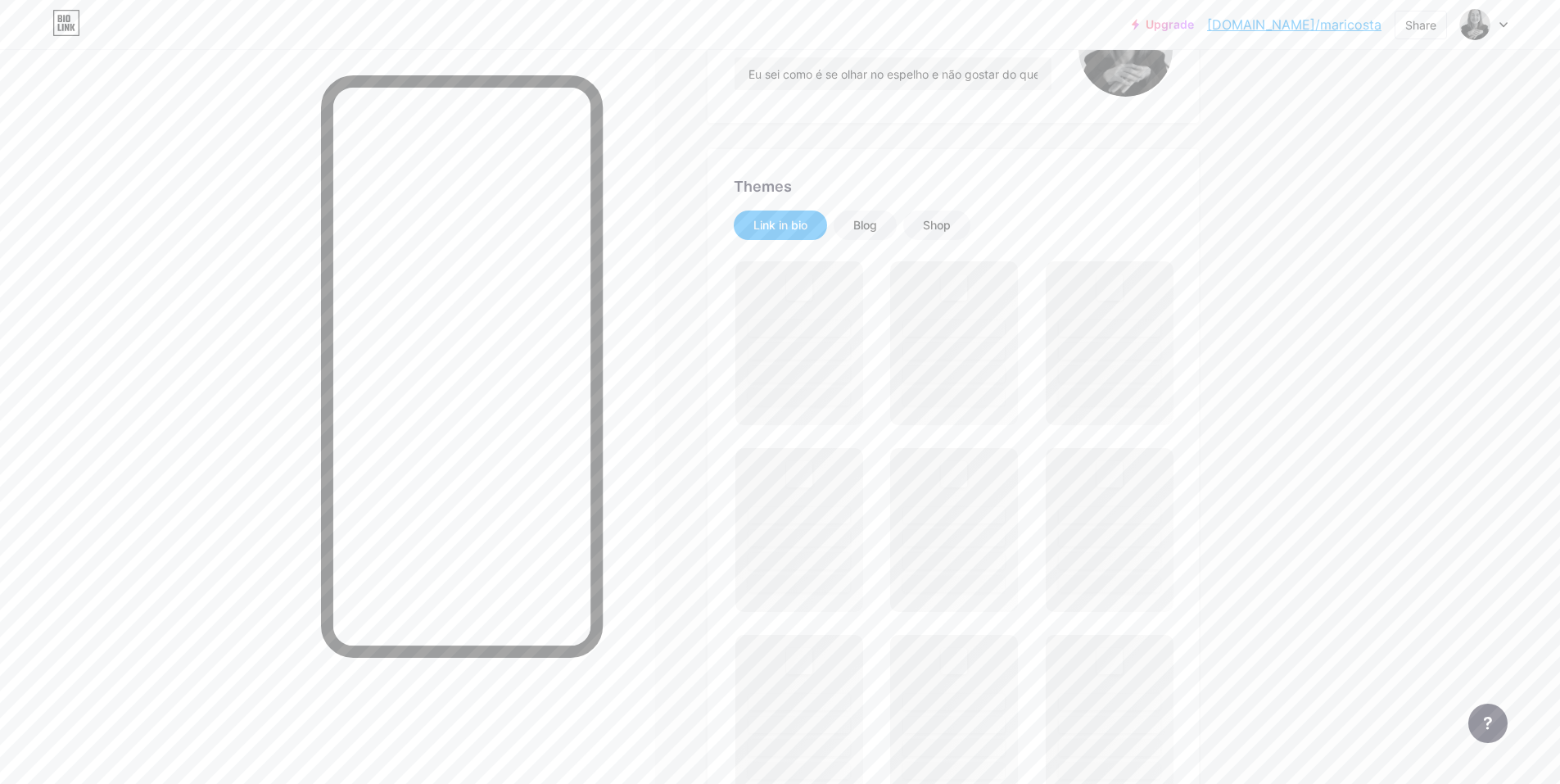
scroll to position [246, 0]
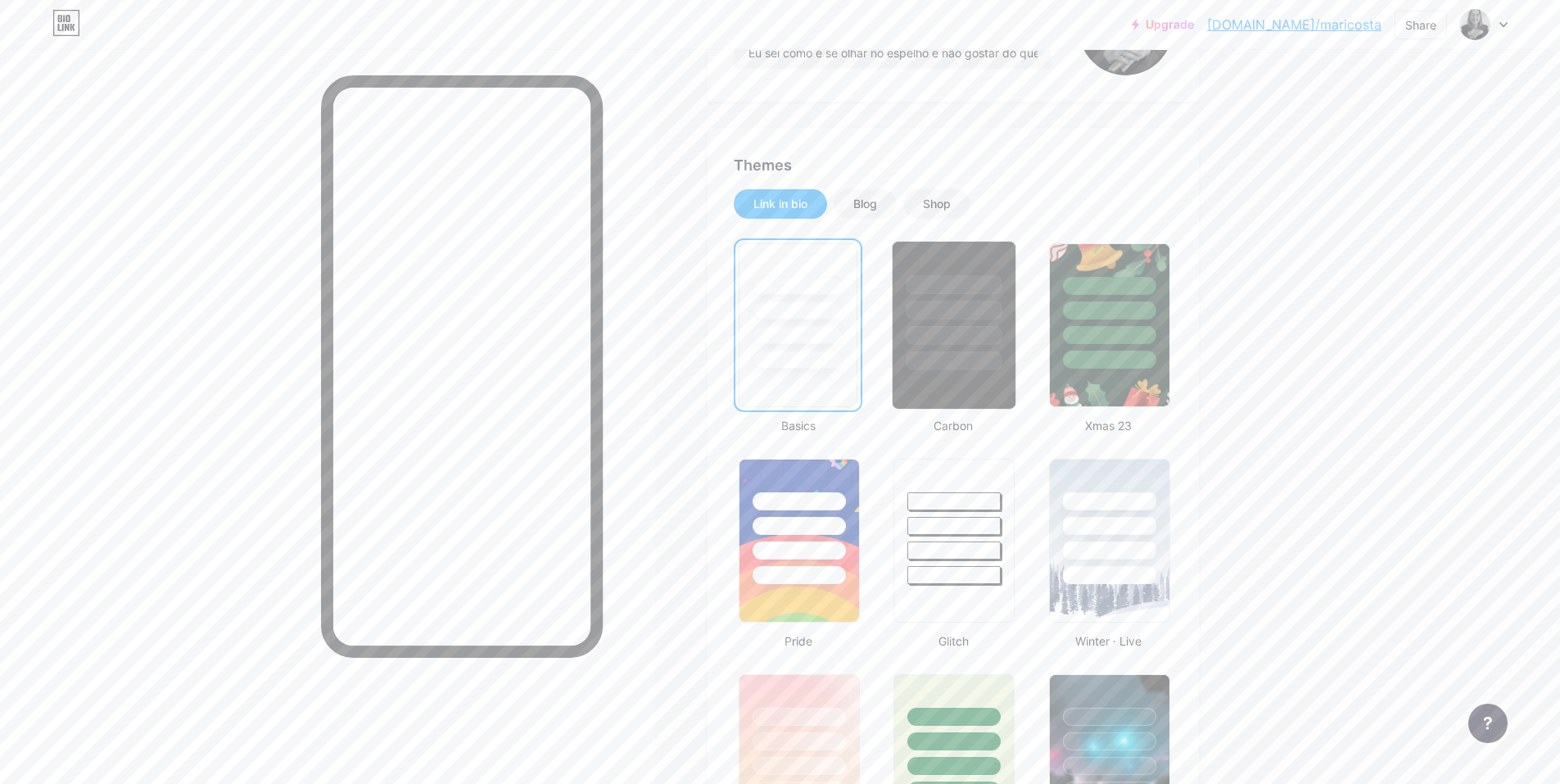
click at [962, 303] on div at bounding box center [954, 310] width 96 height 19
click at [1119, 316] on div at bounding box center [1109, 310] width 96 height 19
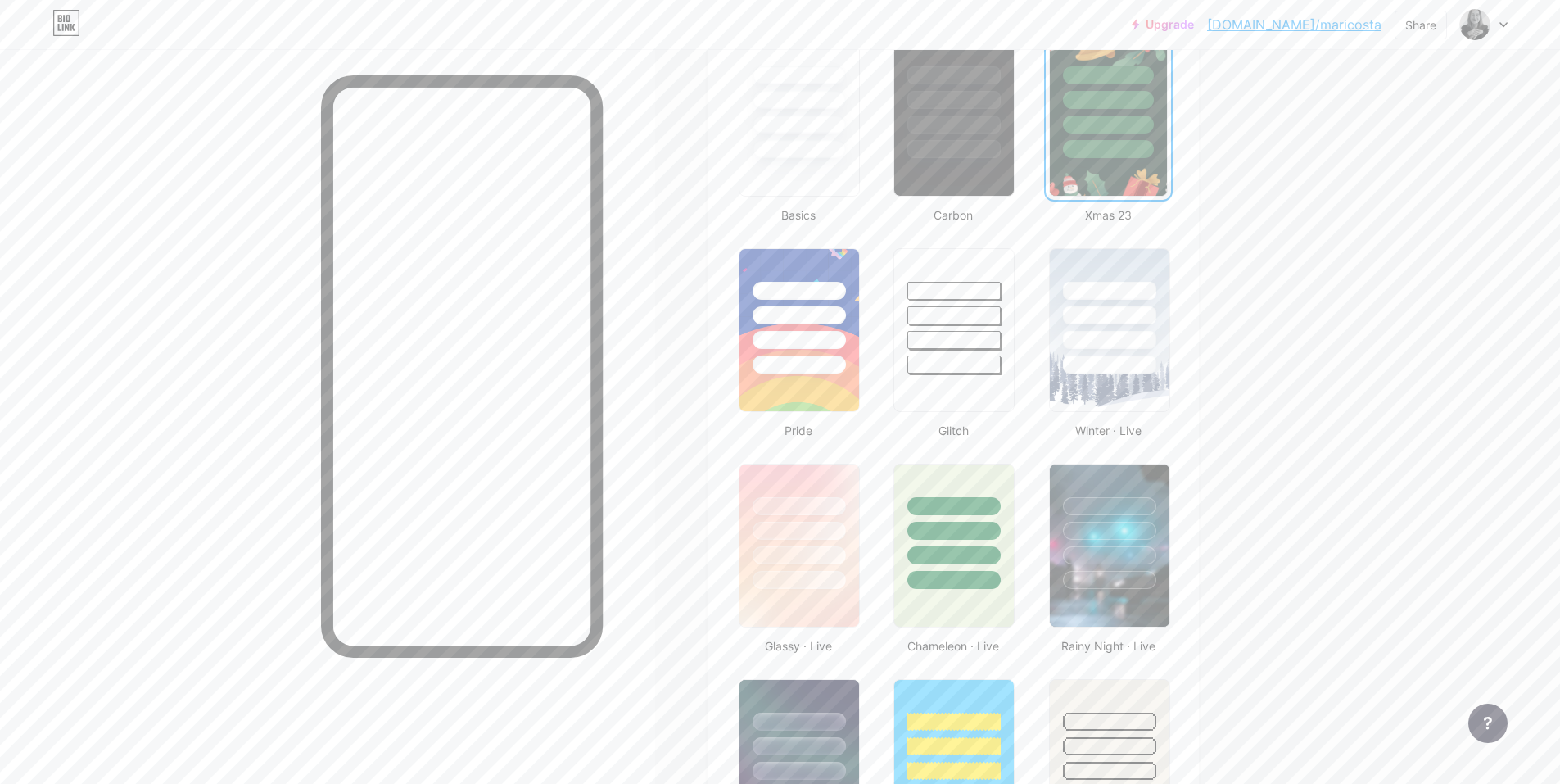
scroll to position [491, 0]
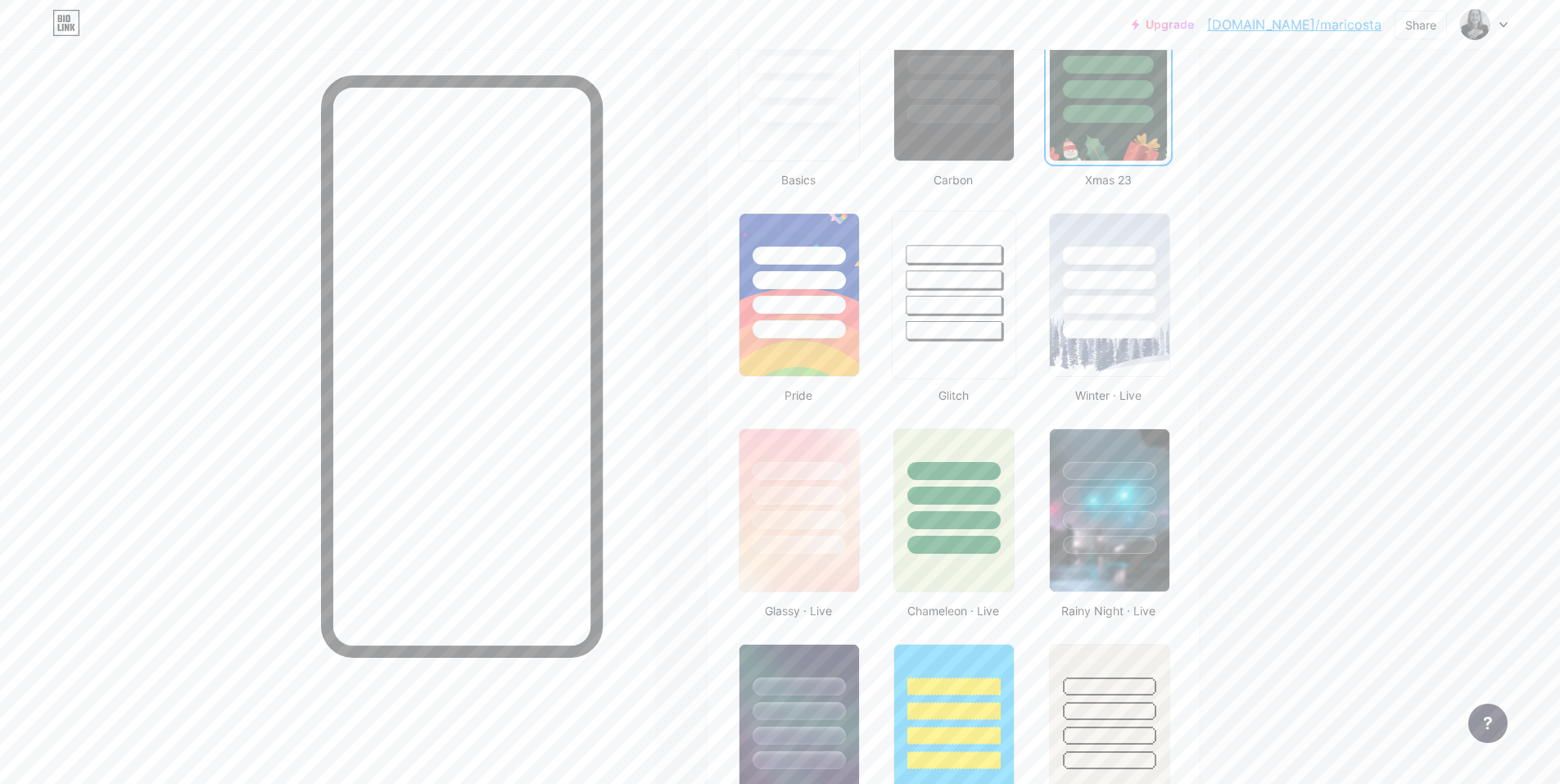
click at [936, 343] on div at bounding box center [953, 294] width 124 height 168
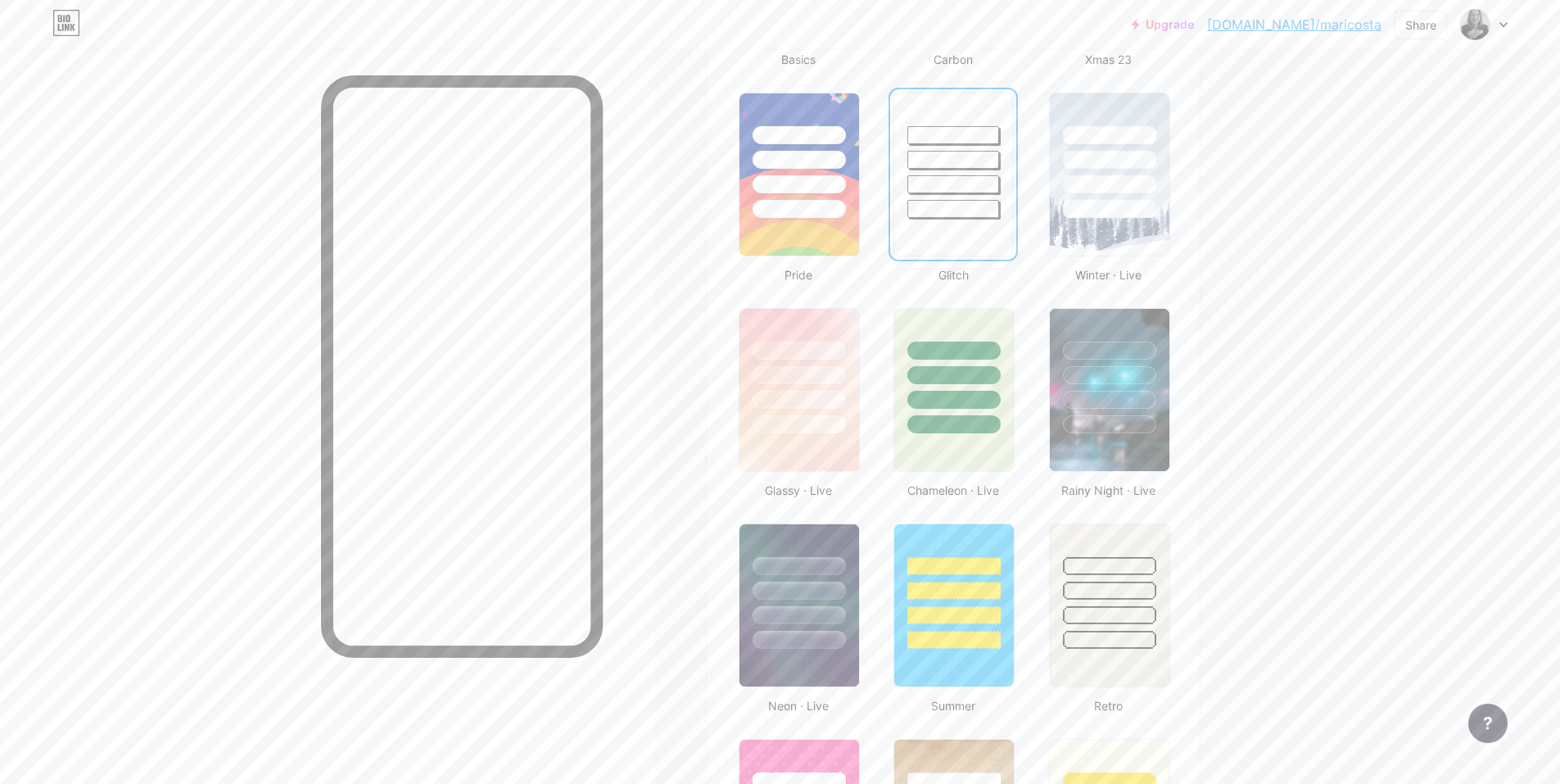
scroll to position [655, 0]
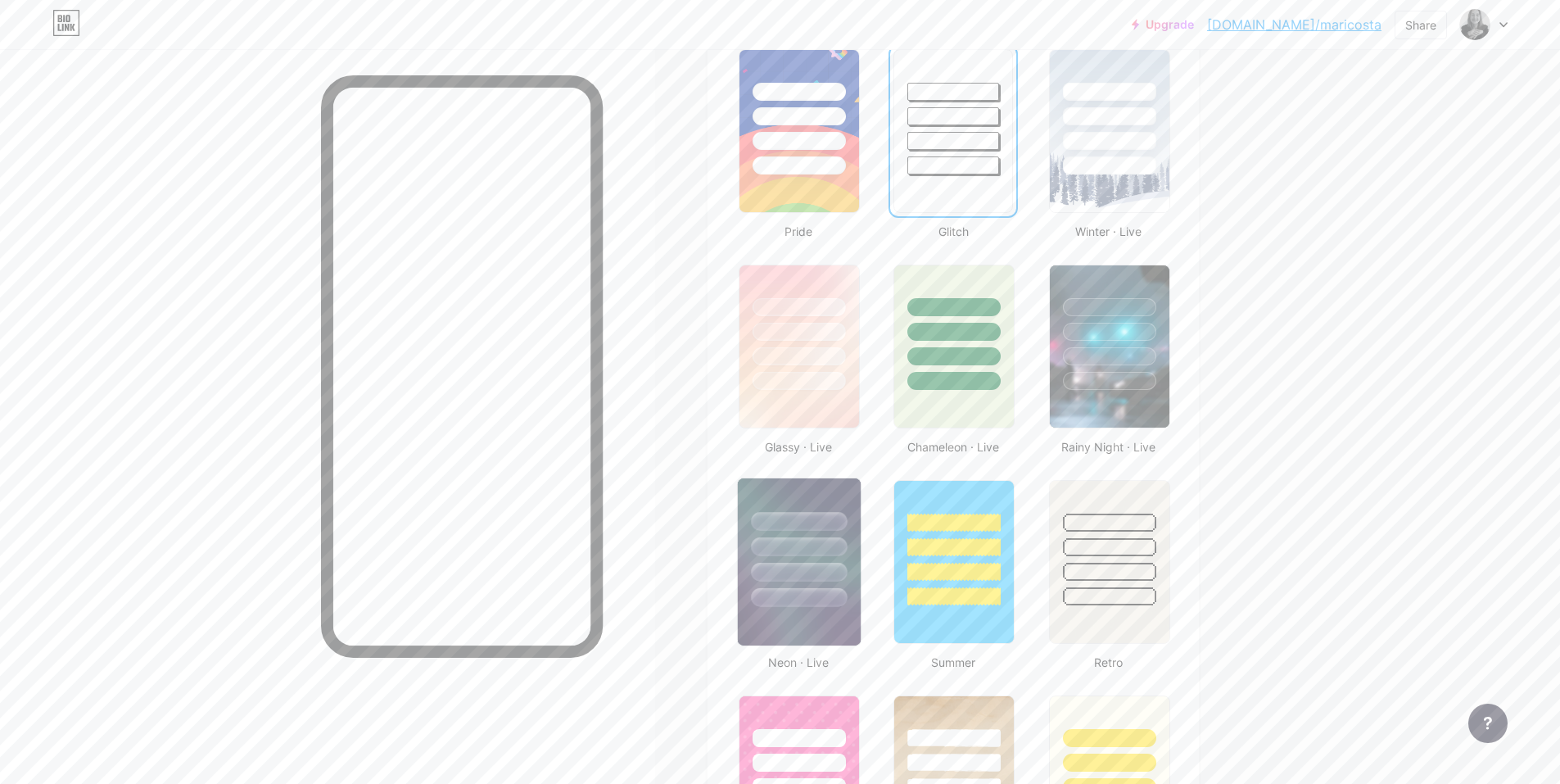
click at [785, 557] on div at bounding box center [799, 542] width 122 height 128
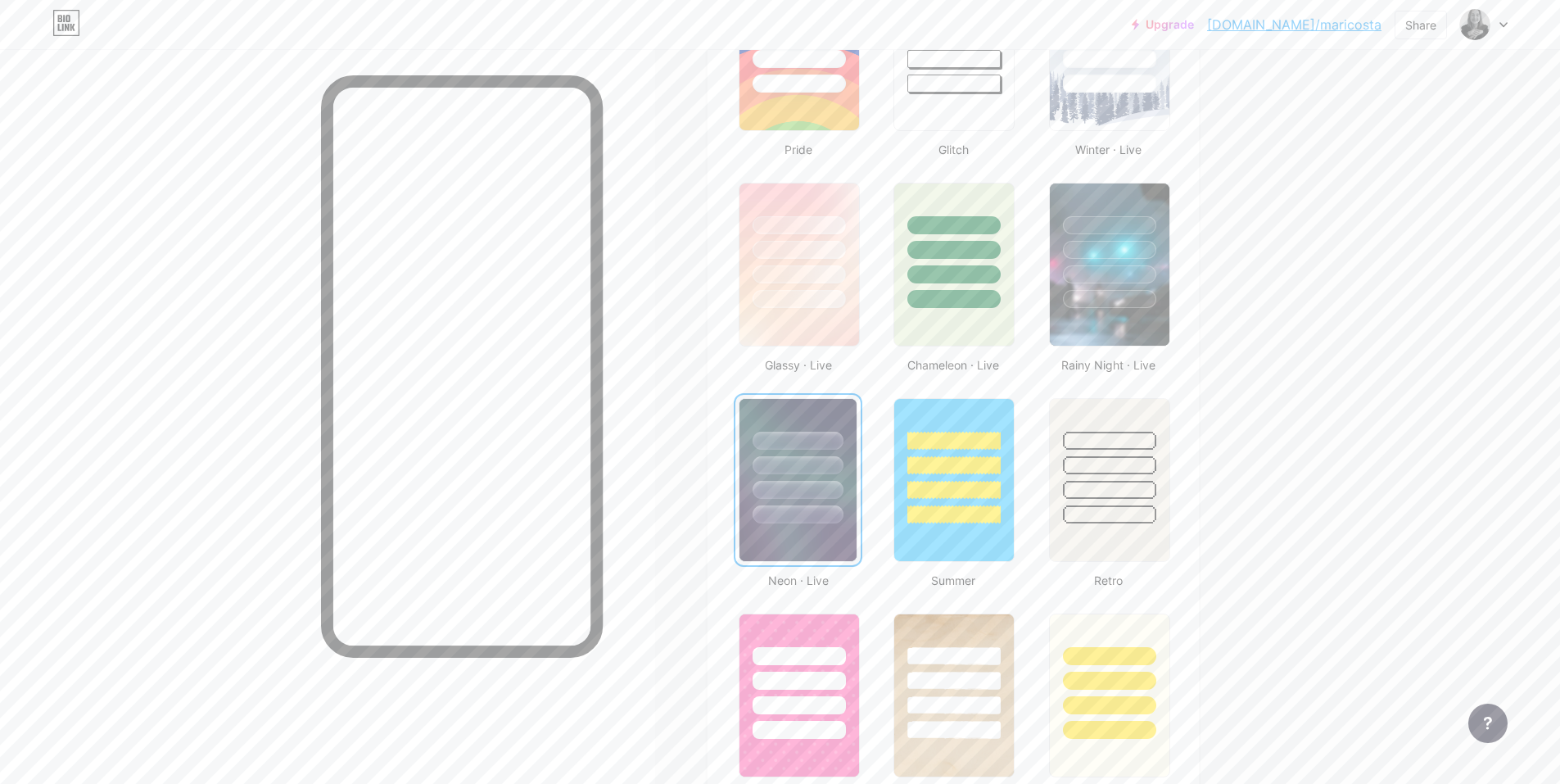
scroll to position [819, 0]
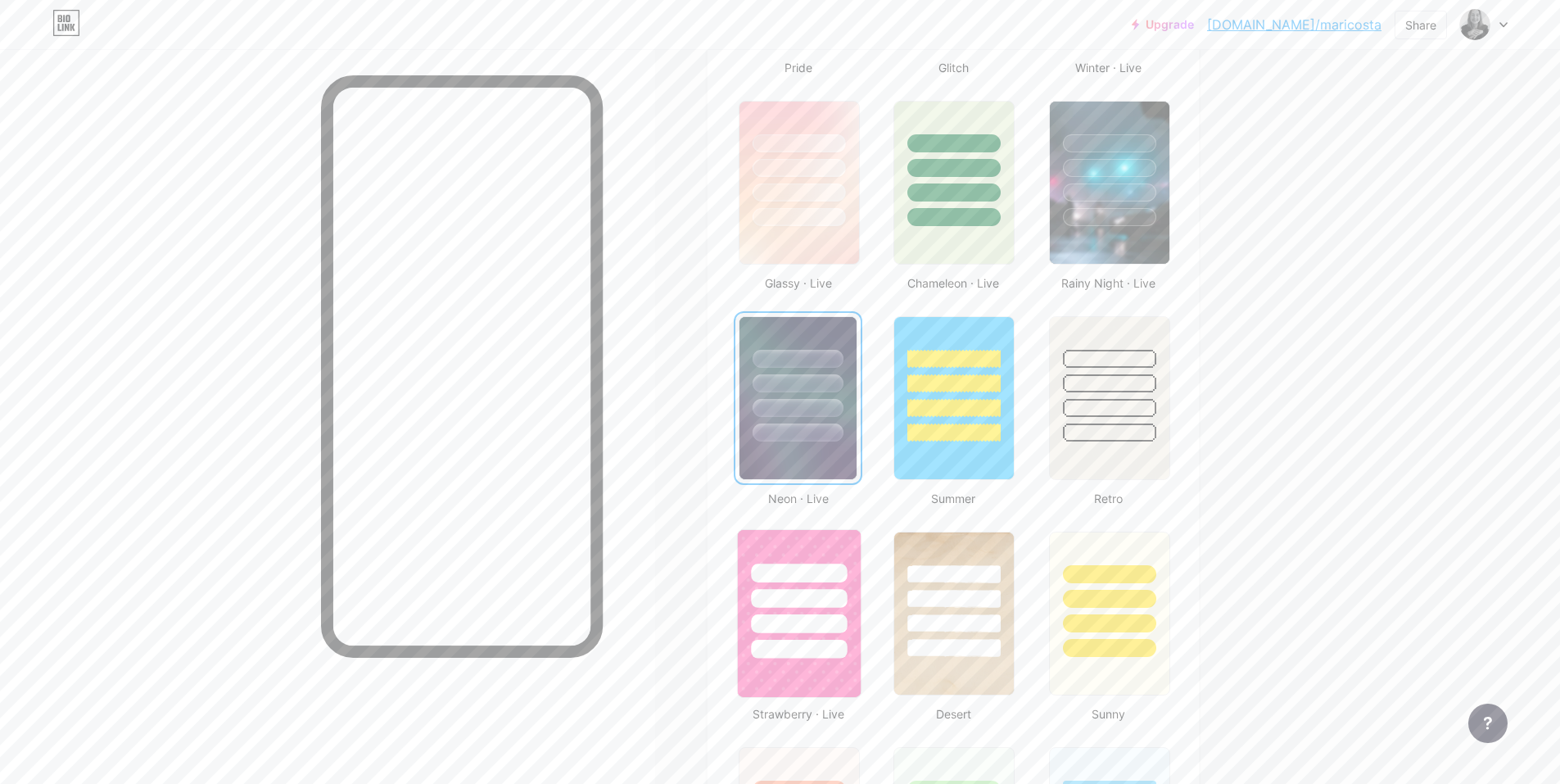
click at [828, 611] on div at bounding box center [799, 594] width 122 height 128
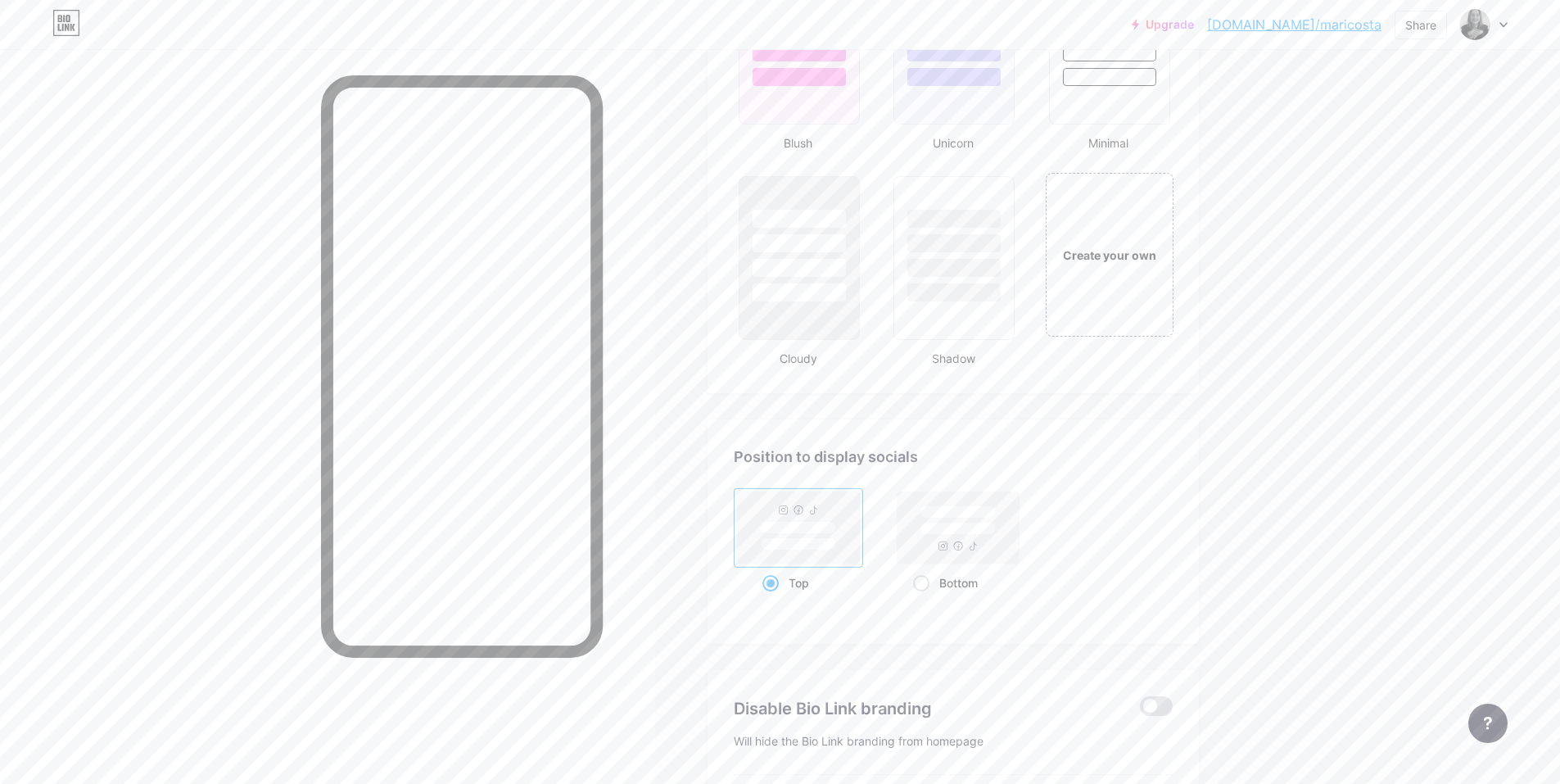
scroll to position [2004, 0]
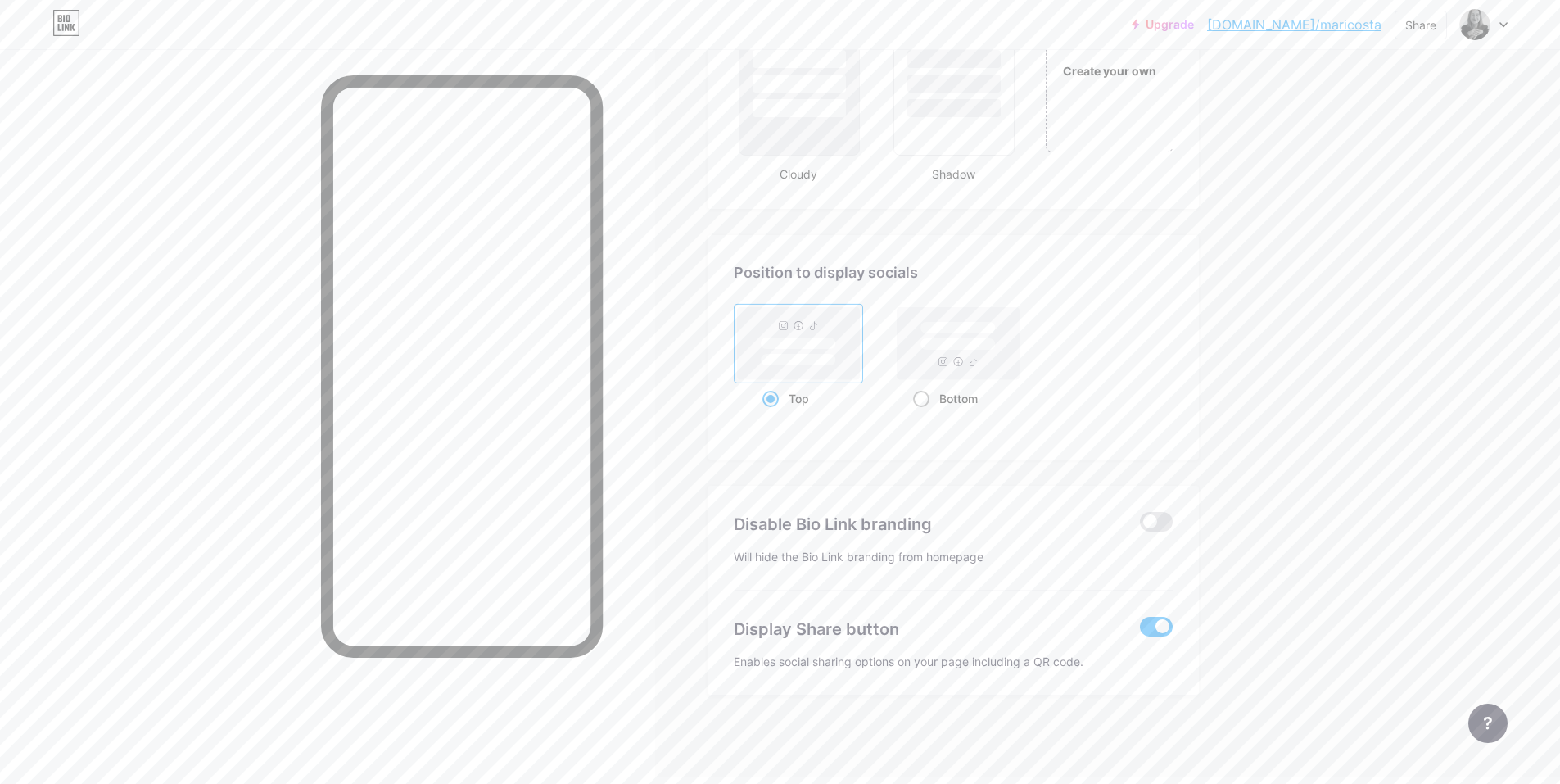
click at [961, 345] on rect at bounding box center [958, 344] width 76 height 12
click at [924, 413] on input "Bottom" at bounding box center [918, 418] width 11 height 11
radio input "true"
click at [831, 353] on rect at bounding box center [799, 344] width 122 height 72
click at [773, 413] on input "Top" at bounding box center [768, 418] width 11 height 11
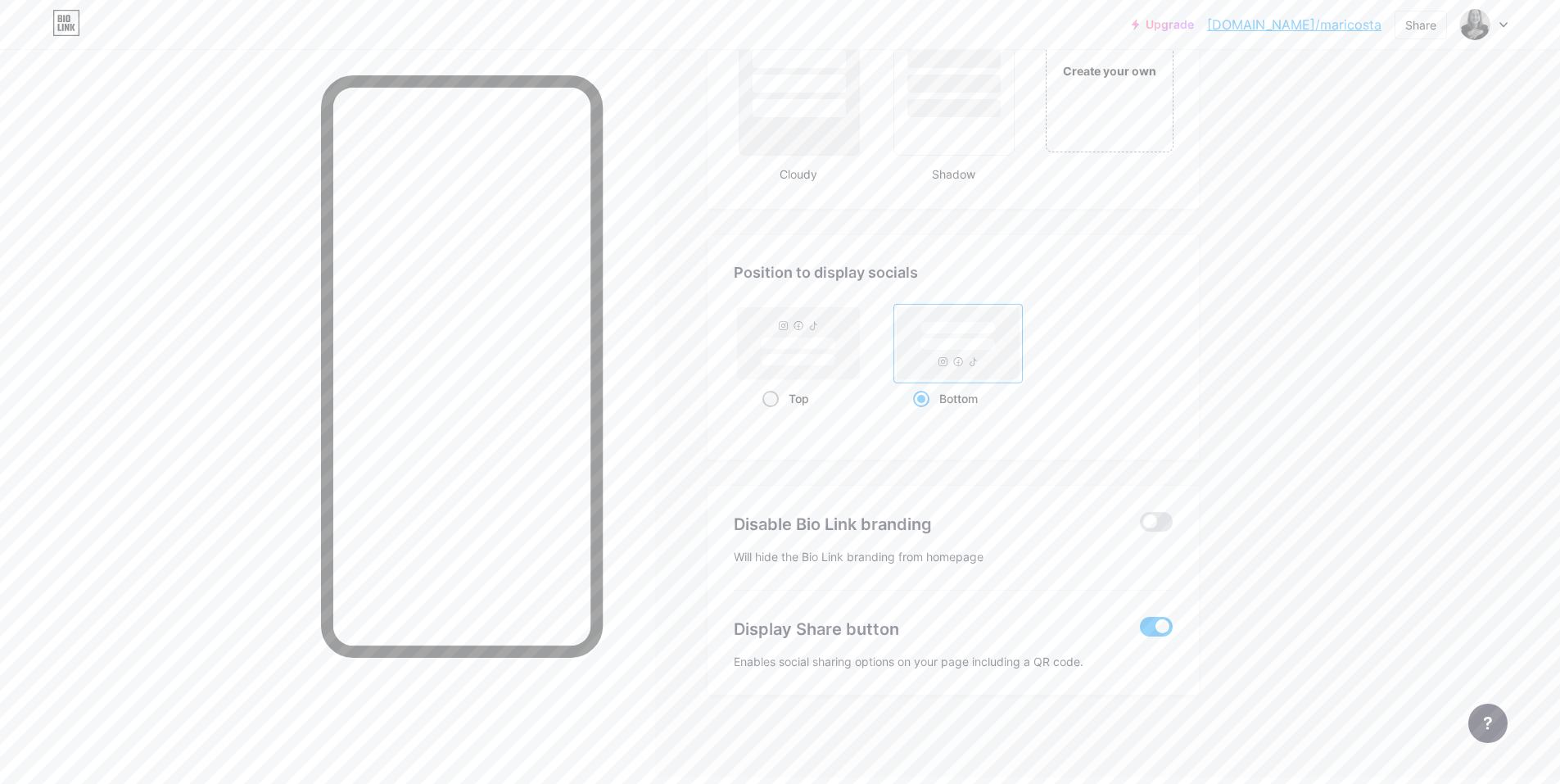
radio input "true"
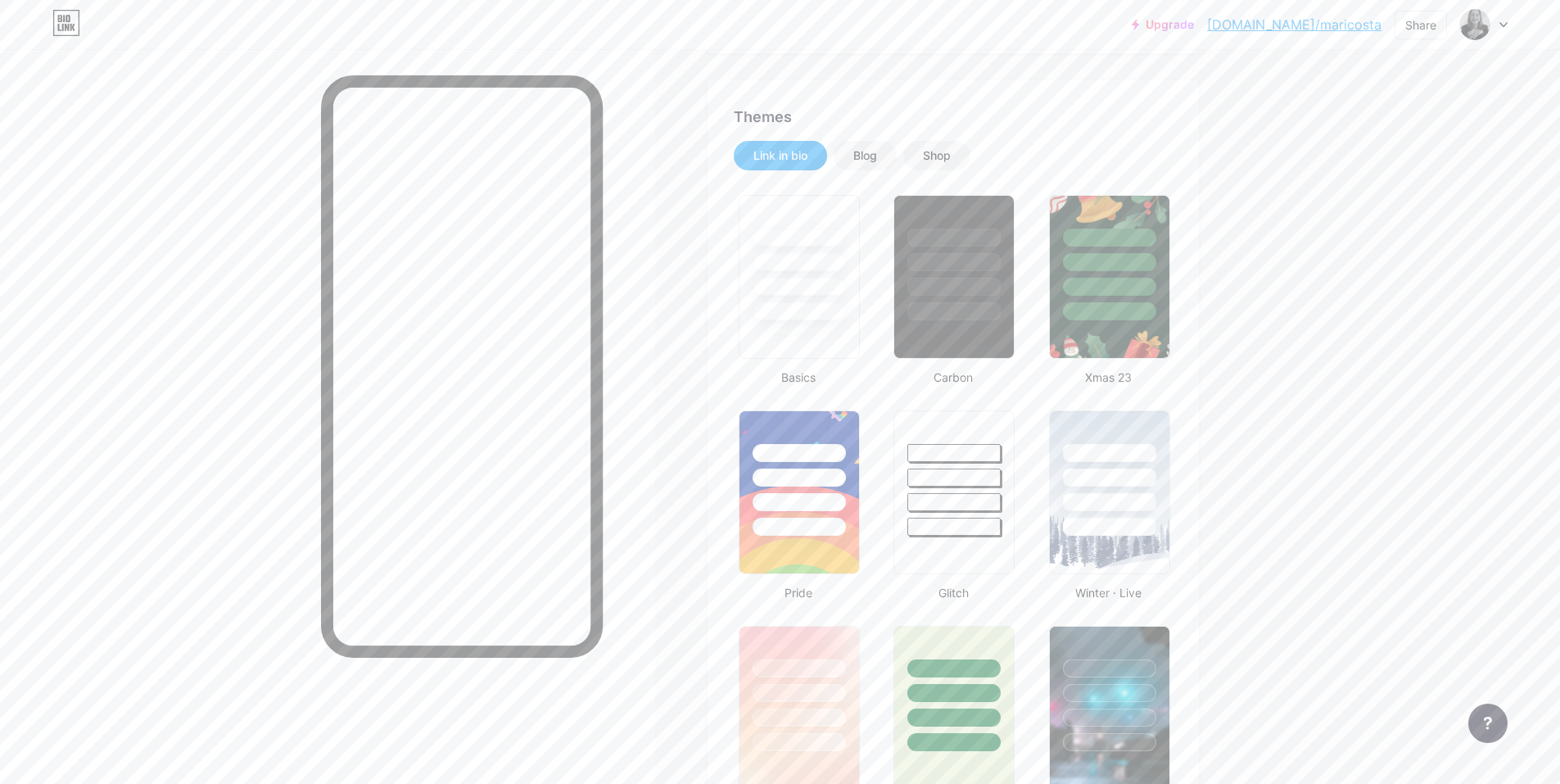
scroll to position [0, 0]
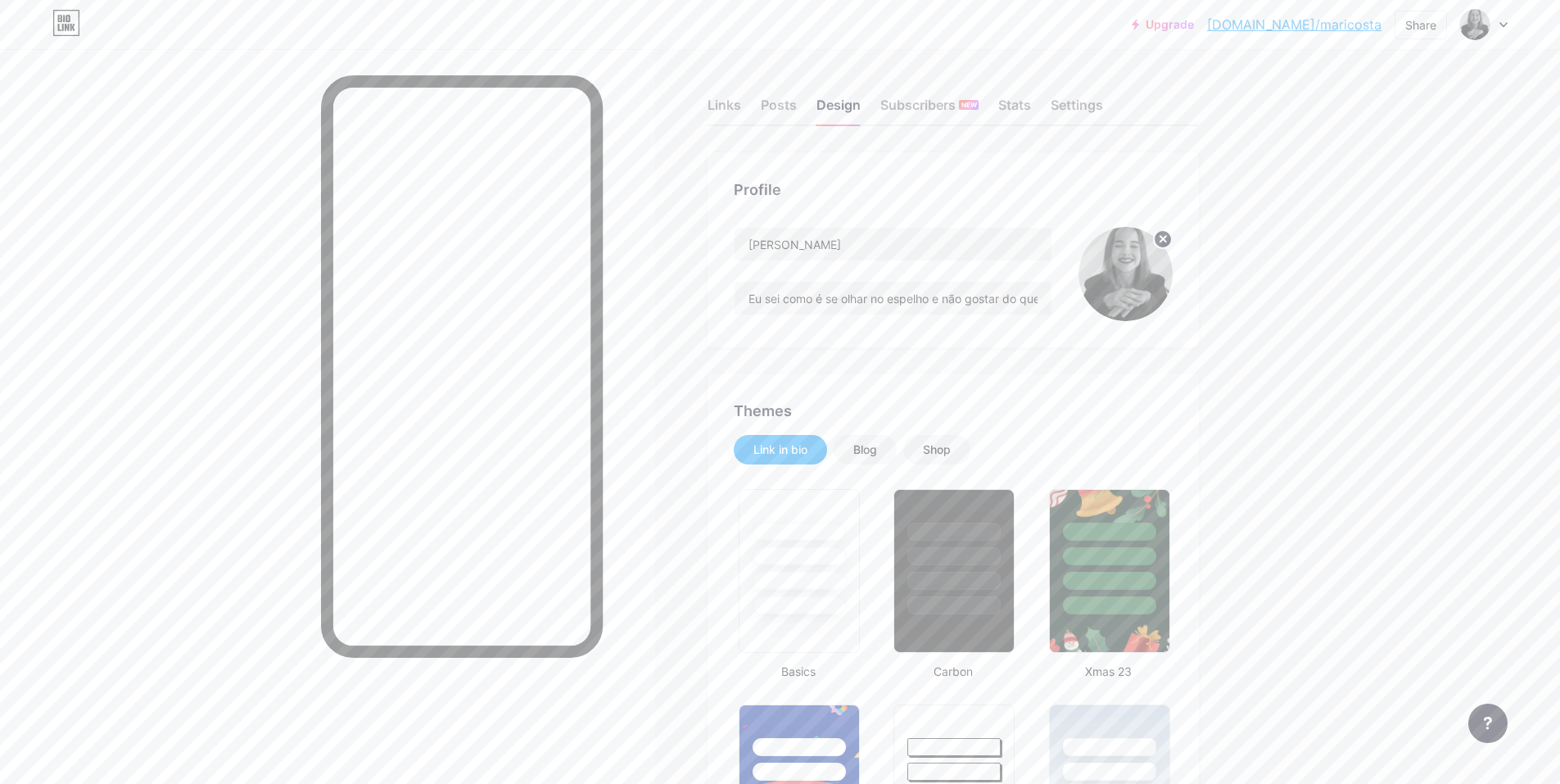
click at [1316, 24] on link "bio.link/maricosta" at bounding box center [1295, 25] width 174 height 20
